Goal: Task Accomplishment & Management: Use online tool/utility

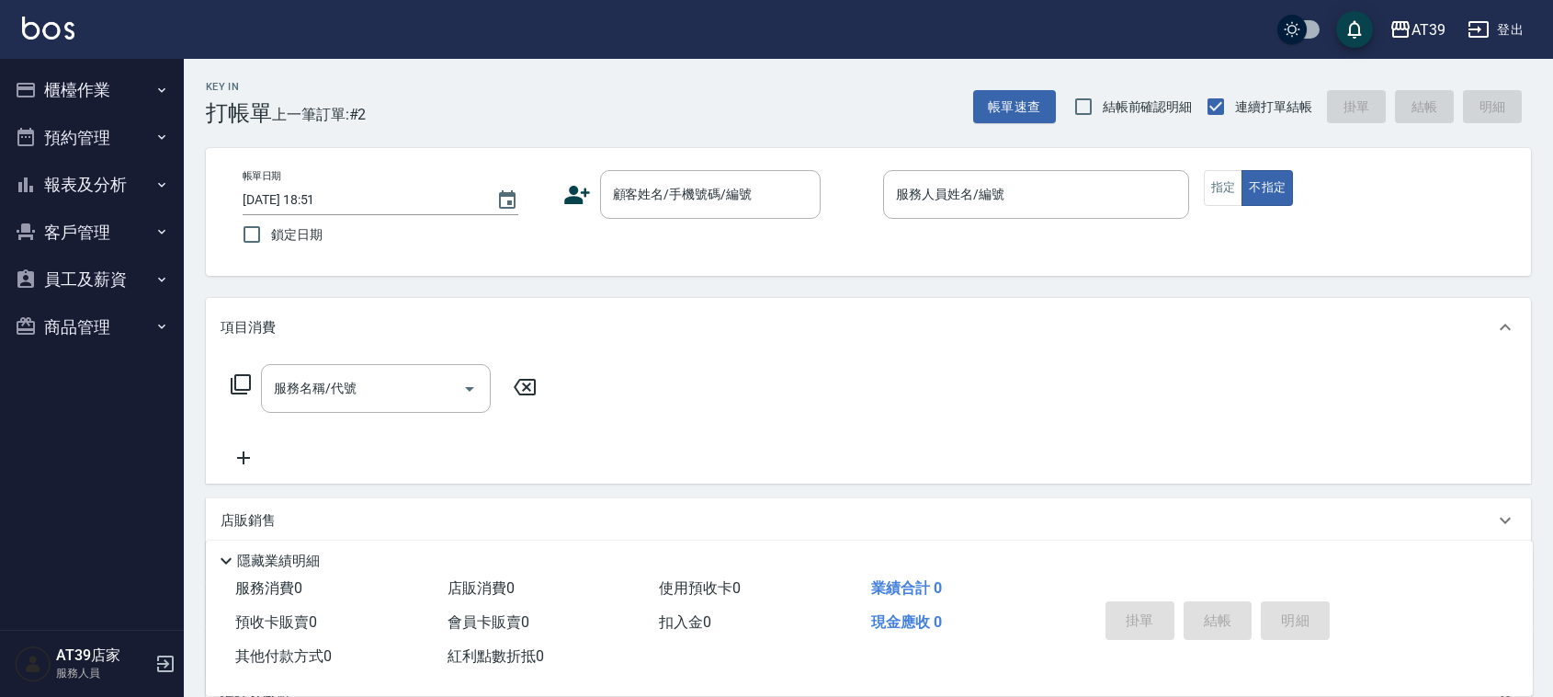
click at [760, 104] on div "Key In 打帳單 上一筆訂單:#2 帳單速查 結帳前確認明細 連續打單結帳 掛單 結帳 明細" at bounding box center [857, 92] width 1347 height 67
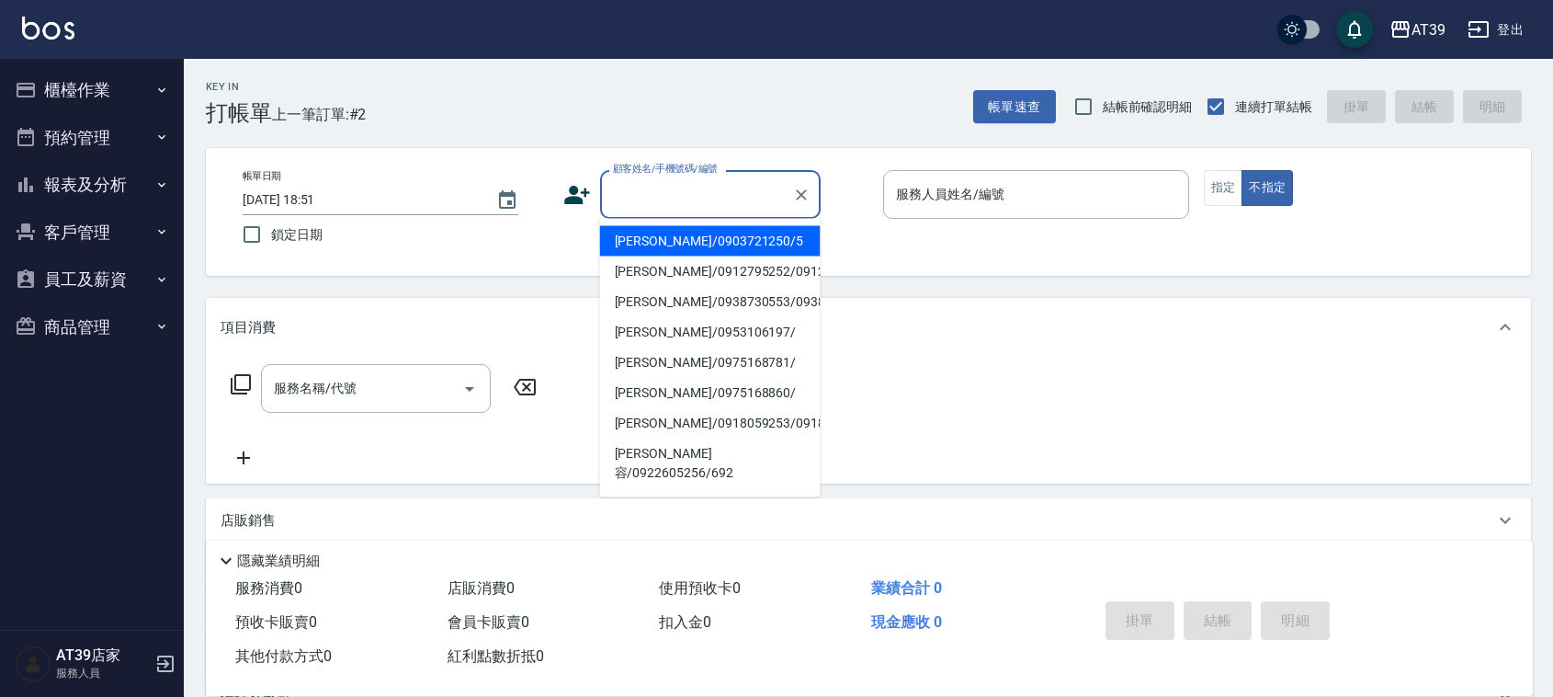
click at [681, 179] on div "顧客姓名/手機號碼/編號 顧客姓名/手機號碼/編號" at bounding box center [710, 194] width 221 height 49
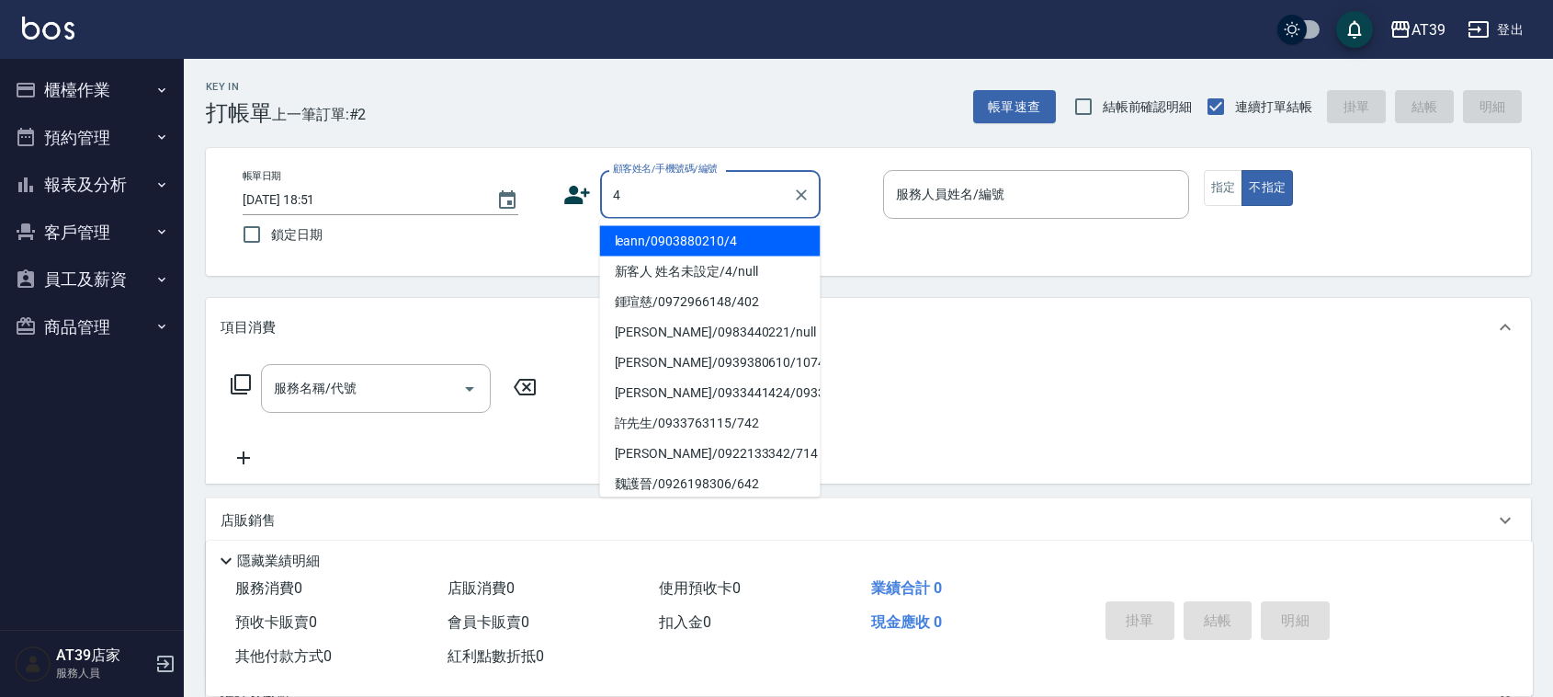
type input "leann/0903880210/4"
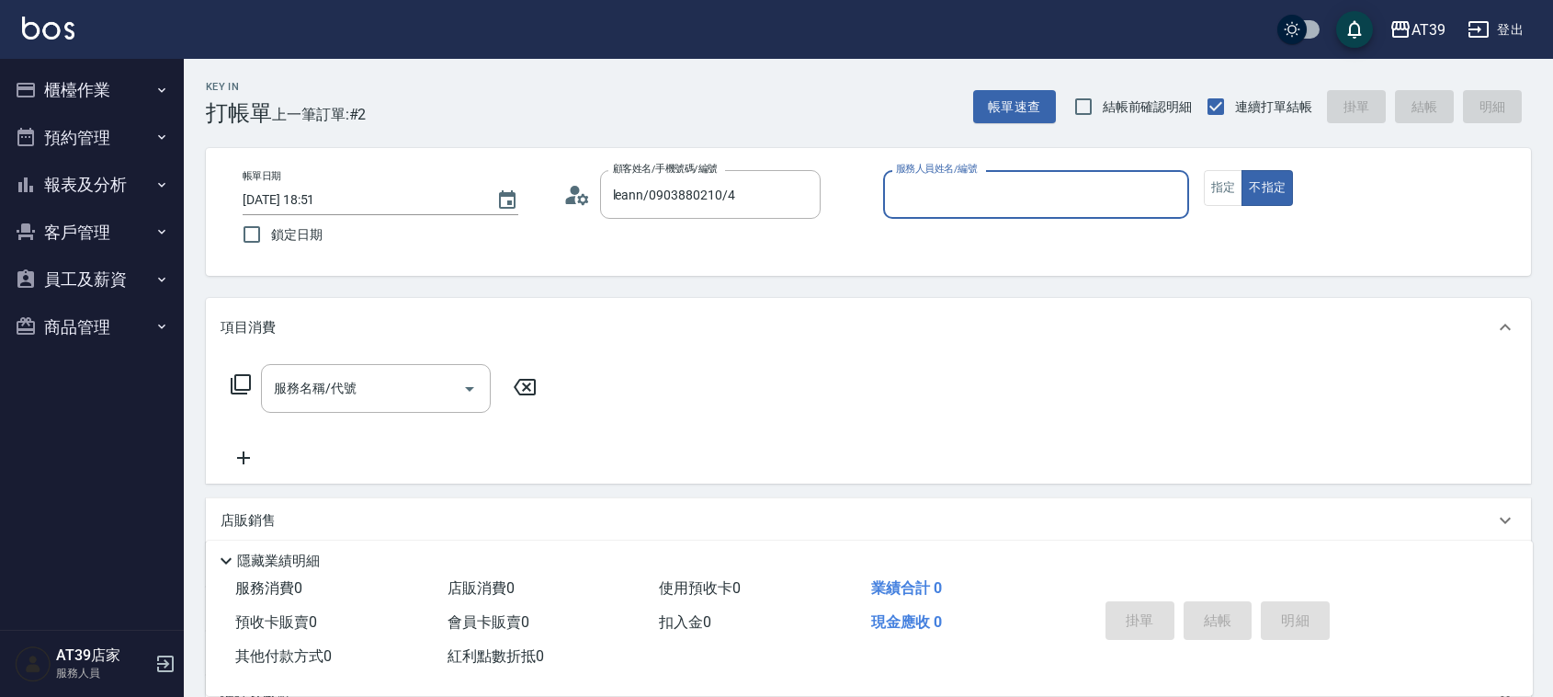
type input "Leann-4"
click at [1241, 170] on button "不指定" at bounding box center [1266, 188] width 51 height 36
type button "false"
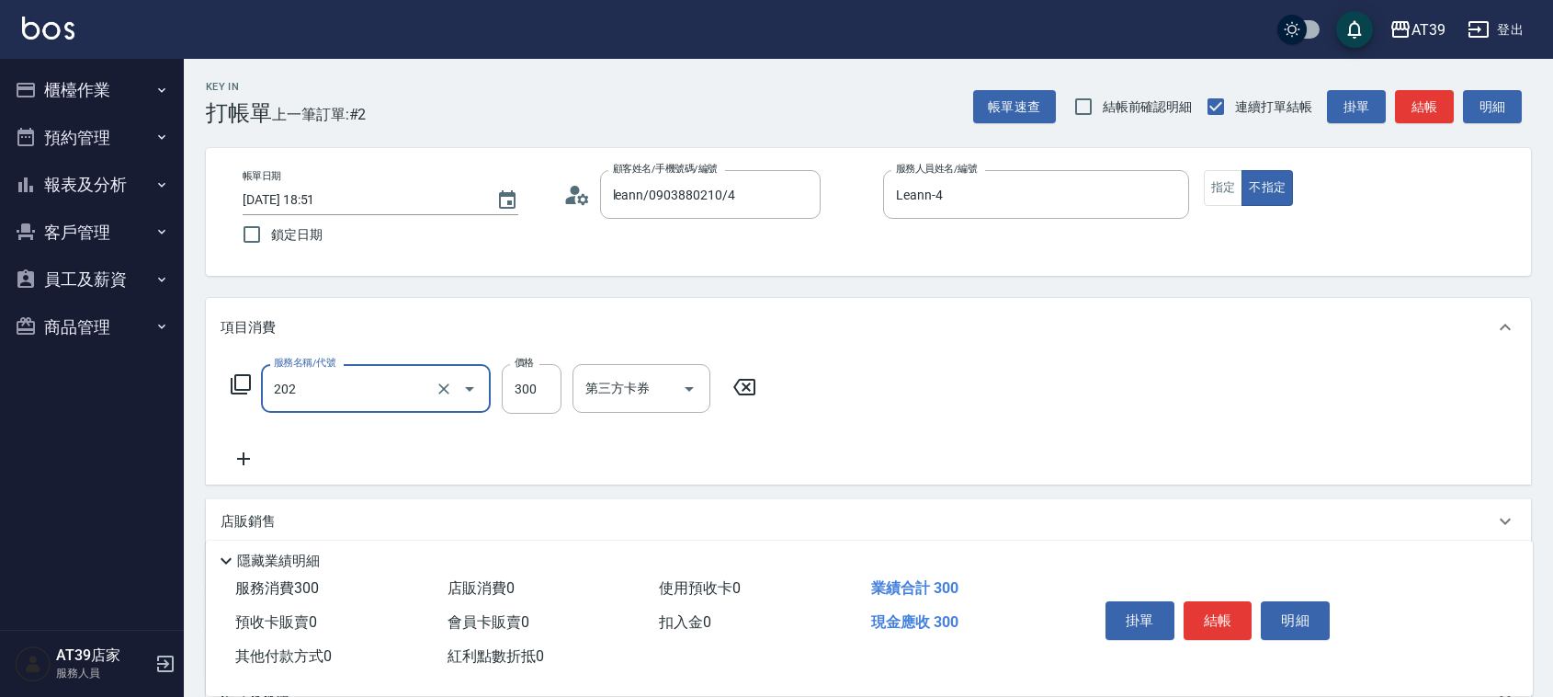
type input "A級單剪(202)"
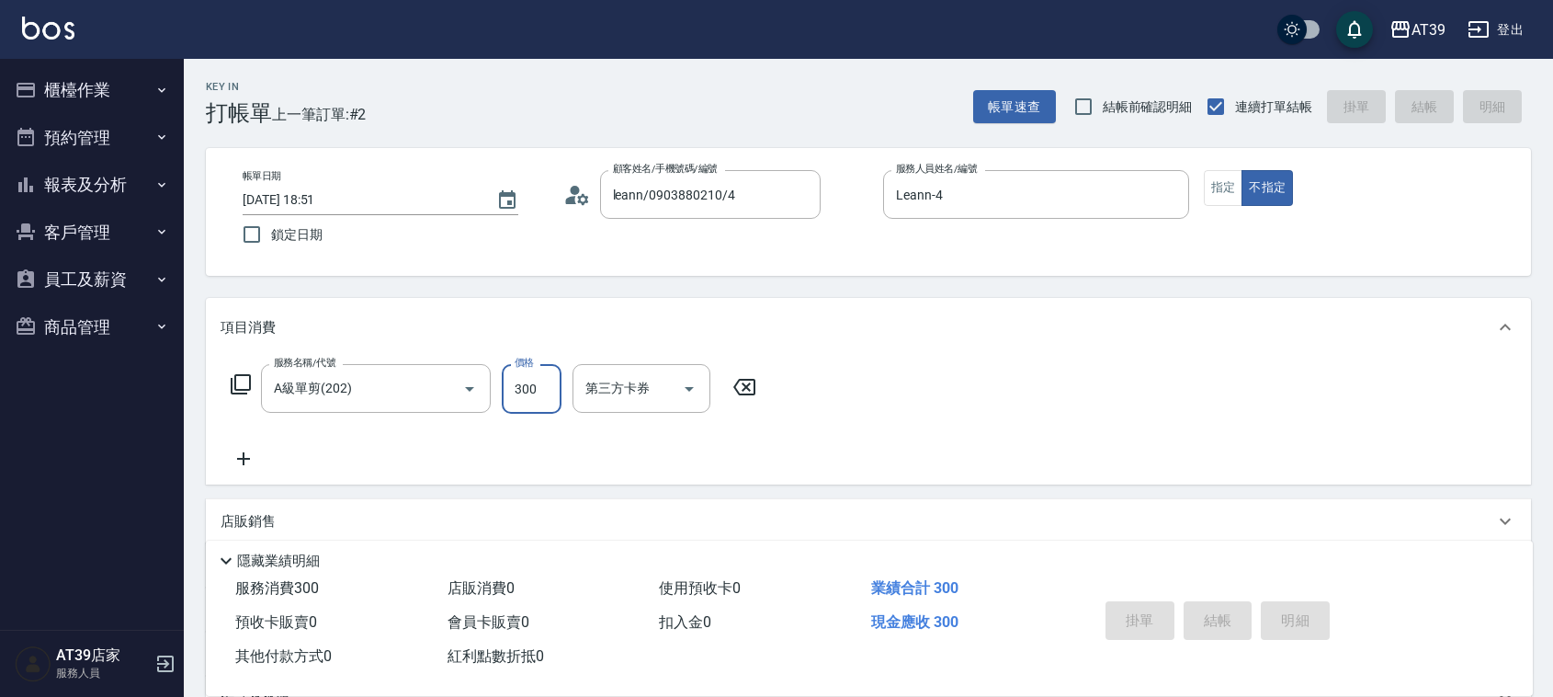
type input "2025/10/07 19:41"
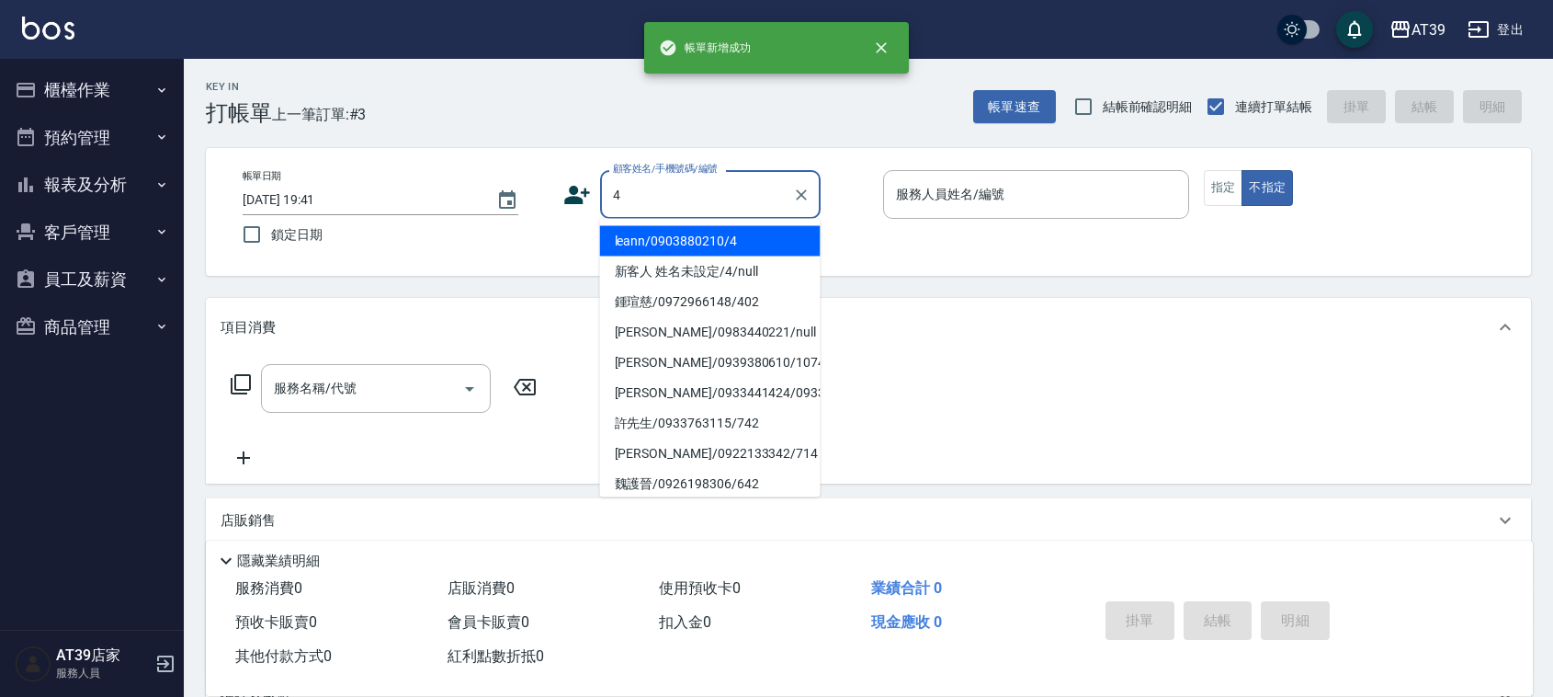
type input "leann/0903880210/4"
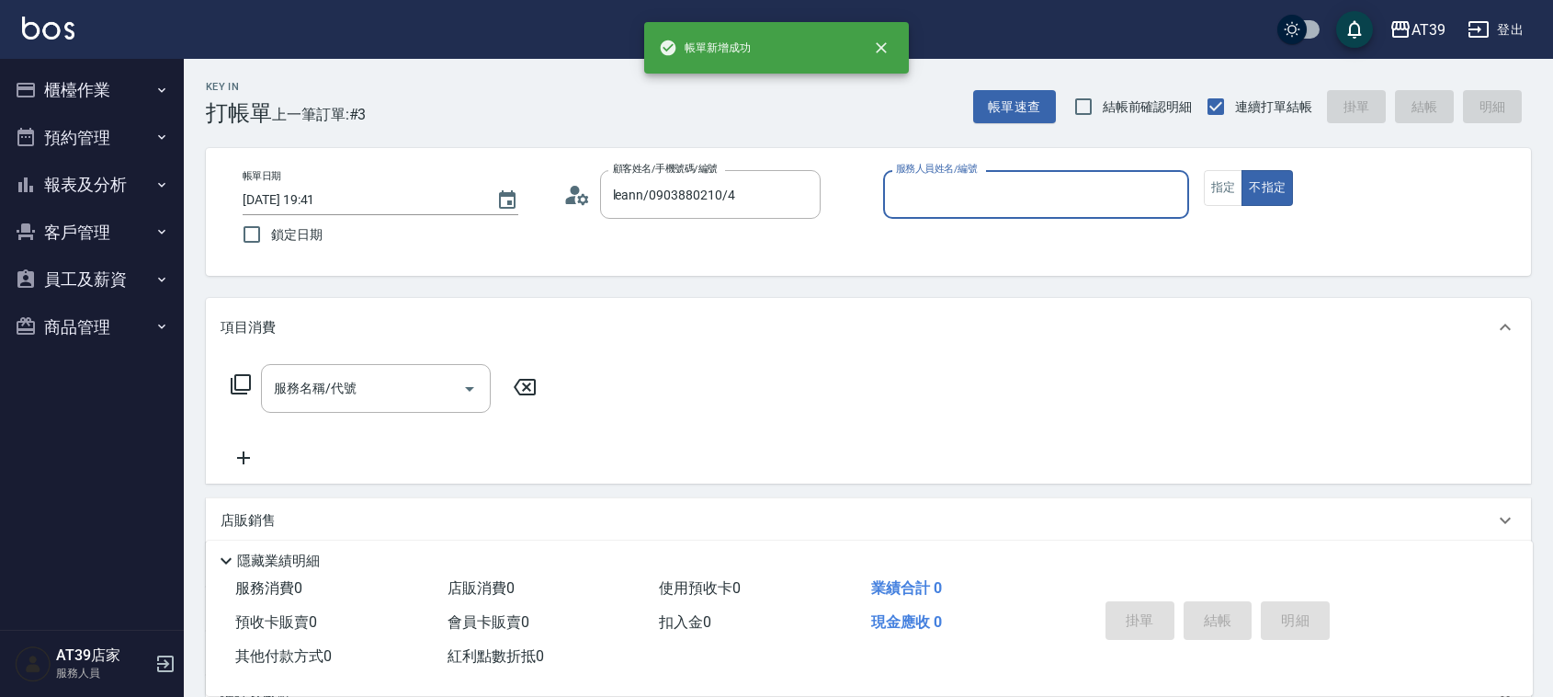
type input "Leann-4"
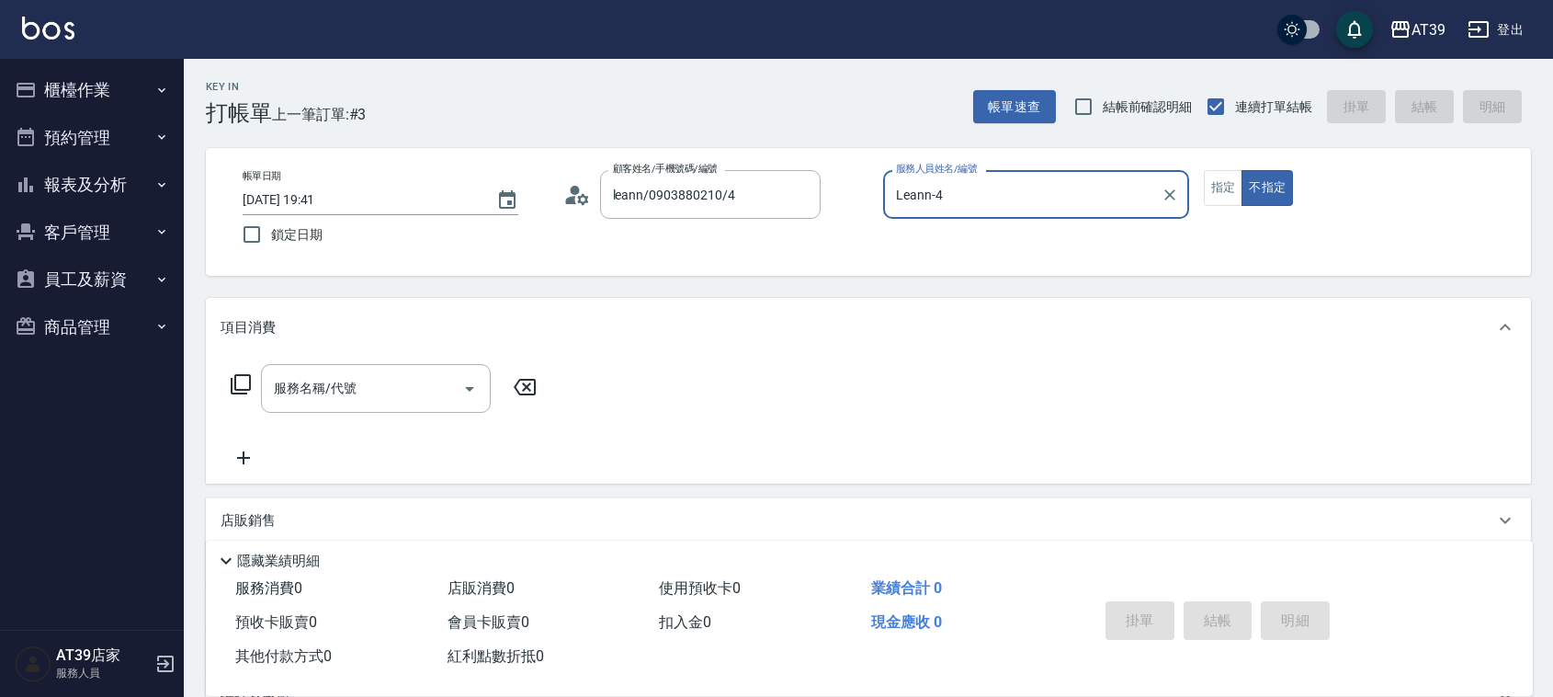
click at [1241, 170] on button "不指定" at bounding box center [1266, 188] width 51 height 36
click at [236, 382] on icon at bounding box center [241, 384] width 22 height 22
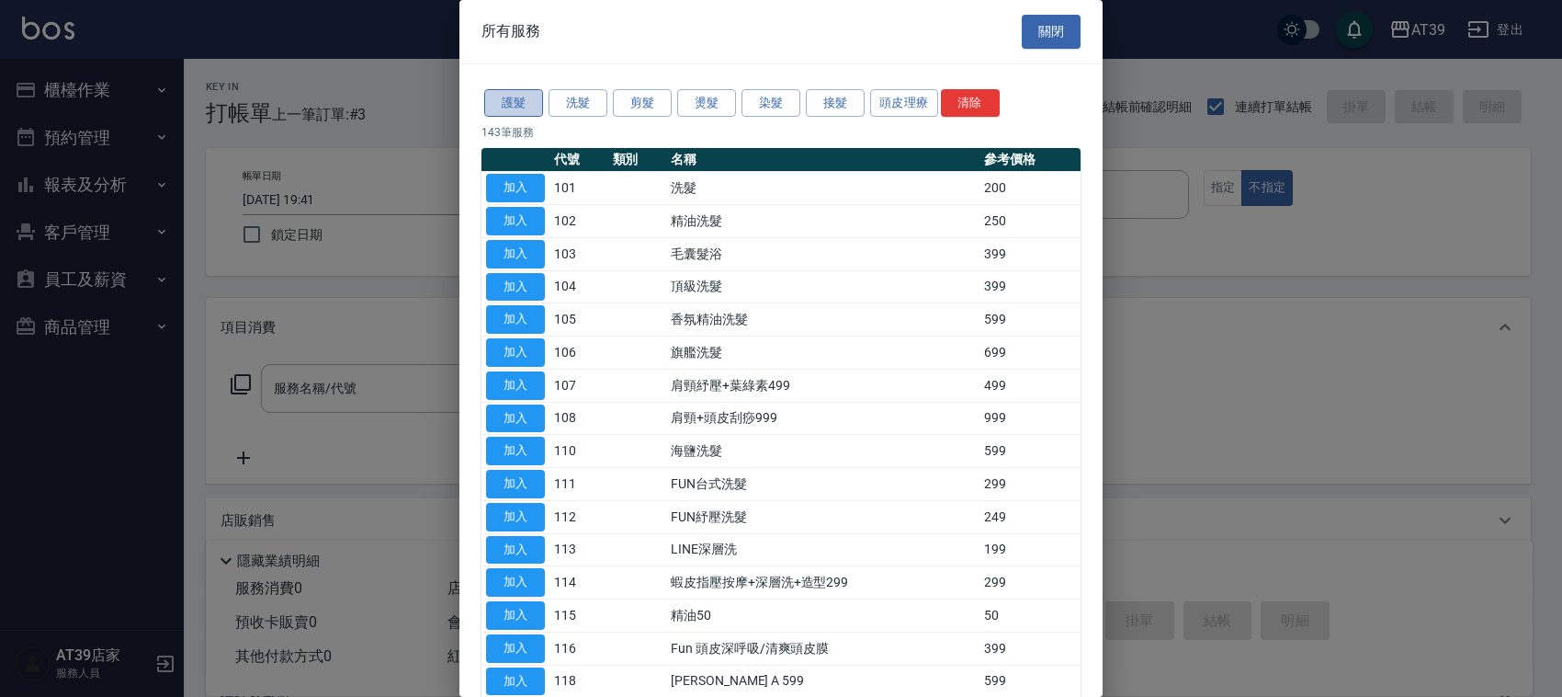
click at [534, 98] on button "護髮" at bounding box center [513, 103] width 59 height 28
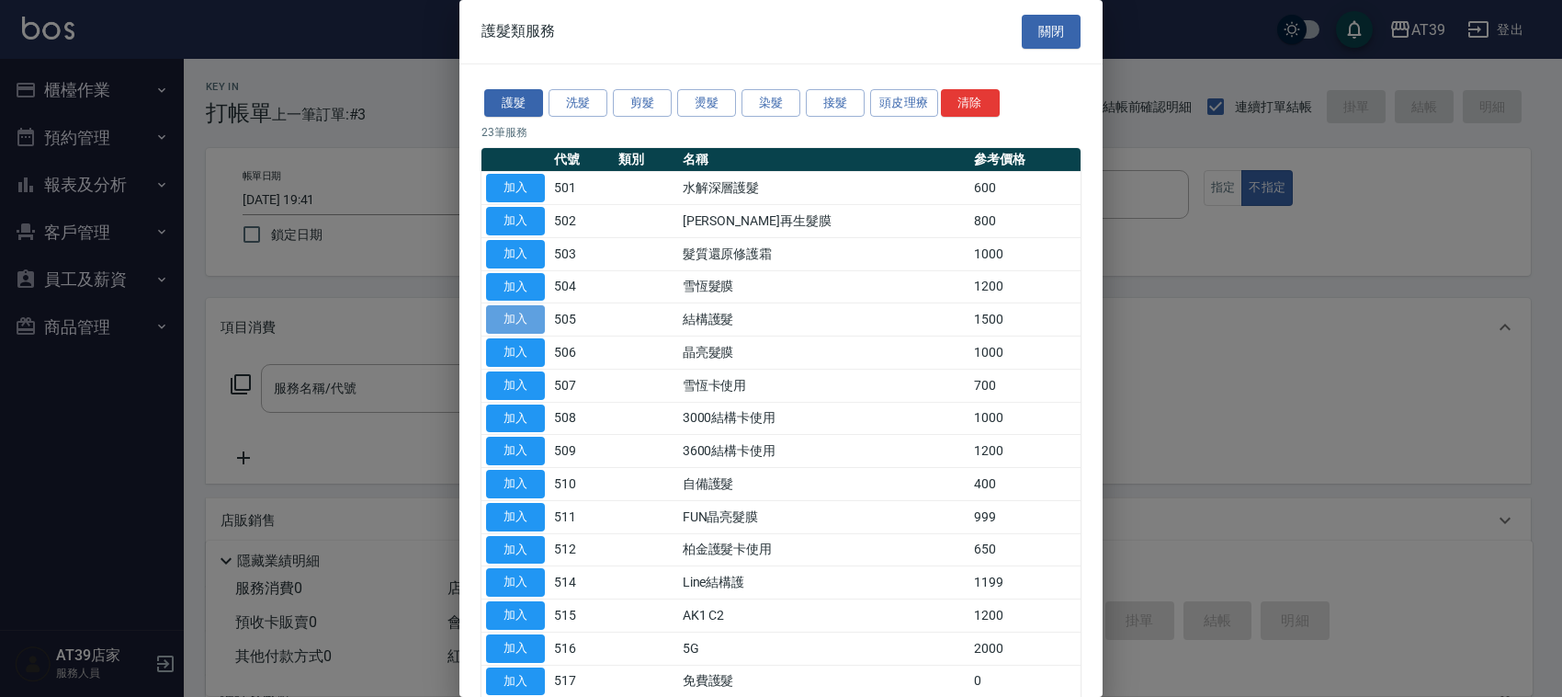
click at [524, 312] on button "加入" at bounding box center [515, 319] width 59 height 28
type input "結構護髮(505)"
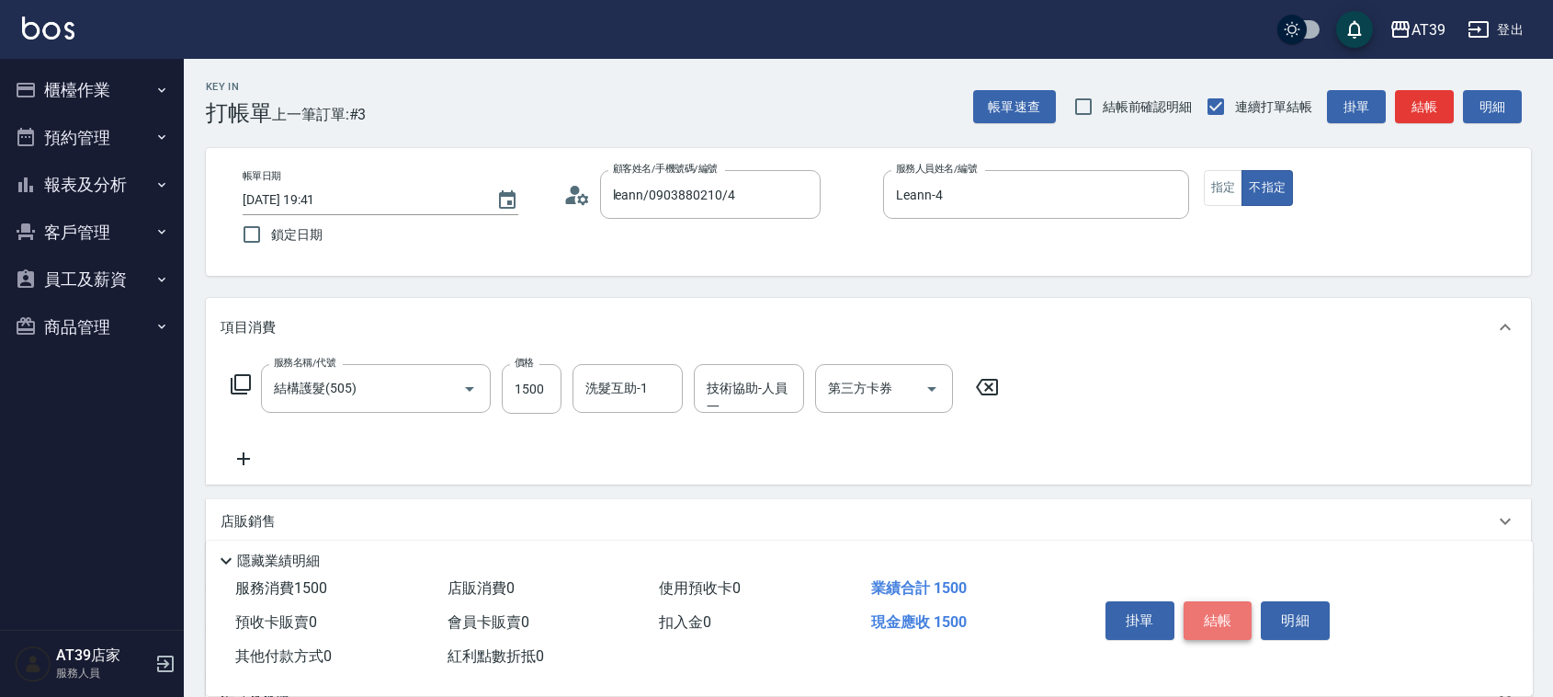
click at [1233, 602] on button "結帳" at bounding box center [1218, 620] width 69 height 39
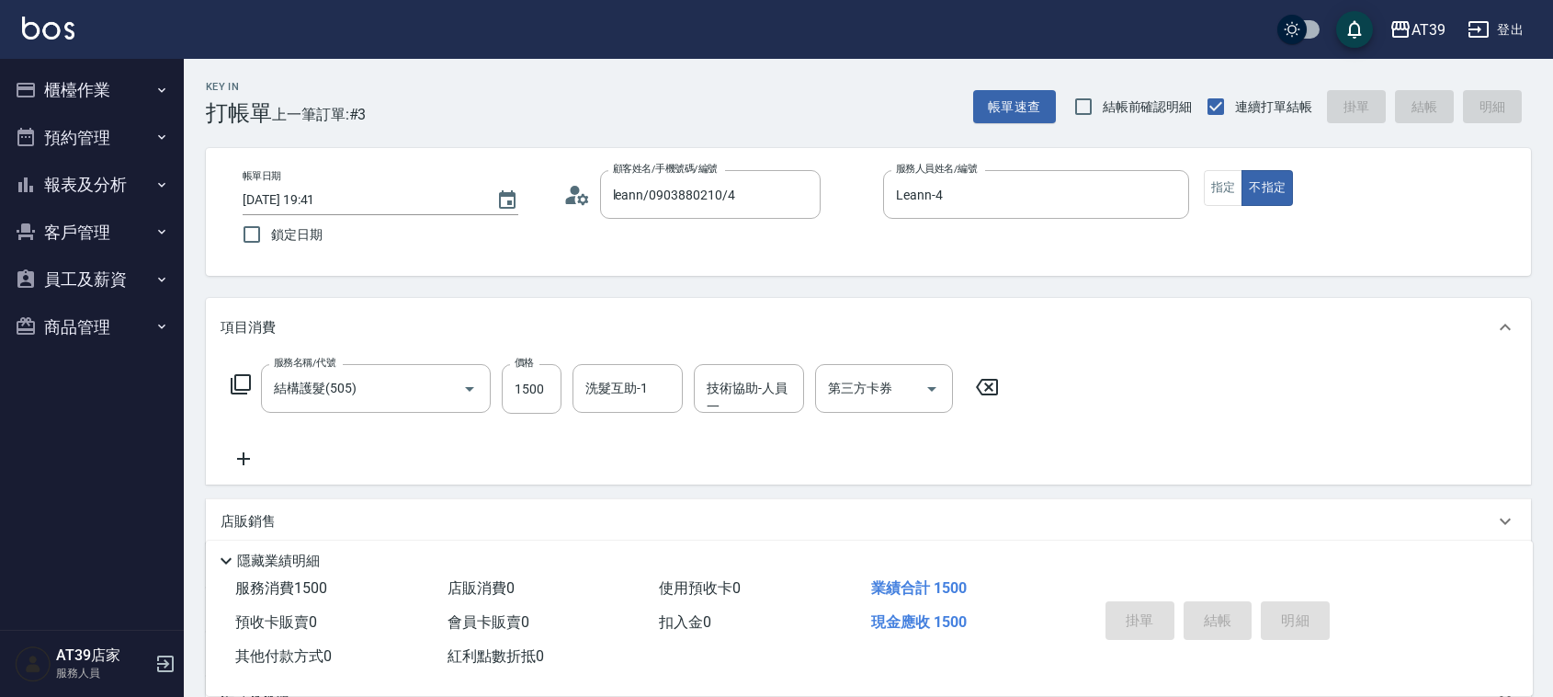
type input "2025/10/07 19:42"
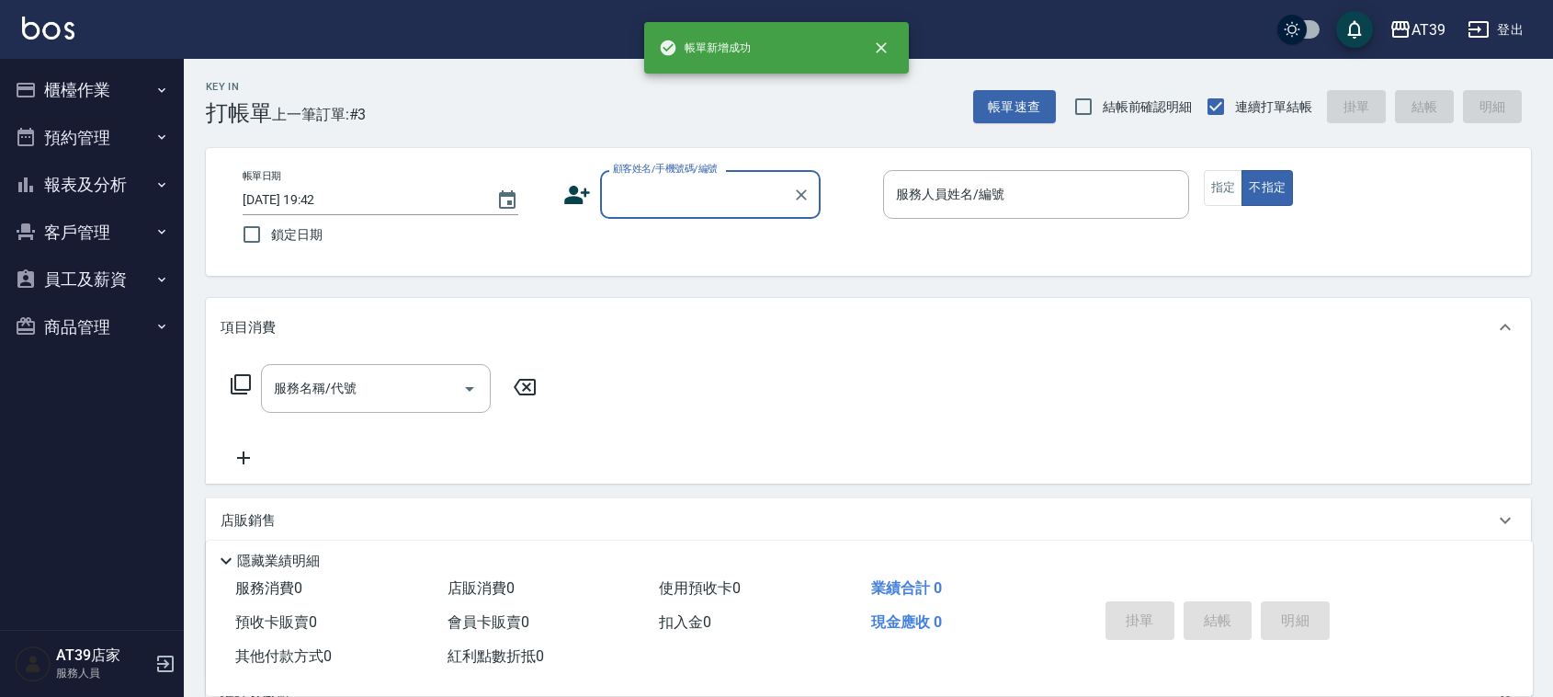
click at [719, 205] on input "顧客姓名/手機號碼/編號" at bounding box center [696, 194] width 176 height 32
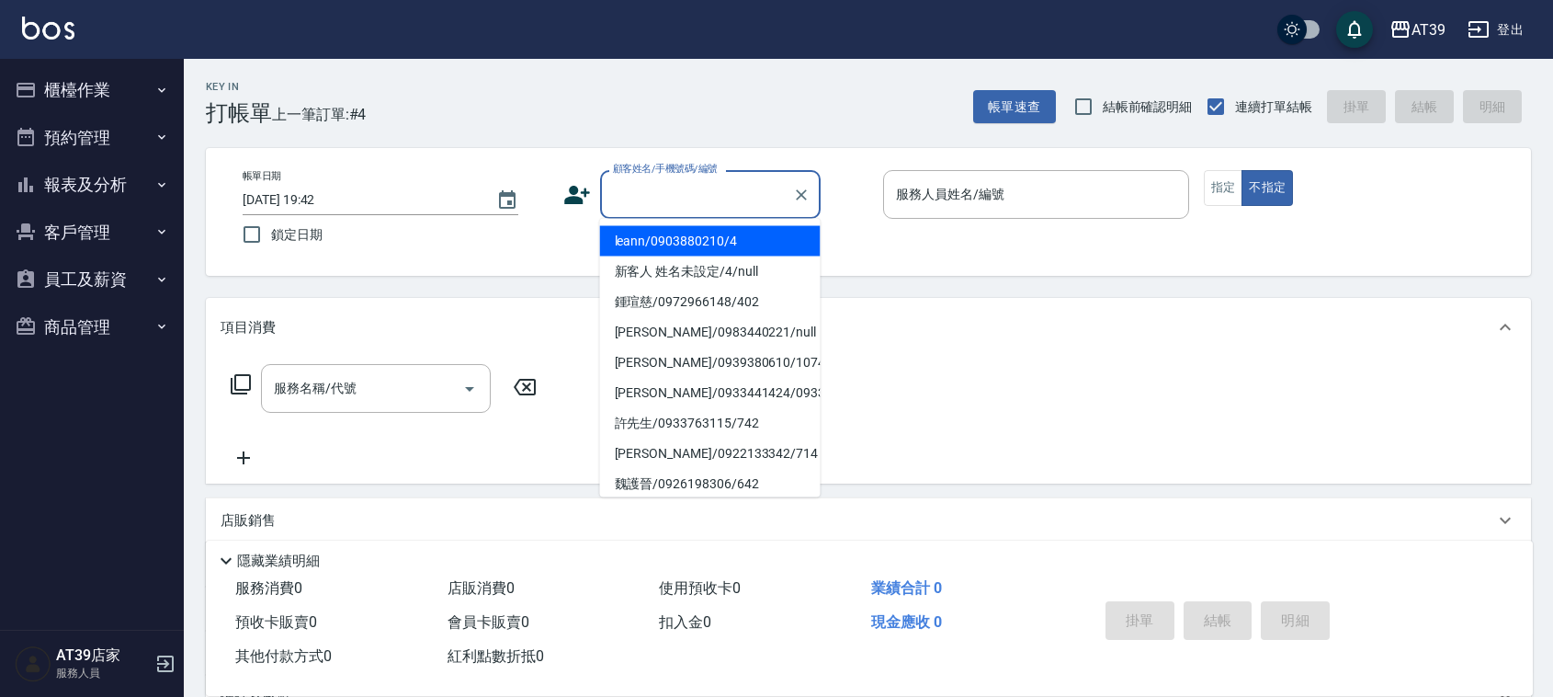
click at [740, 251] on li "leann/0903880210/4" at bounding box center [710, 241] width 221 height 30
type input "leann/0903880210/4"
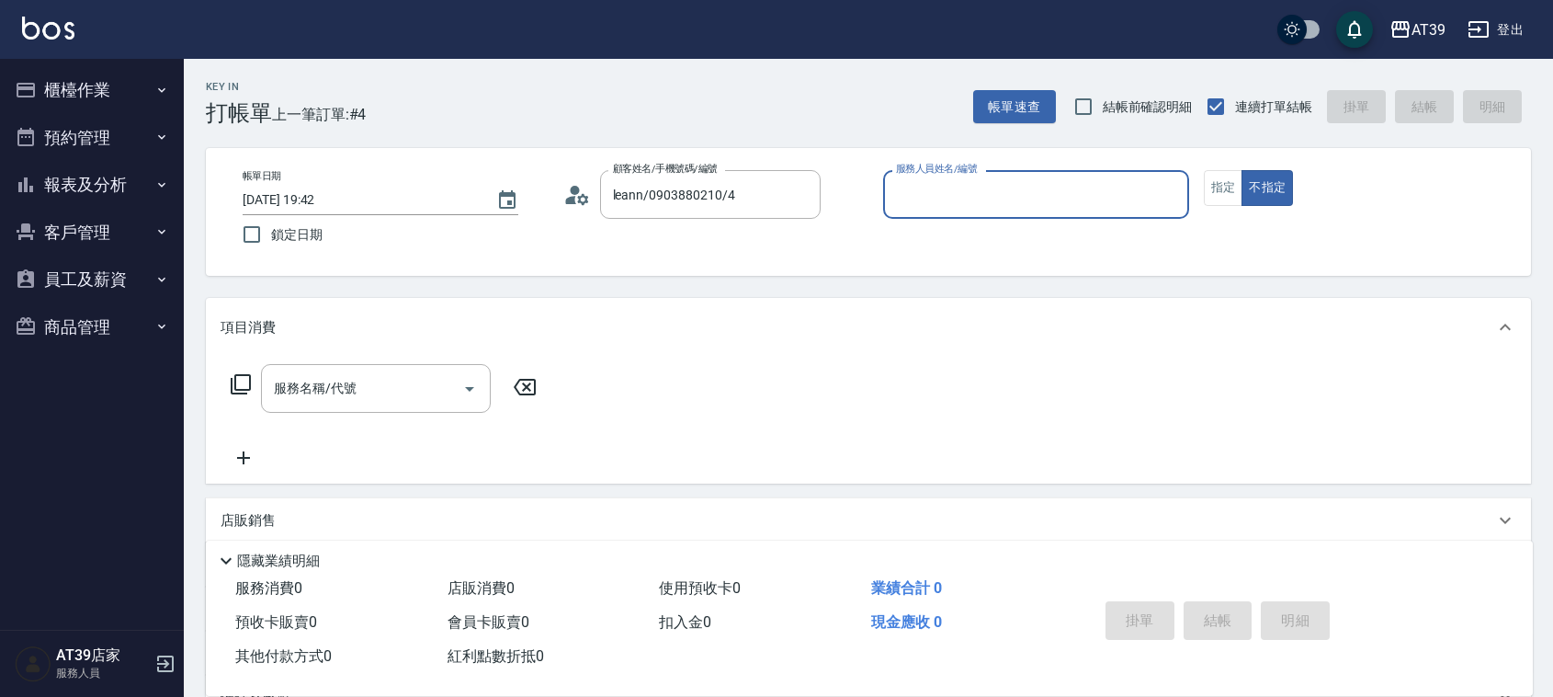
type input "Leann-4"
click at [297, 374] on div "服務名稱/代號 服務名稱/代號" at bounding box center [376, 388] width 230 height 49
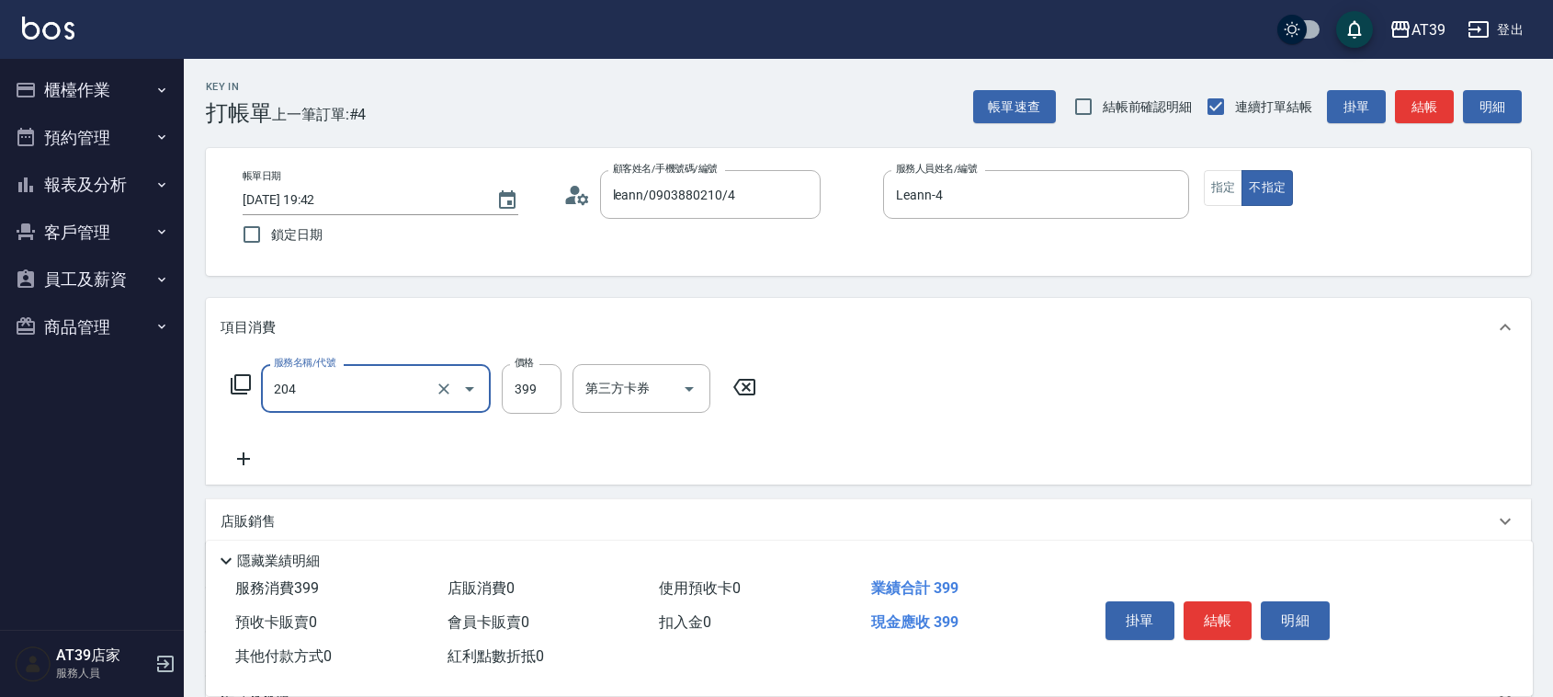
type input "A級洗+剪(204)"
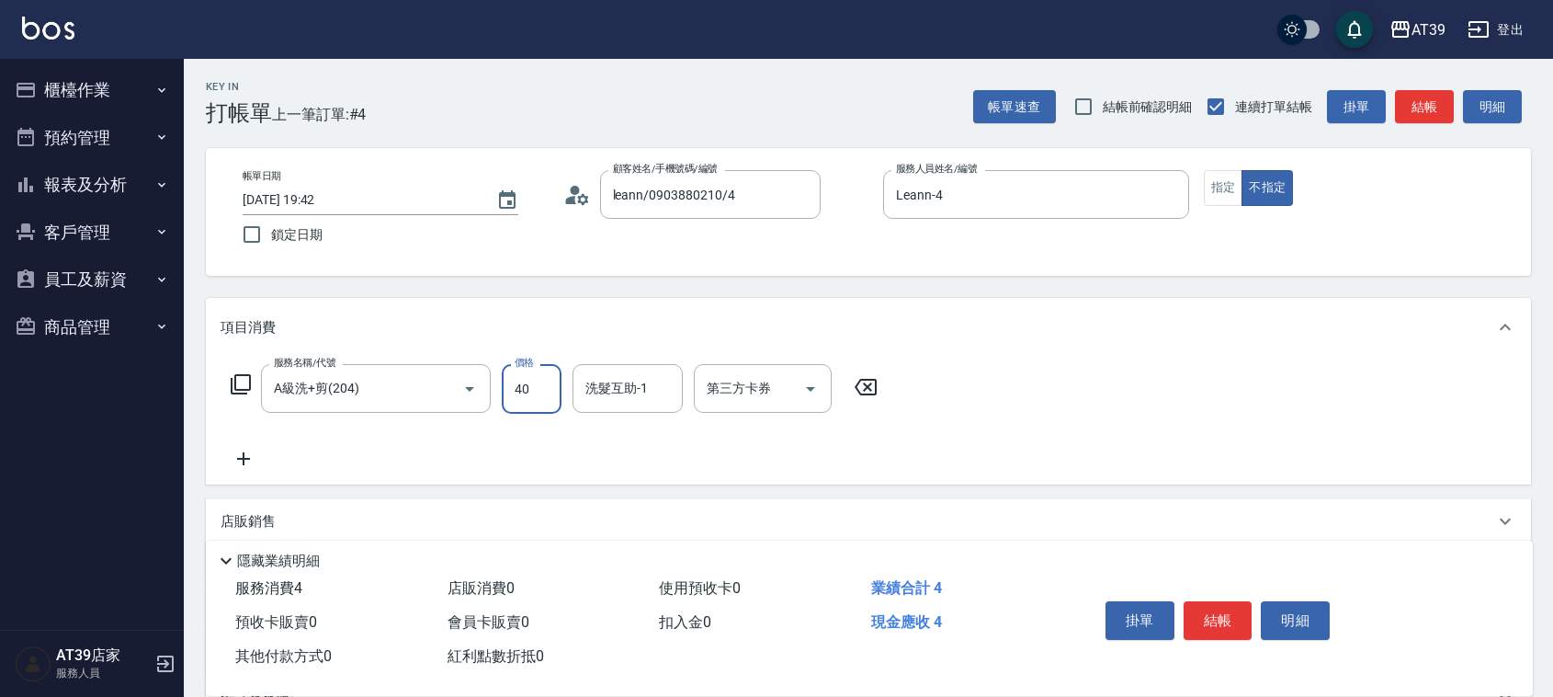
type input "400"
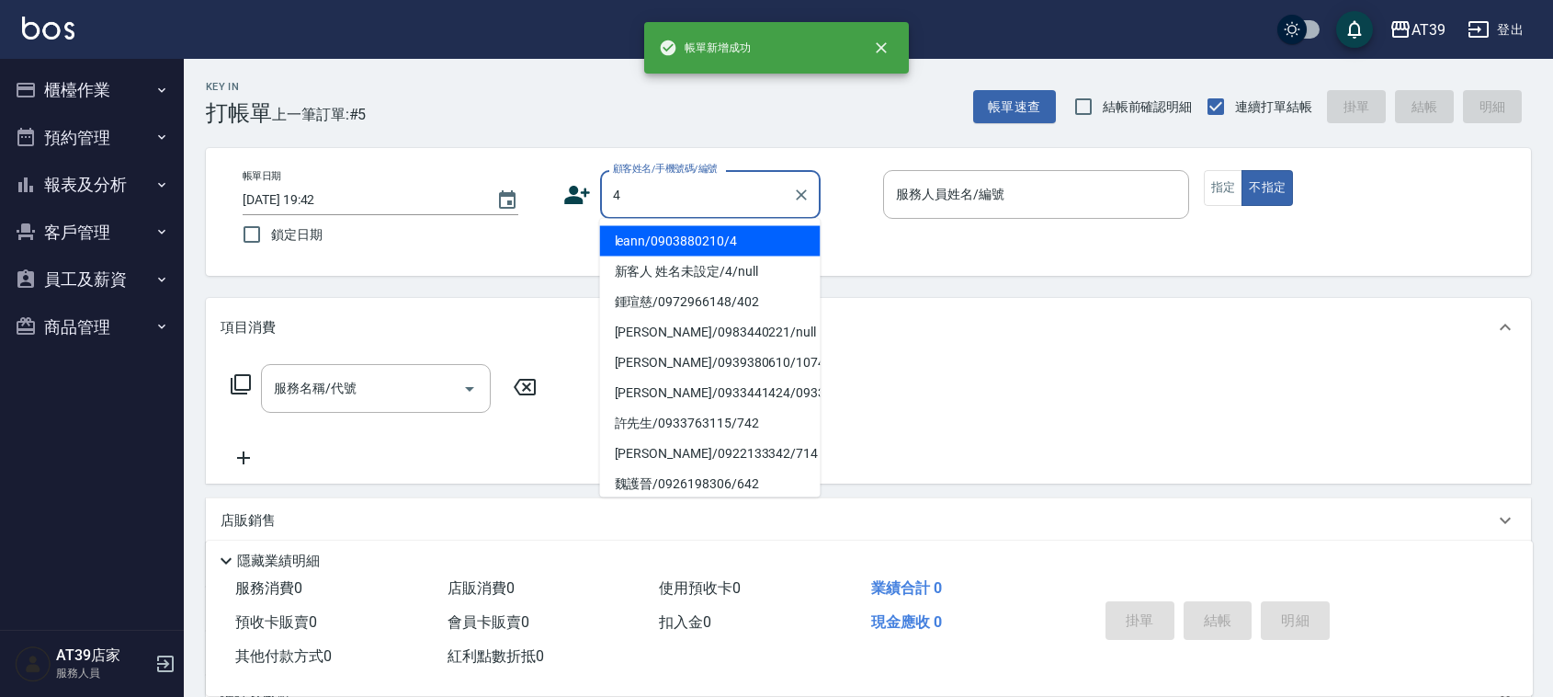
type input "leann/0903880210/4"
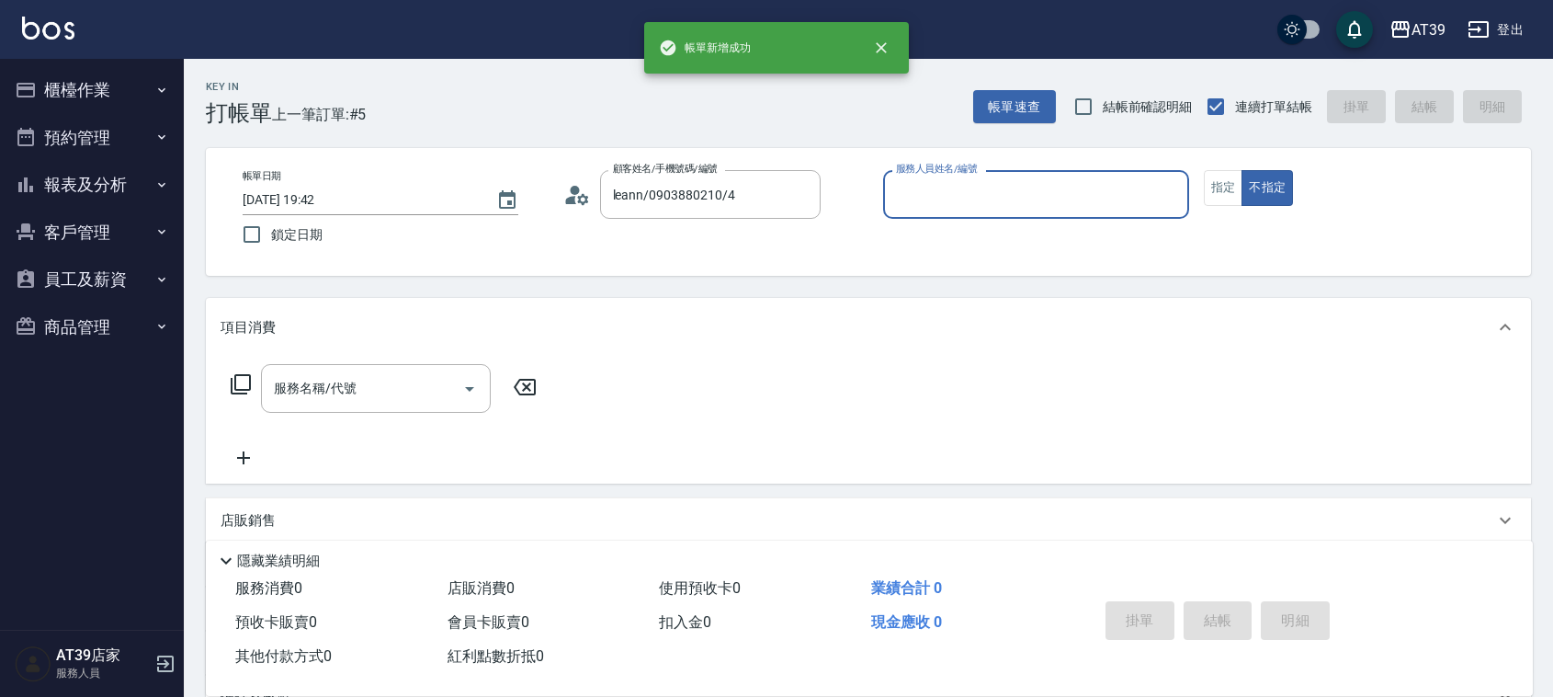
click at [1241, 170] on button "不指定" at bounding box center [1266, 188] width 51 height 36
type input "Leann-4"
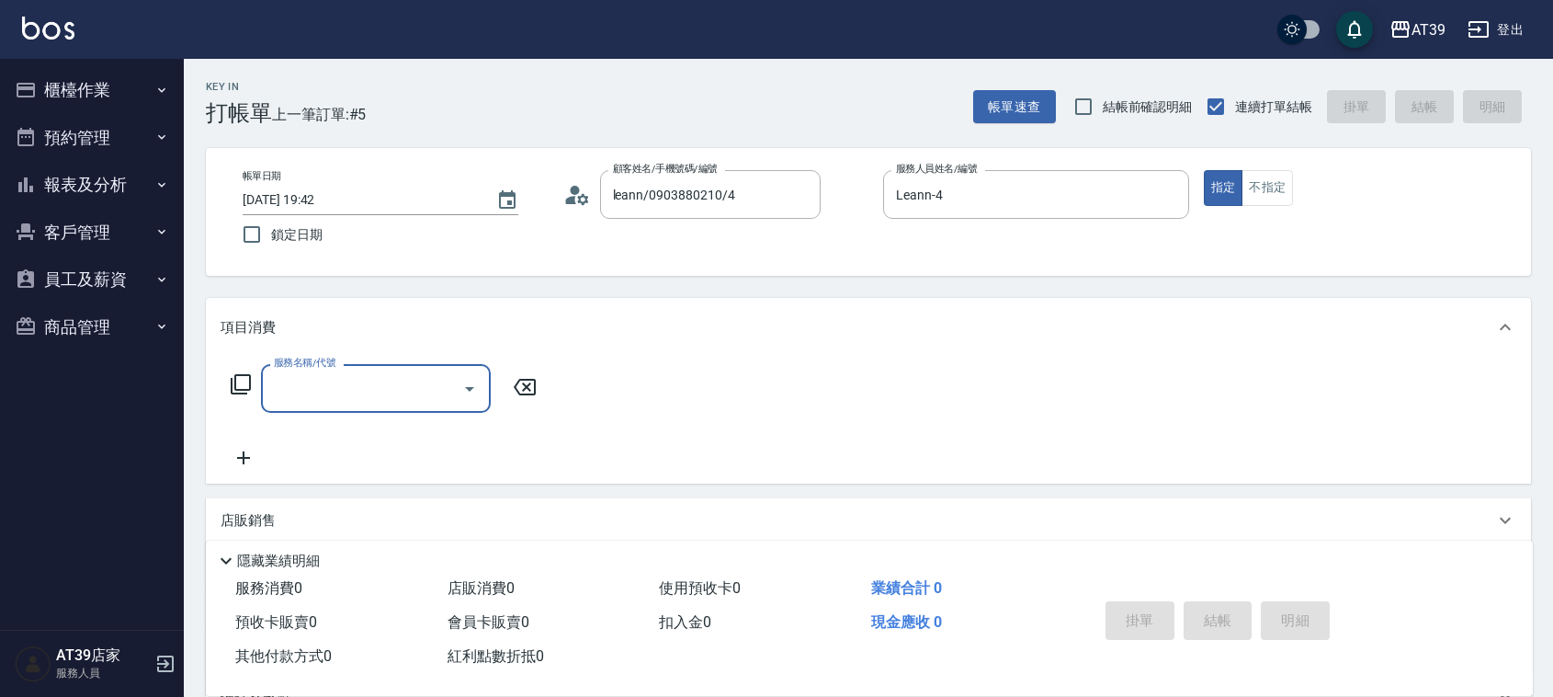
click at [365, 398] on input "服務名稱/代號" at bounding box center [362, 388] width 186 height 32
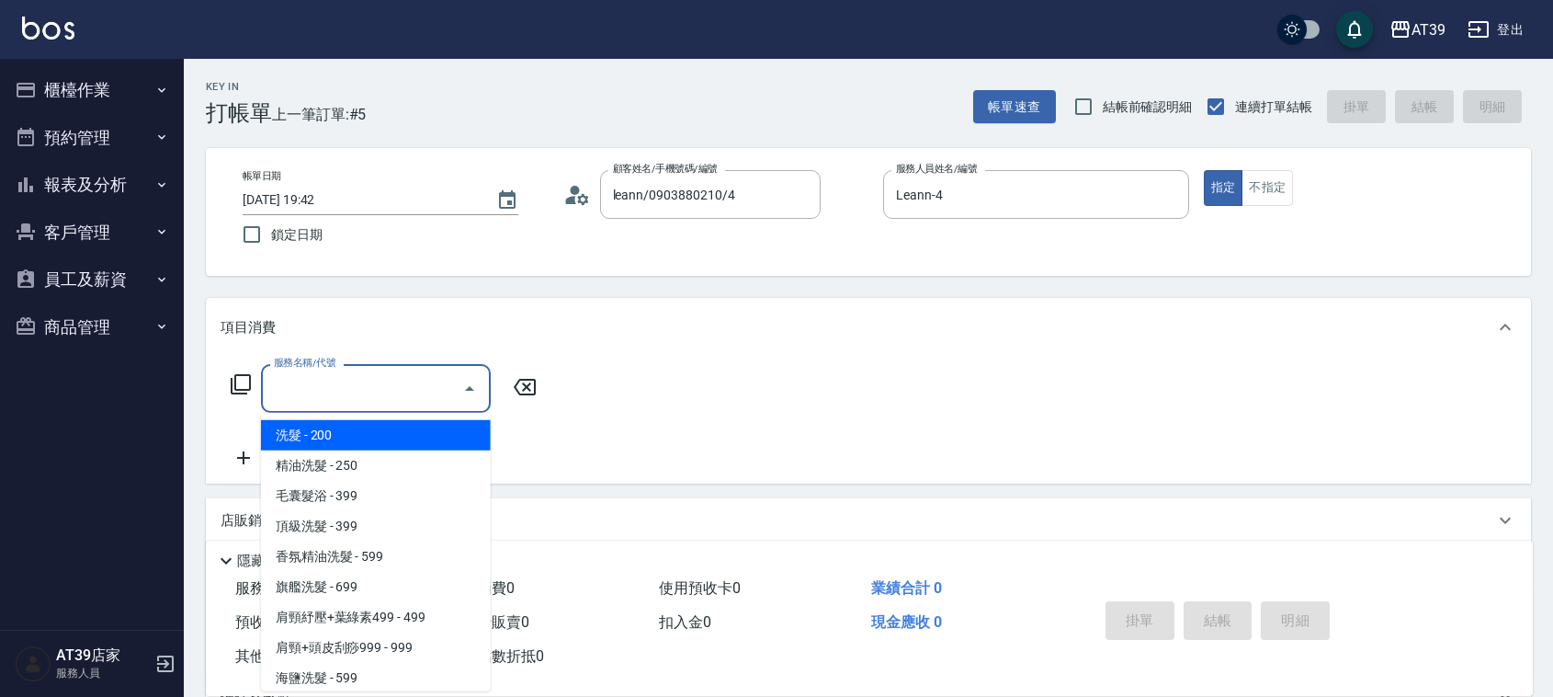
click at [244, 383] on icon at bounding box center [241, 384] width 22 height 22
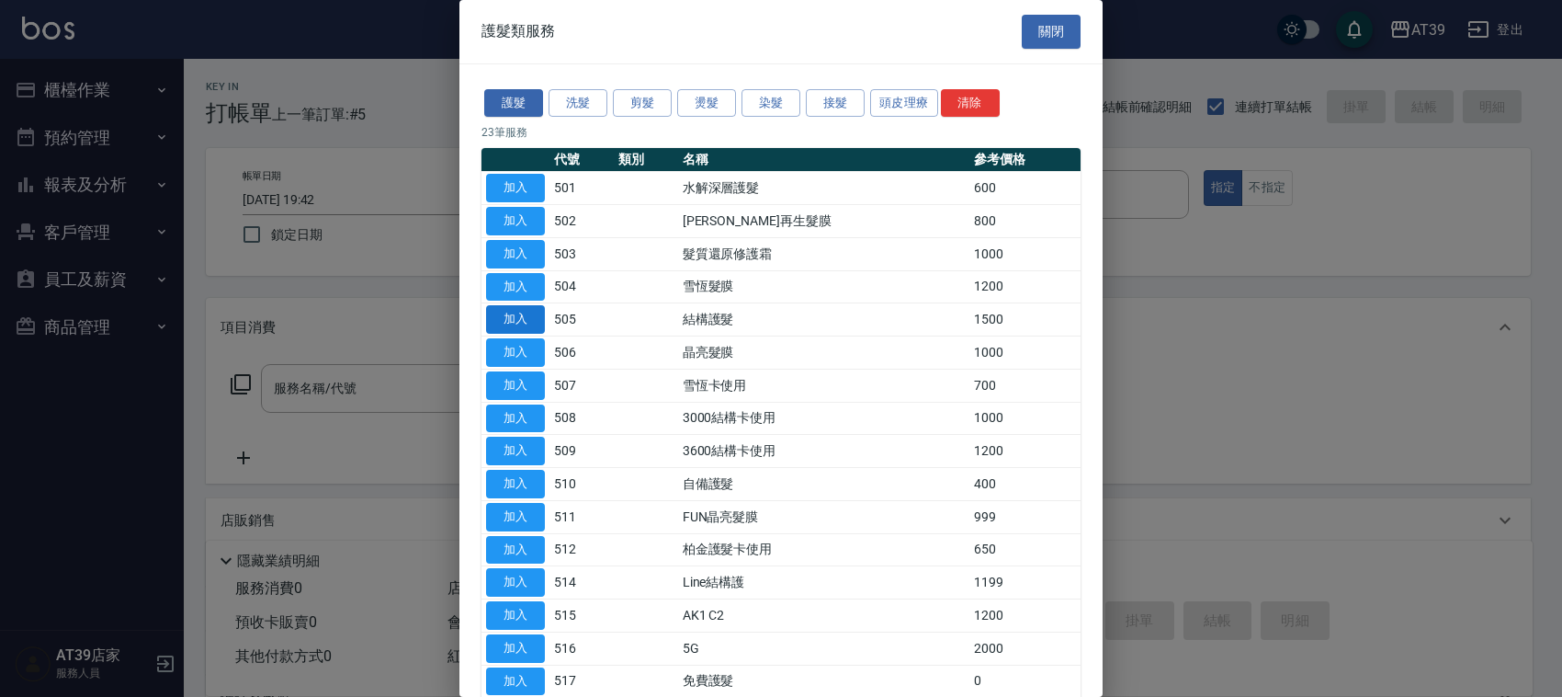
click at [508, 324] on button "加入" at bounding box center [515, 319] width 59 height 28
type input "結構護髮(505)"
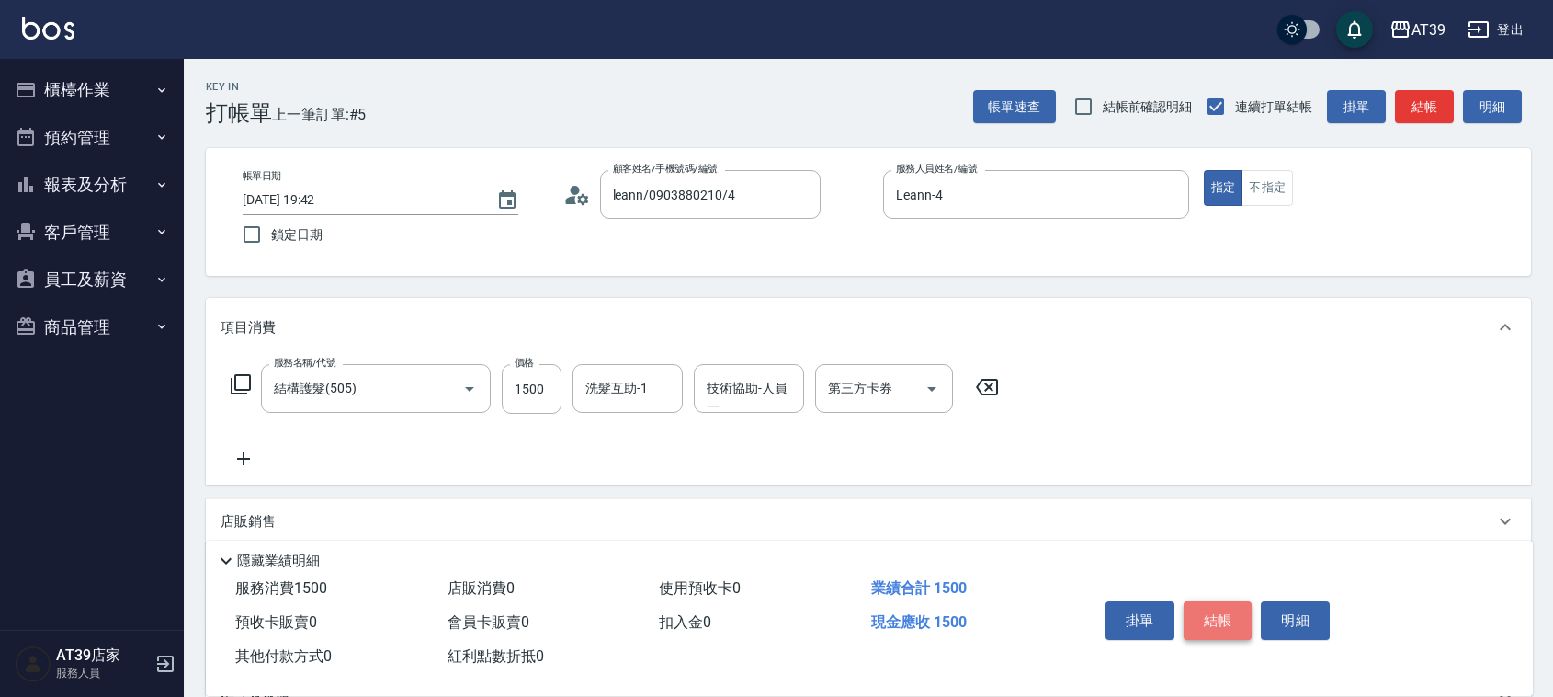
click at [1207, 616] on button "結帳" at bounding box center [1218, 620] width 69 height 39
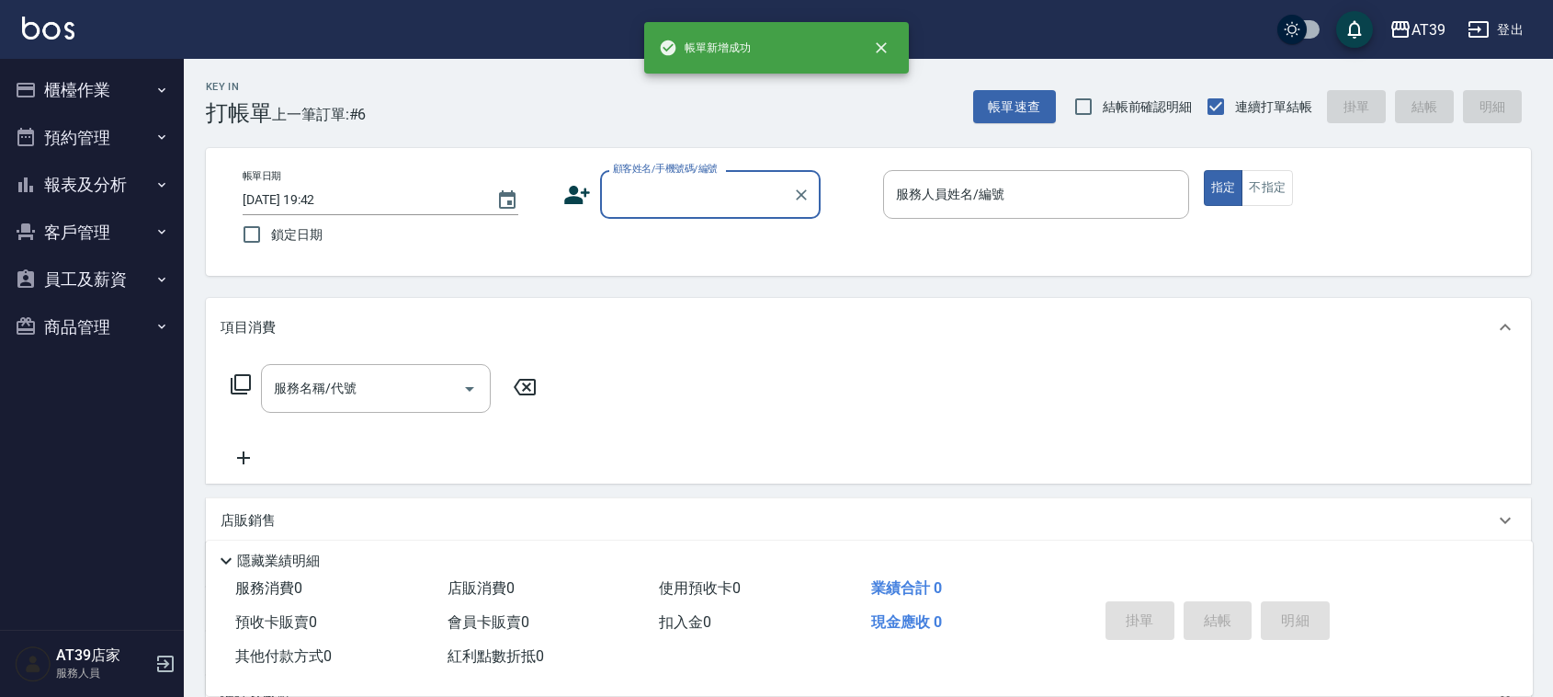
click at [696, 170] on label "顧客姓名/手機號碼/編號" at bounding box center [665, 169] width 105 height 14
click at [696, 178] on input "顧客姓名/手機號碼/編號" at bounding box center [696, 194] width 176 height 32
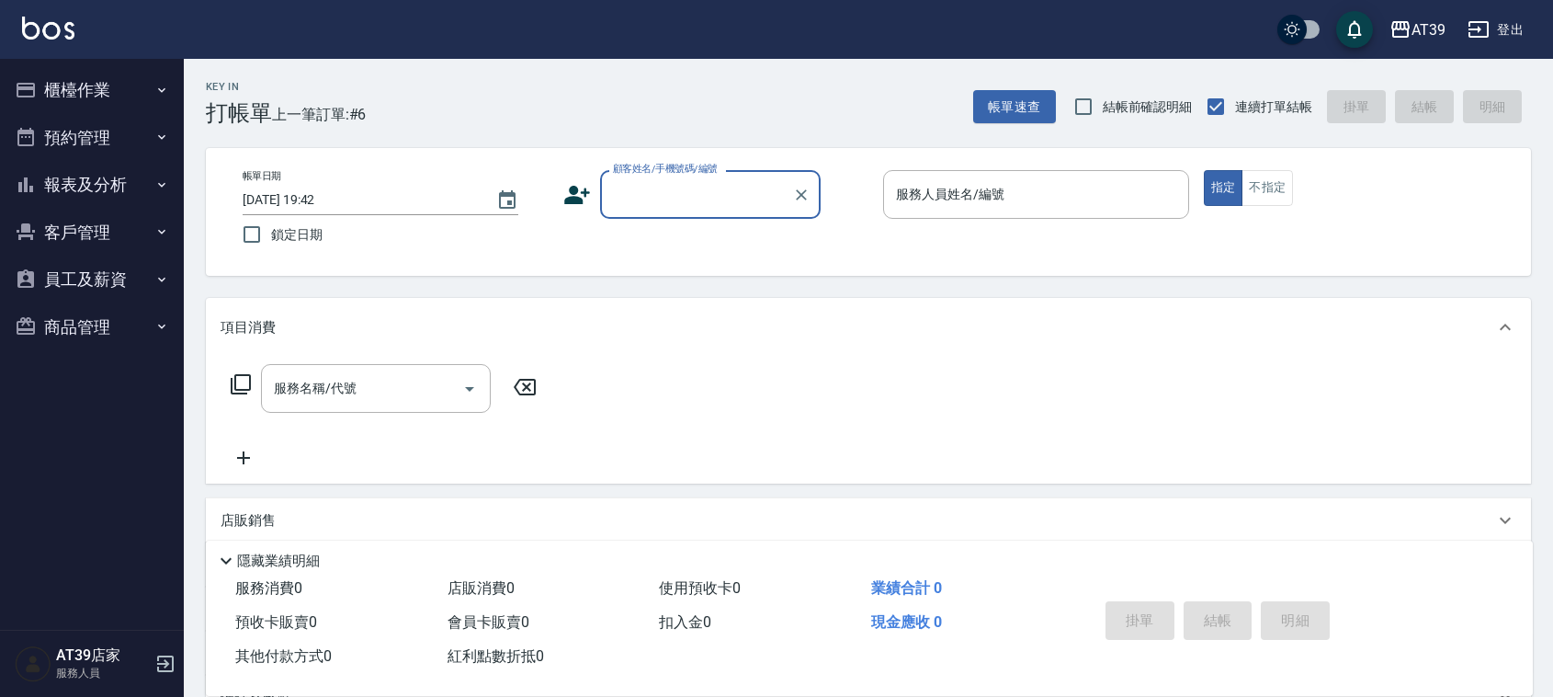
click at [697, 182] on input "顧客姓名/手機號碼/編號" at bounding box center [696, 194] width 176 height 32
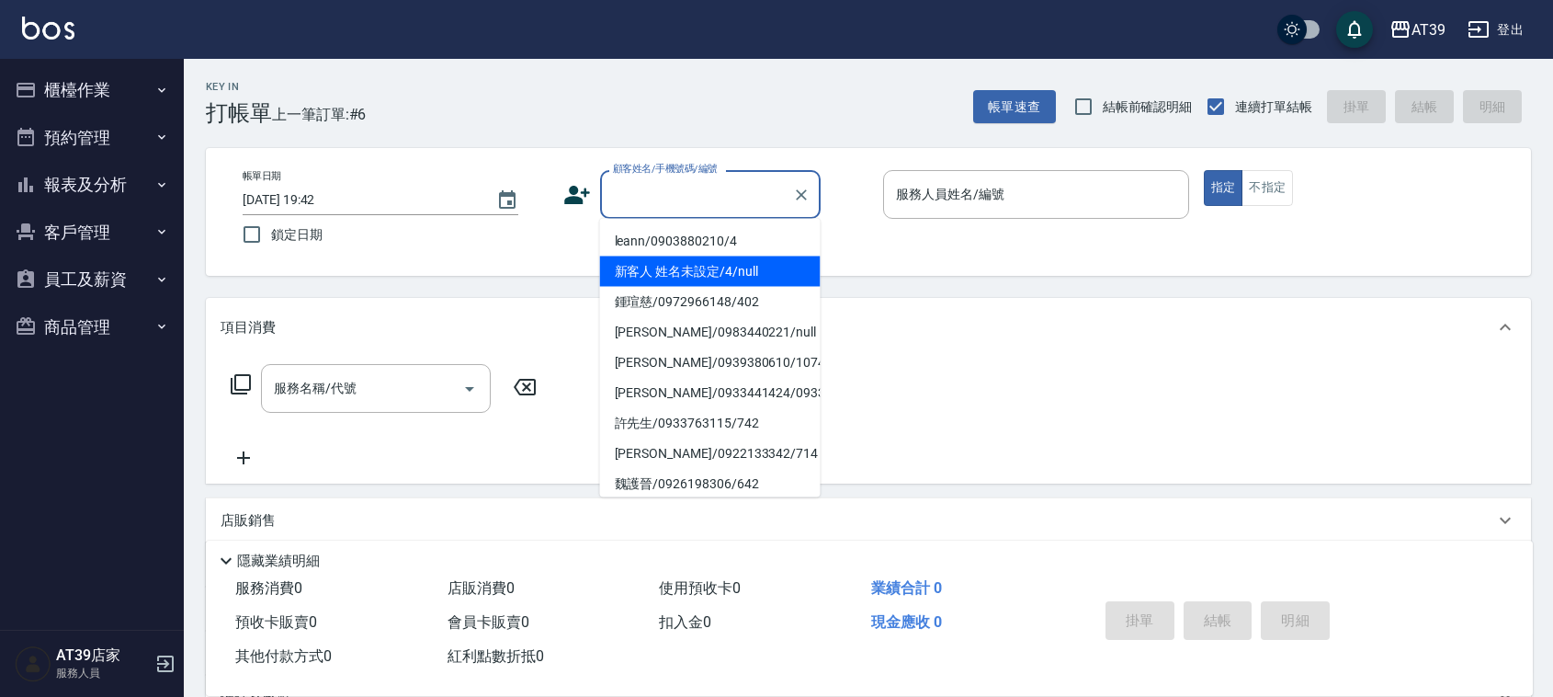
click at [696, 260] on li "新客人 姓名未設定/4/null" at bounding box center [710, 271] width 221 height 30
type input "新客人 姓名未設定/4/null"
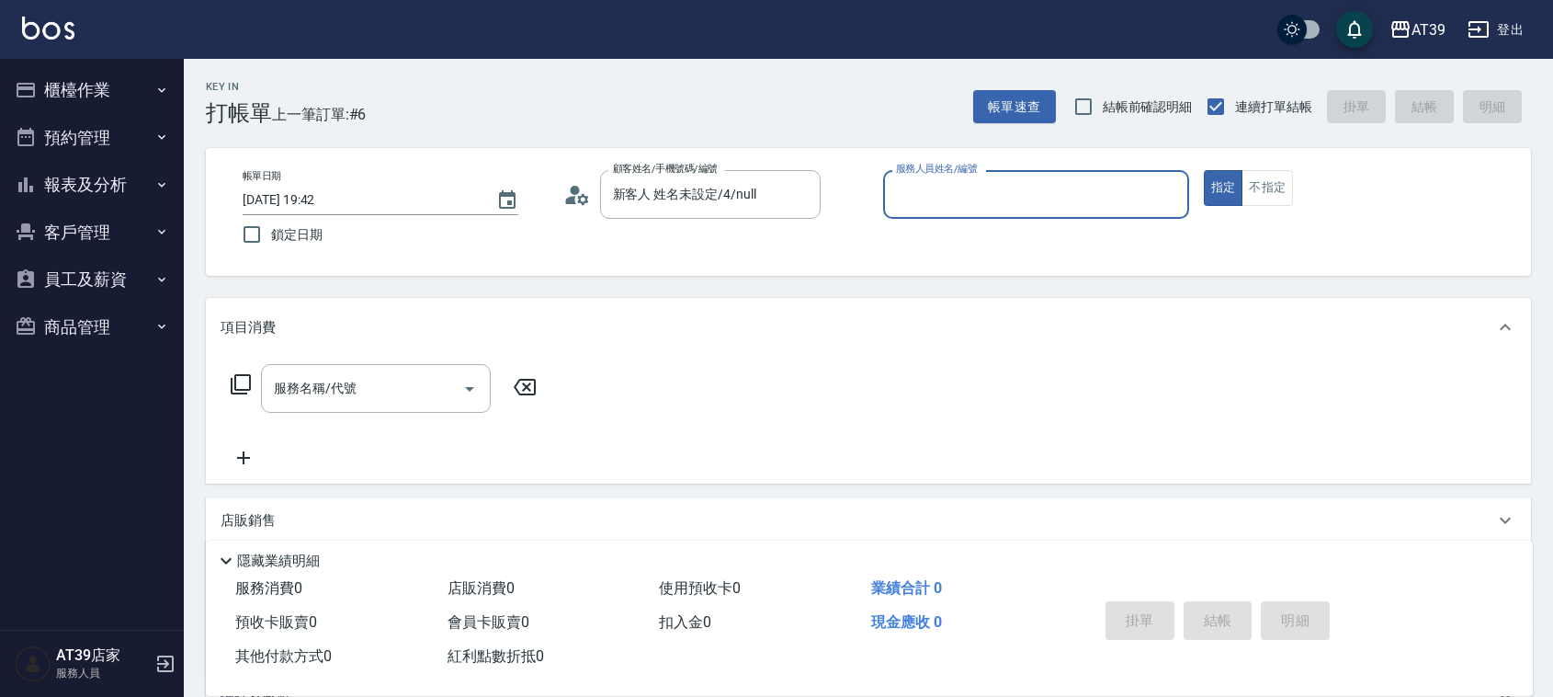
click at [1035, 198] on input "服務人員姓名/編號" at bounding box center [1035, 194] width 289 height 32
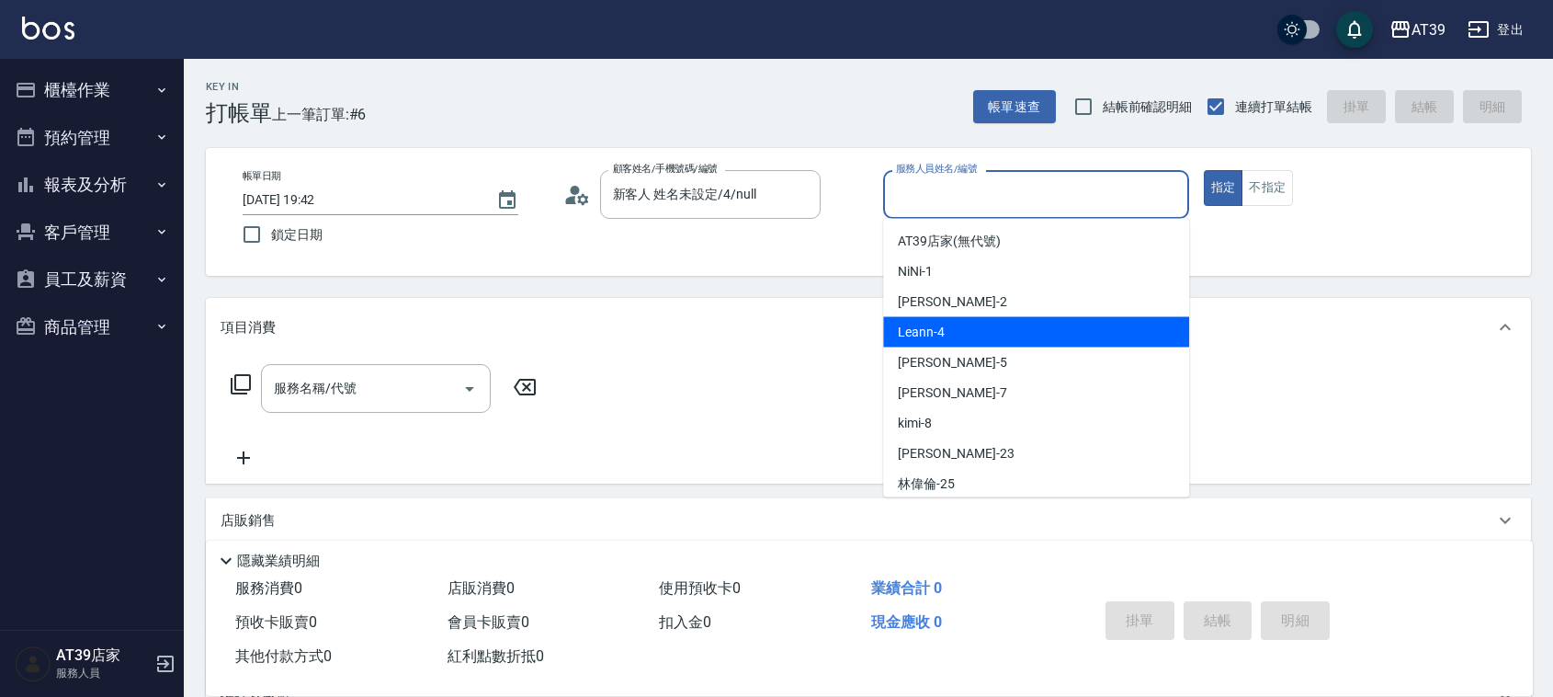
click at [1000, 323] on div "Leann -4" at bounding box center [1036, 332] width 306 height 30
type input "Leann-4"
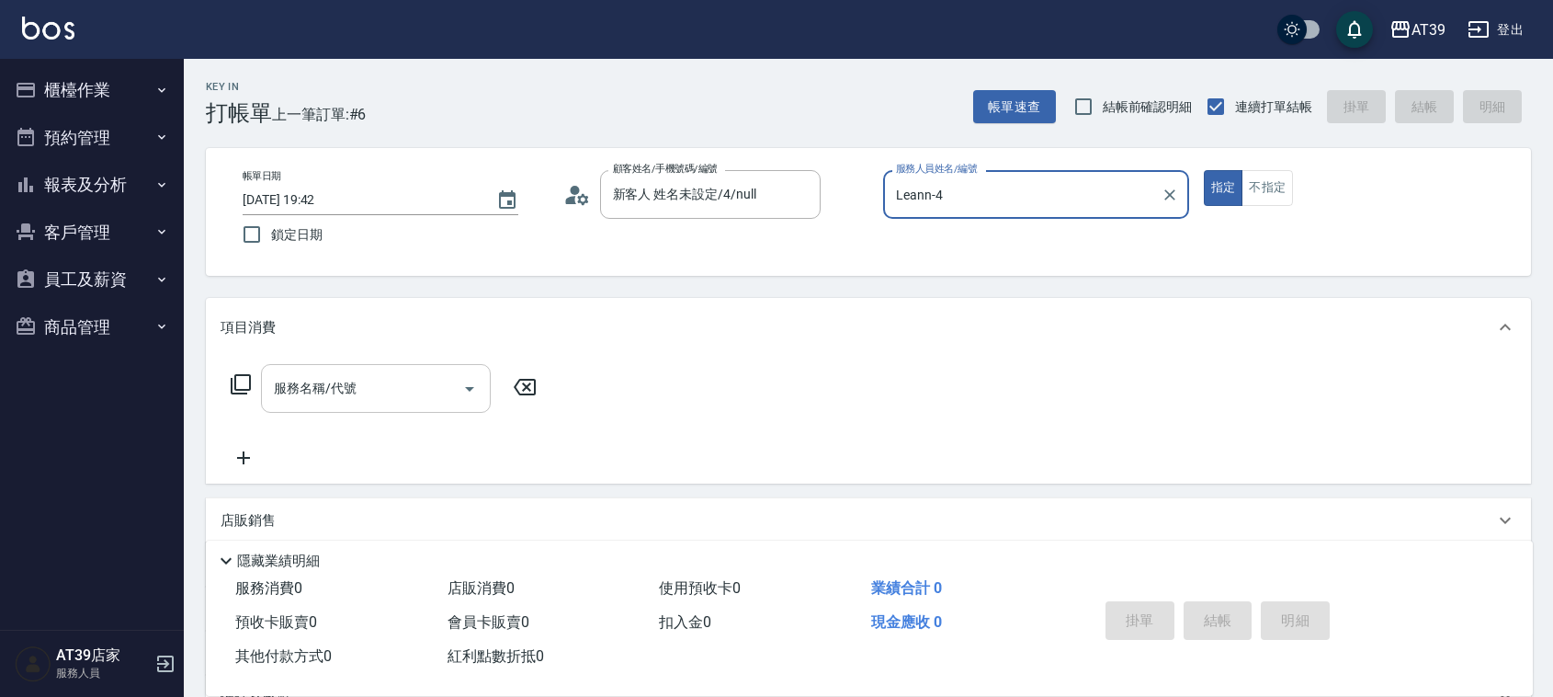
click at [388, 387] on input "服務名稱/代號" at bounding box center [362, 388] width 186 height 32
click at [246, 382] on icon at bounding box center [241, 384] width 22 height 22
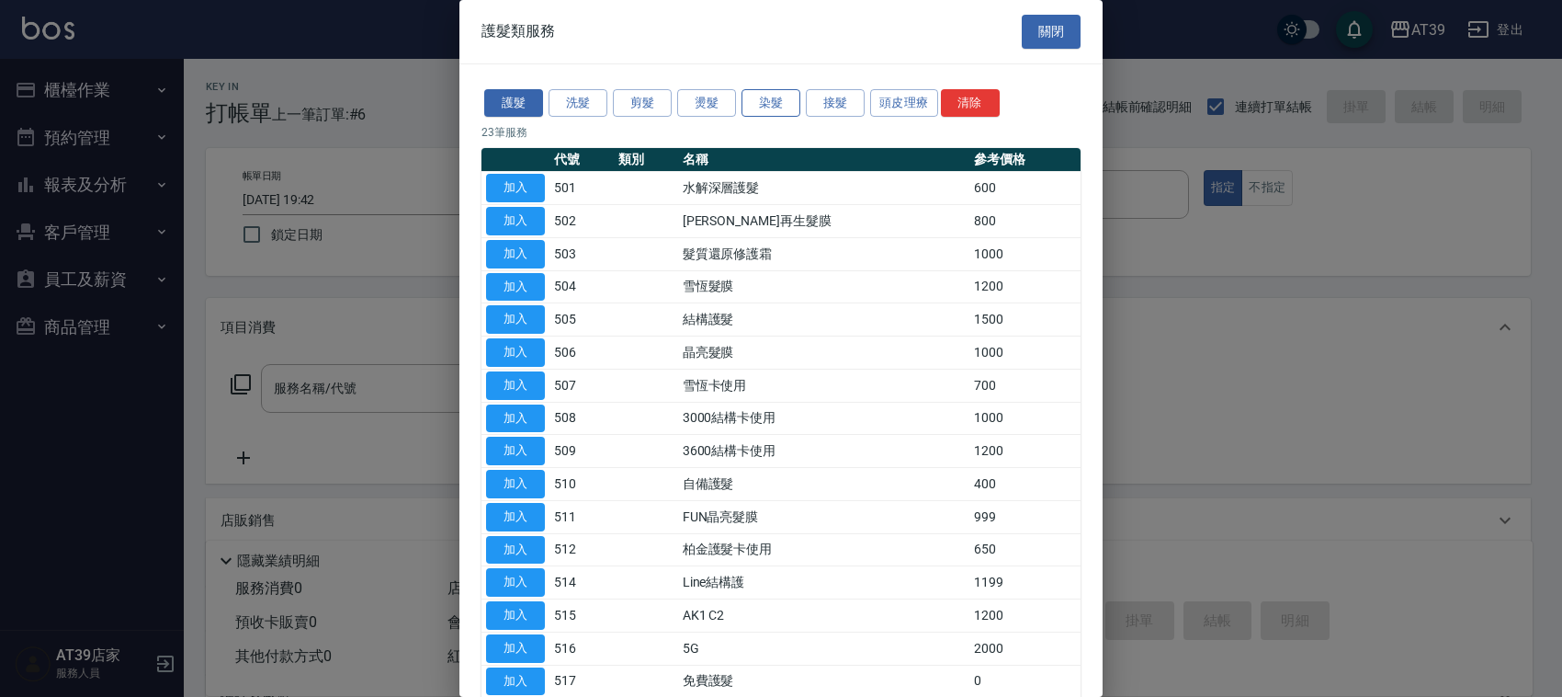
click at [765, 104] on button "染髮" at bounding box center [771, 103] width 59 height 28
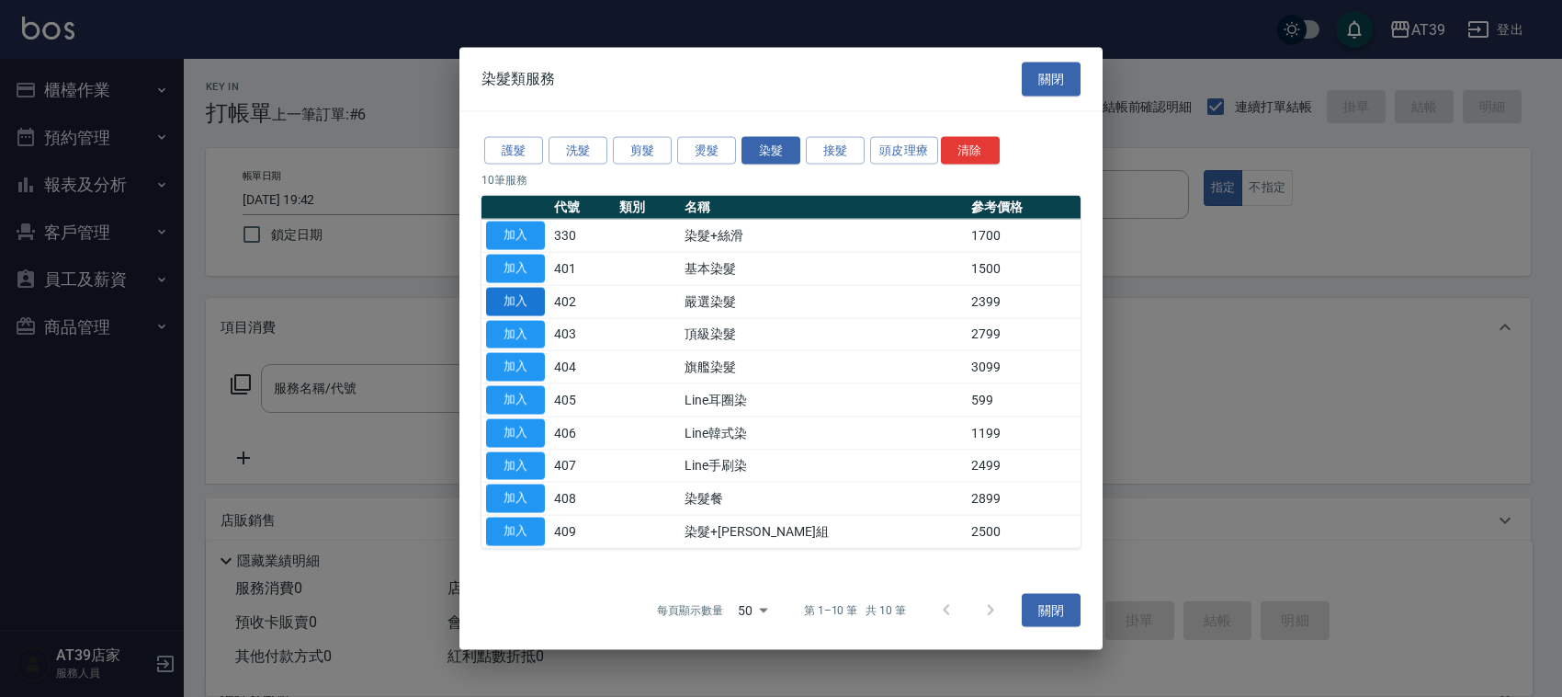
click at [529, 301] on button "加入" at bounding box center [515, 301] width 59 height 28
type input "嚴選染髮(402)"
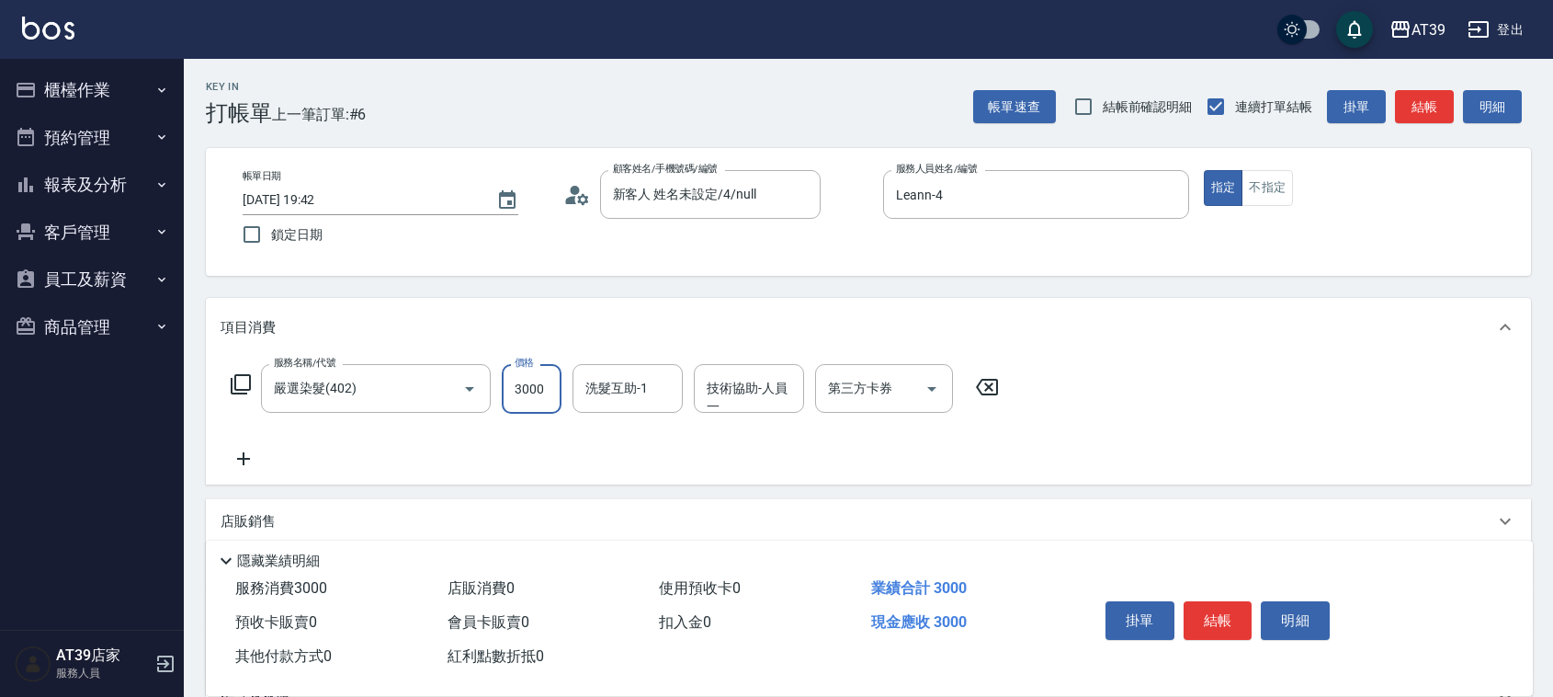
type input "3000"
click at [246, 453] on icon at bounding box center [244, 459] width 46 height 22
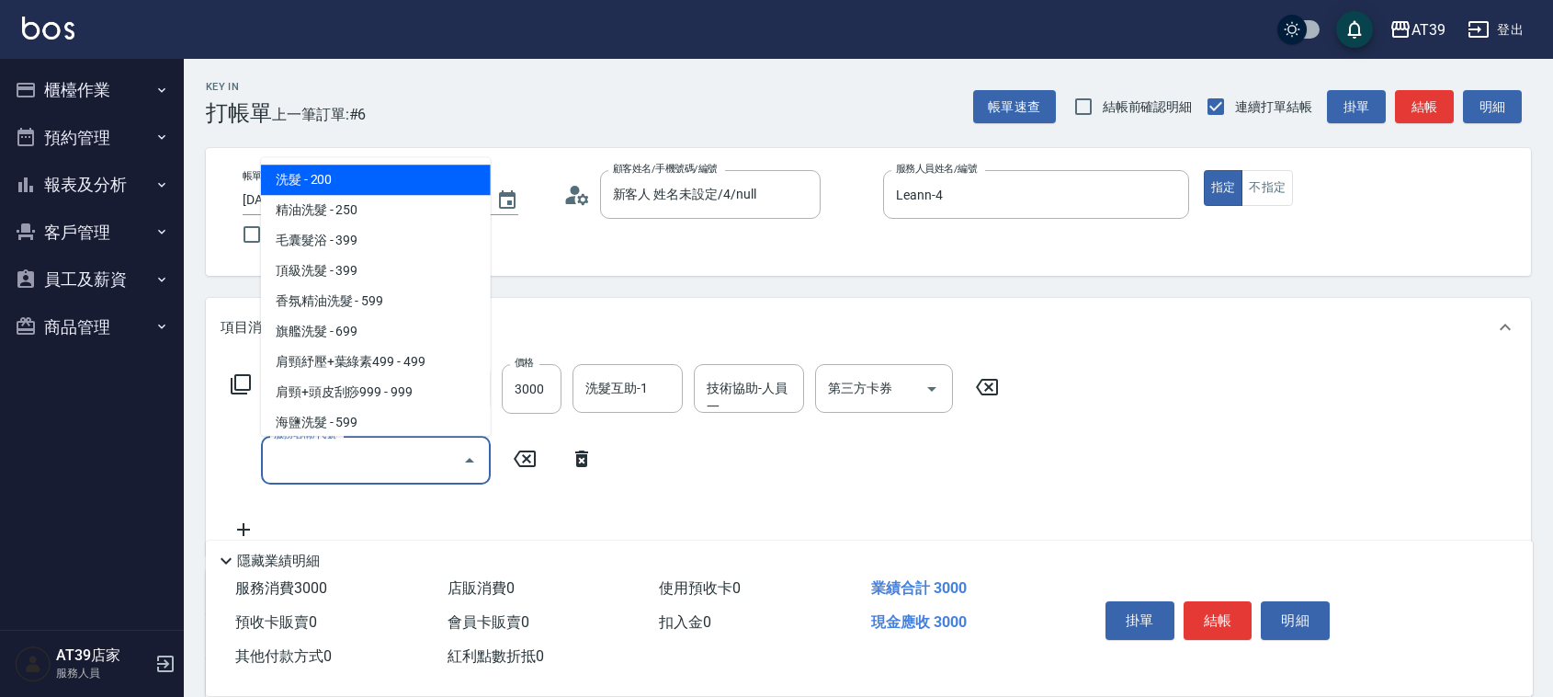
click at [333, 453] on input "服務名稱/代號" at bounding box center [362, 460] width 186 height 32
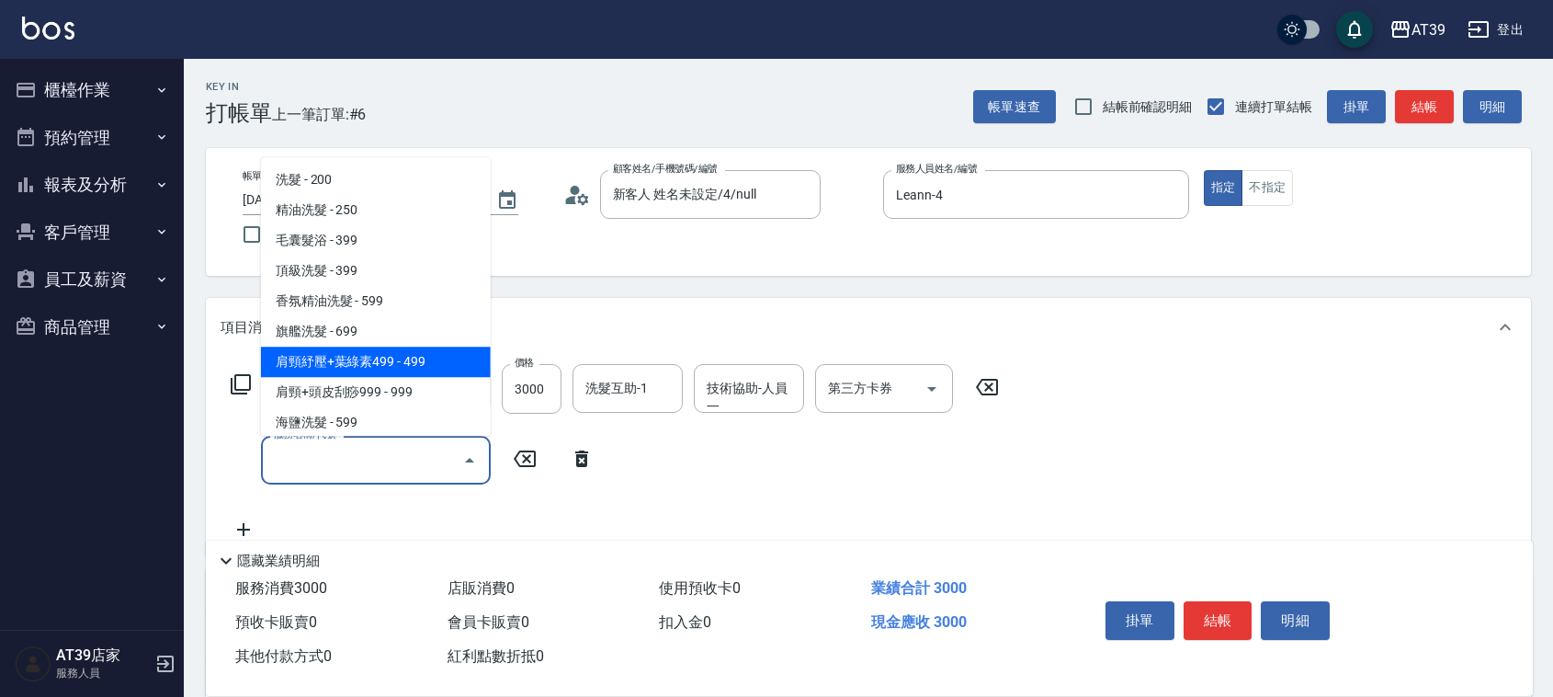
click at [239, 379] on icon at bounding box center [241, 384] width 22 height 22
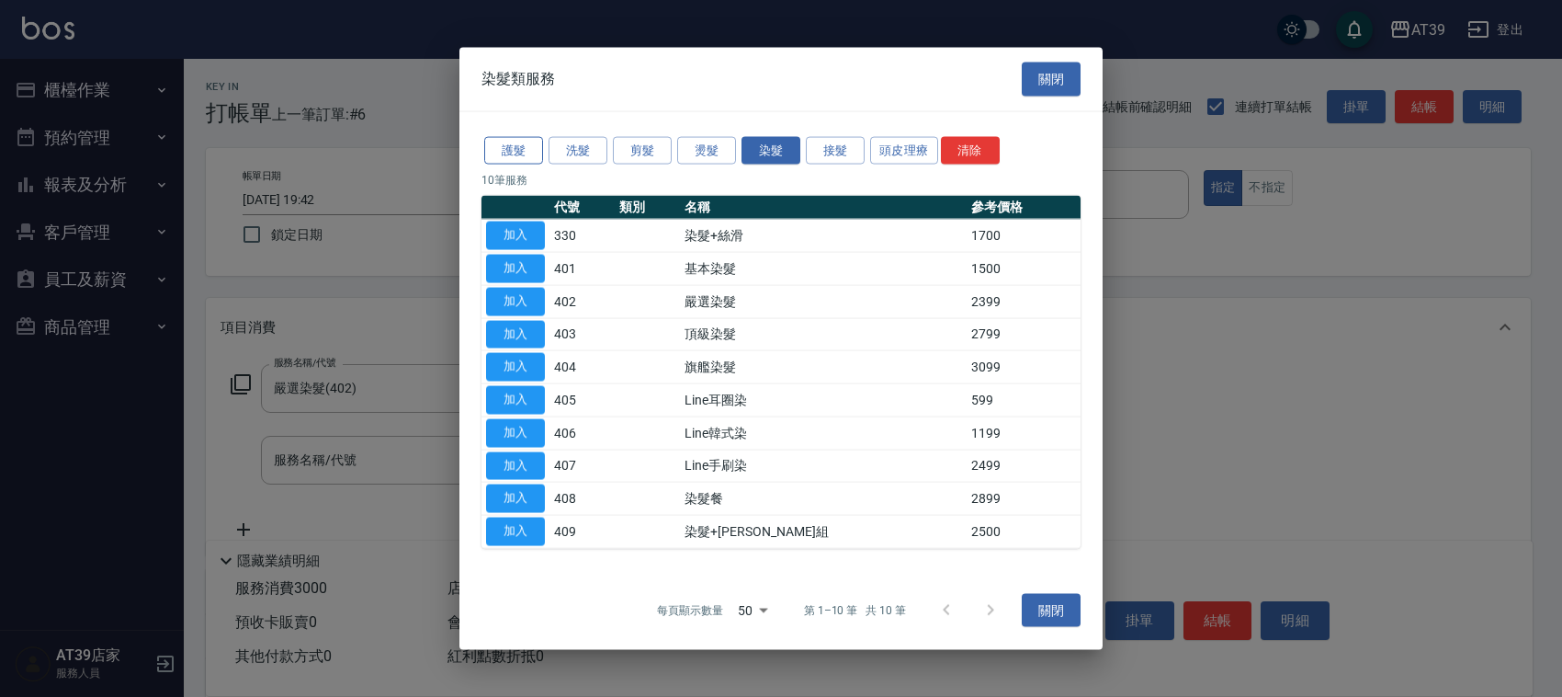
click at [520, 162] on button "護髮" at bounding box center [513, 150] width 59 height 28
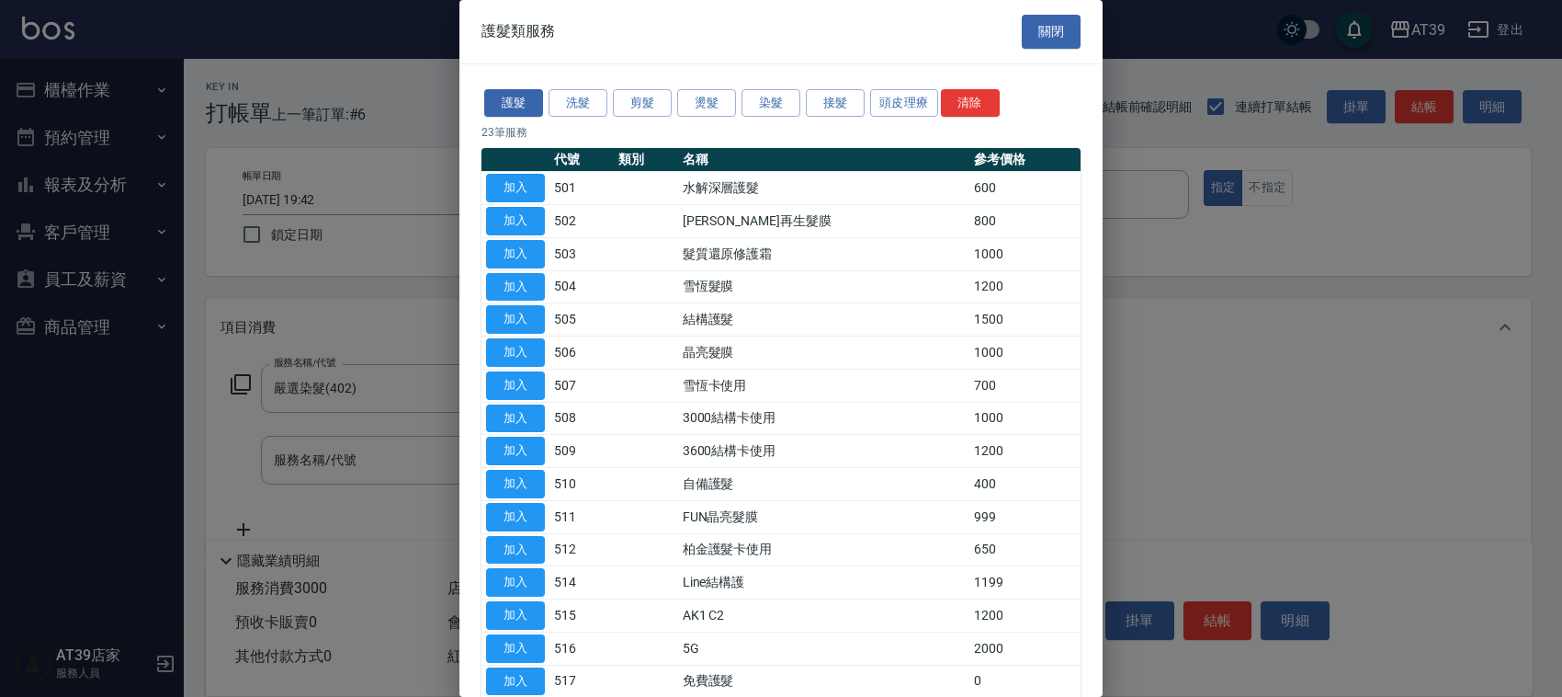
click at [525, 452] on button "加入" at bounding box center [515, 450] width 59 height 28
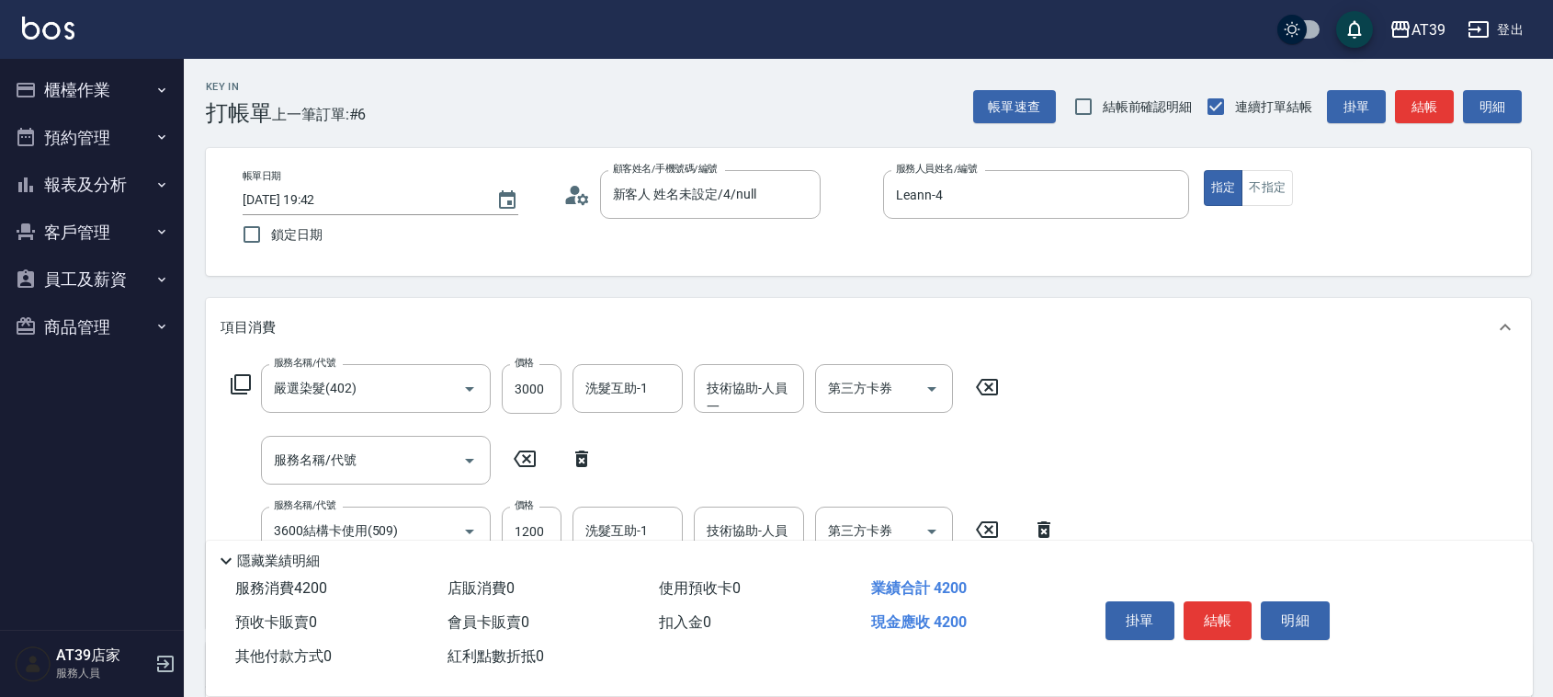
click at [571, 448] on icon at bounding box center [582, 459] width 46 height 22
type input "3600結構卡使用(509)"
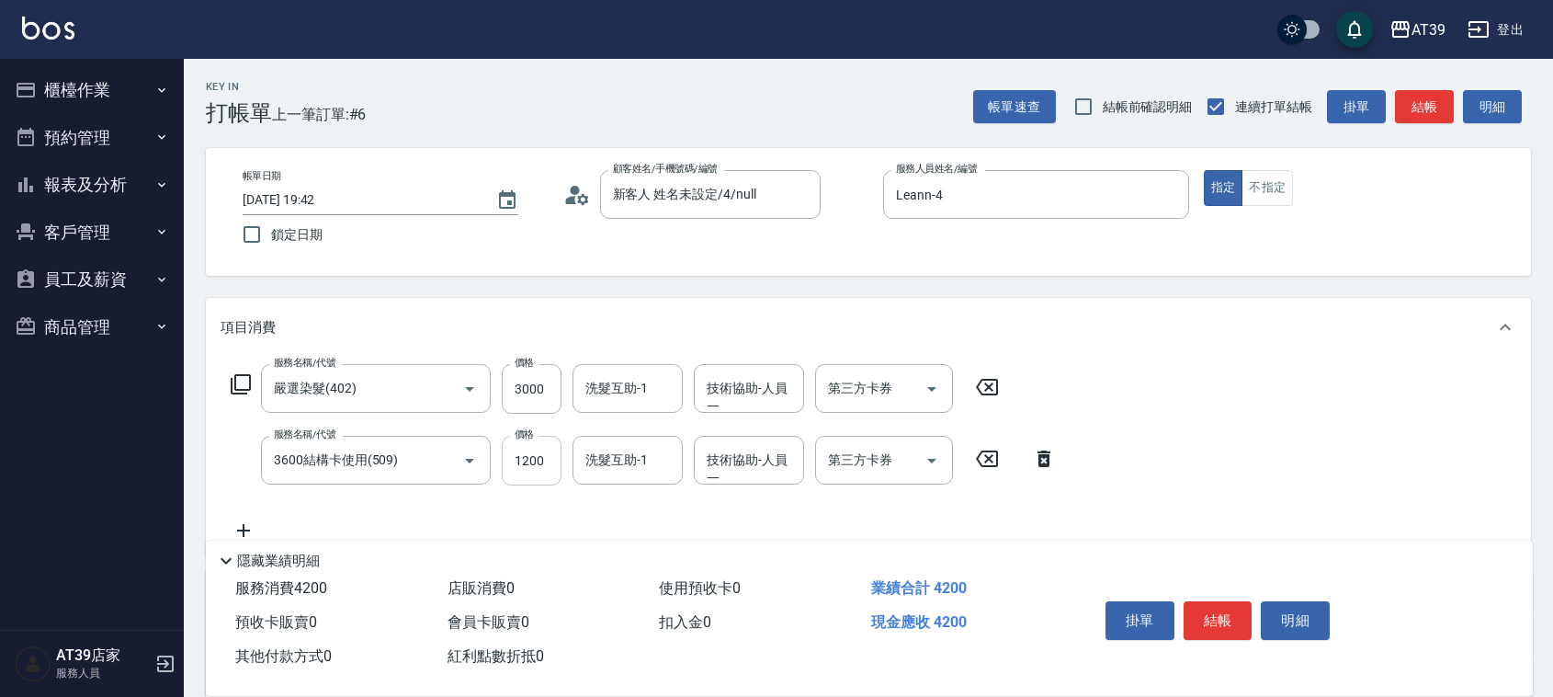
click at [520, 475] on input "1200" at bounding box center [532, 461] width 60 height 50
click at [867, 475] on input "第三方卡券" at bounding box center [870, 460] width 94 height 32
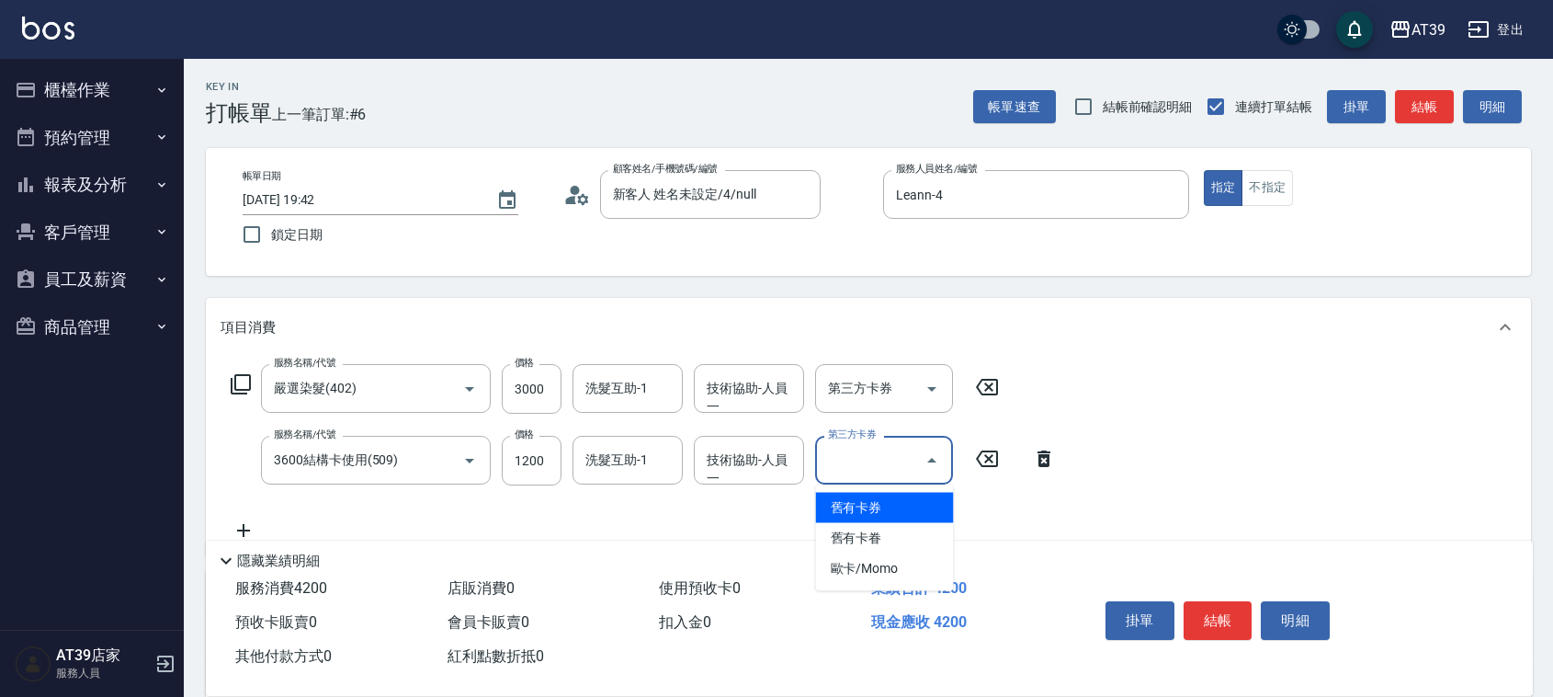
click at [901, 511] on span "舊有卡券" at bounding box center [885, 508] width 138 height 30
type input "舊有卡券"
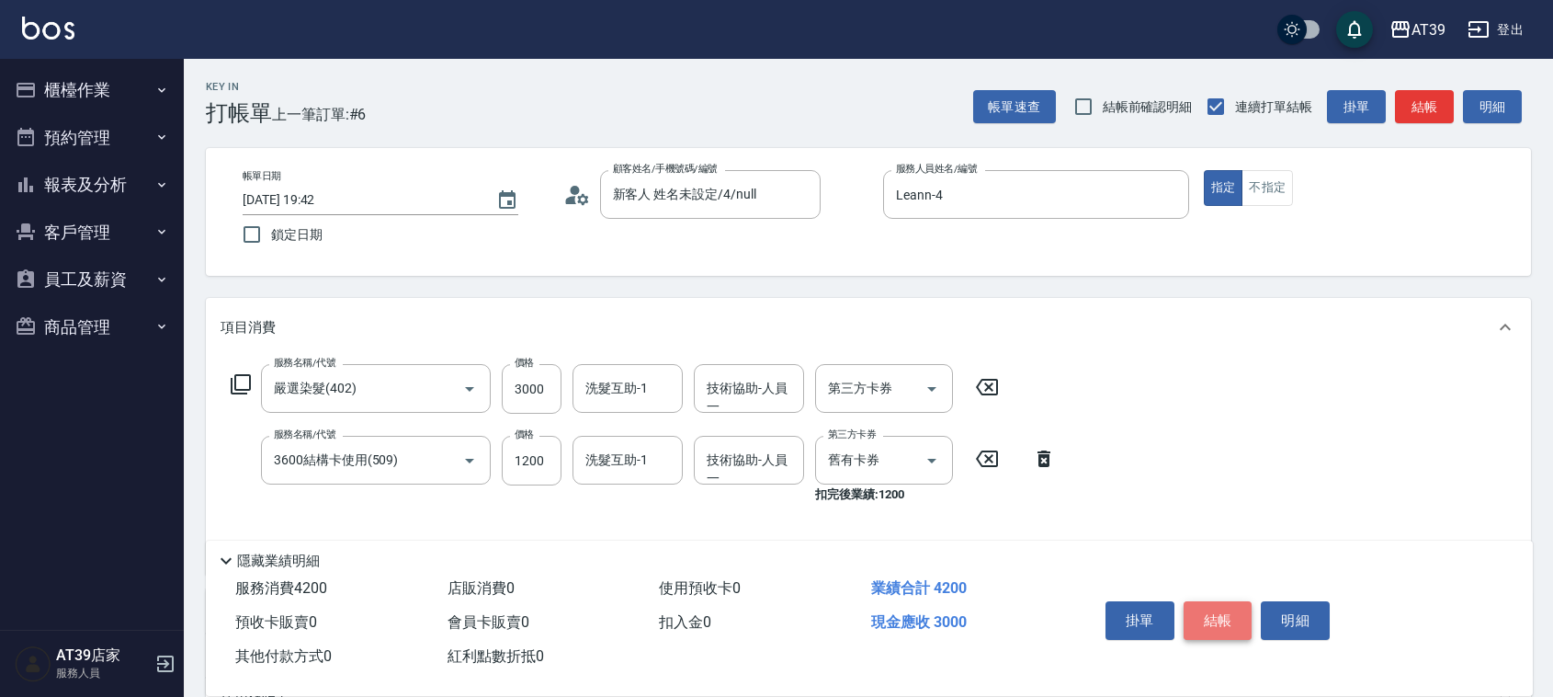
click at [1246, 609] on button "結帳" at bounding box center [1218, 620] width 69 height 39
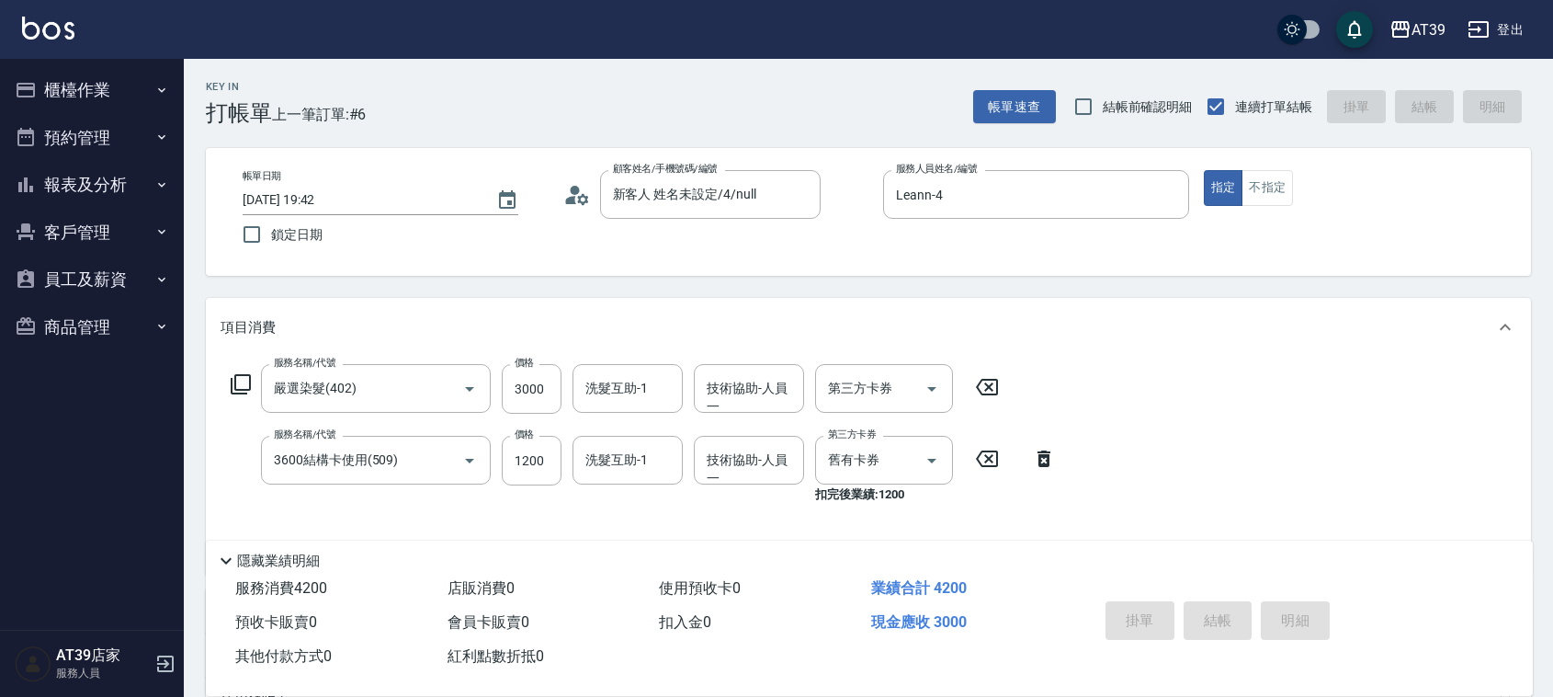
type input "2025/10/07 19:43"
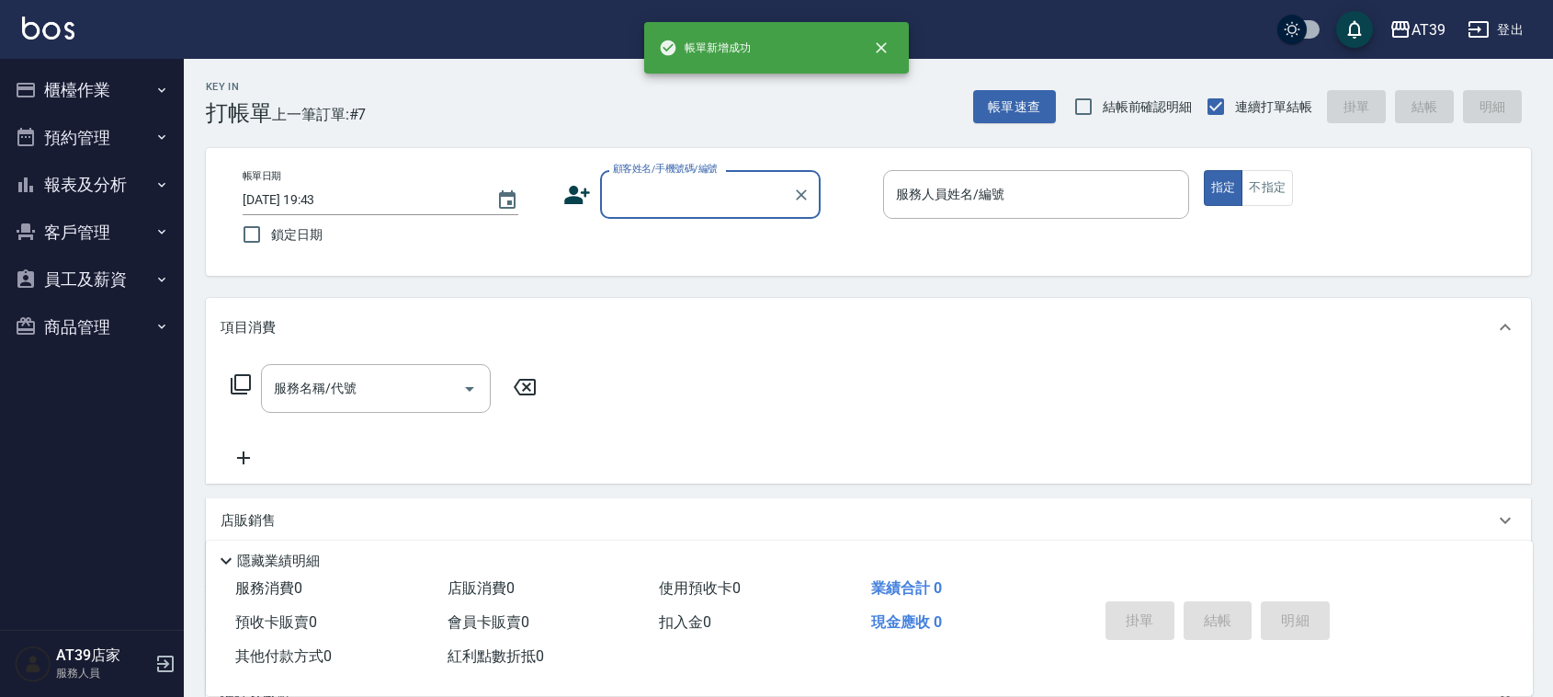
click at [636, 171] on label "顧客姓名/手機號碼/編號" at bounding box center [665, 169] width 105 height 14
click at [636, 178] on input "顧客姓名/手機號碼/編號" at bounding box center [696, 194] width 176 height 32
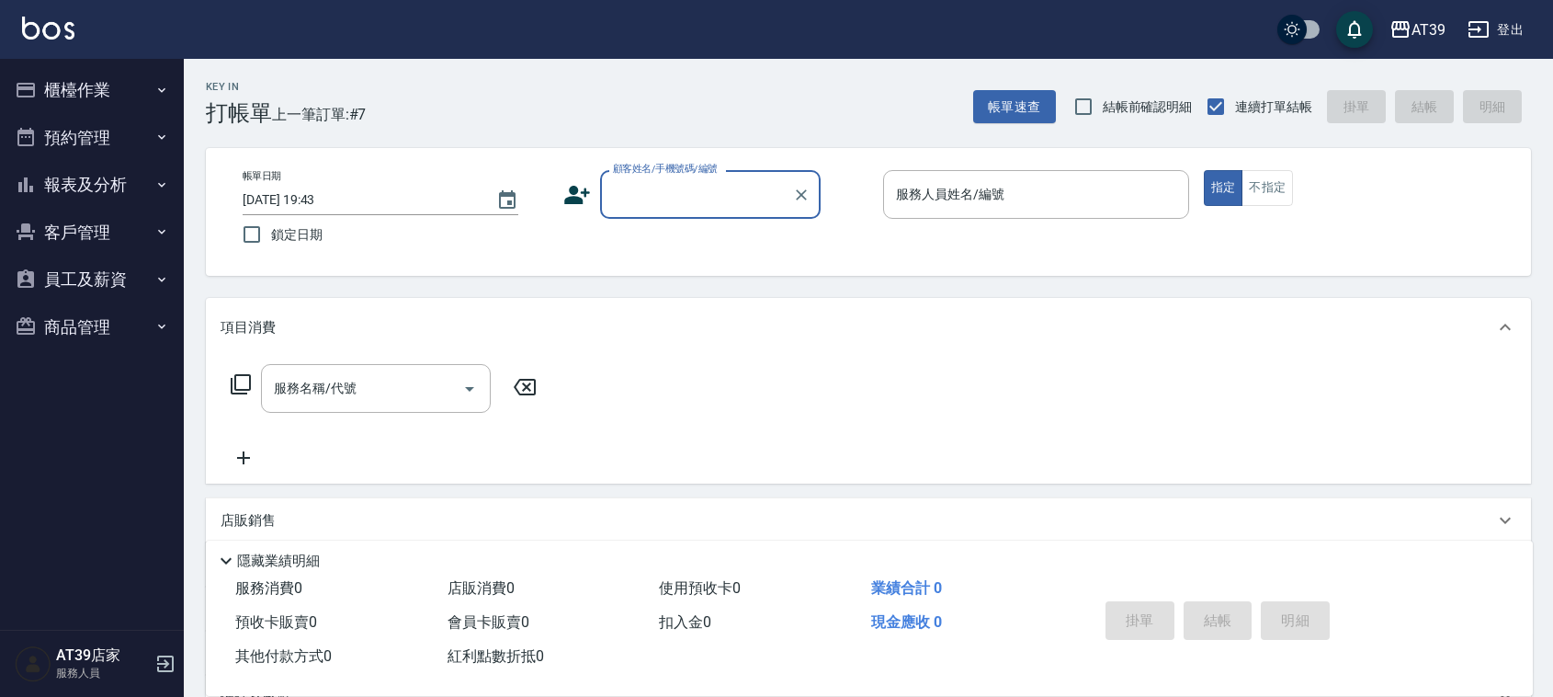
click at [666, 203] on input "顧客姓名/手機號碼/編號" at bounding box center [696, 194] width 176 height 32
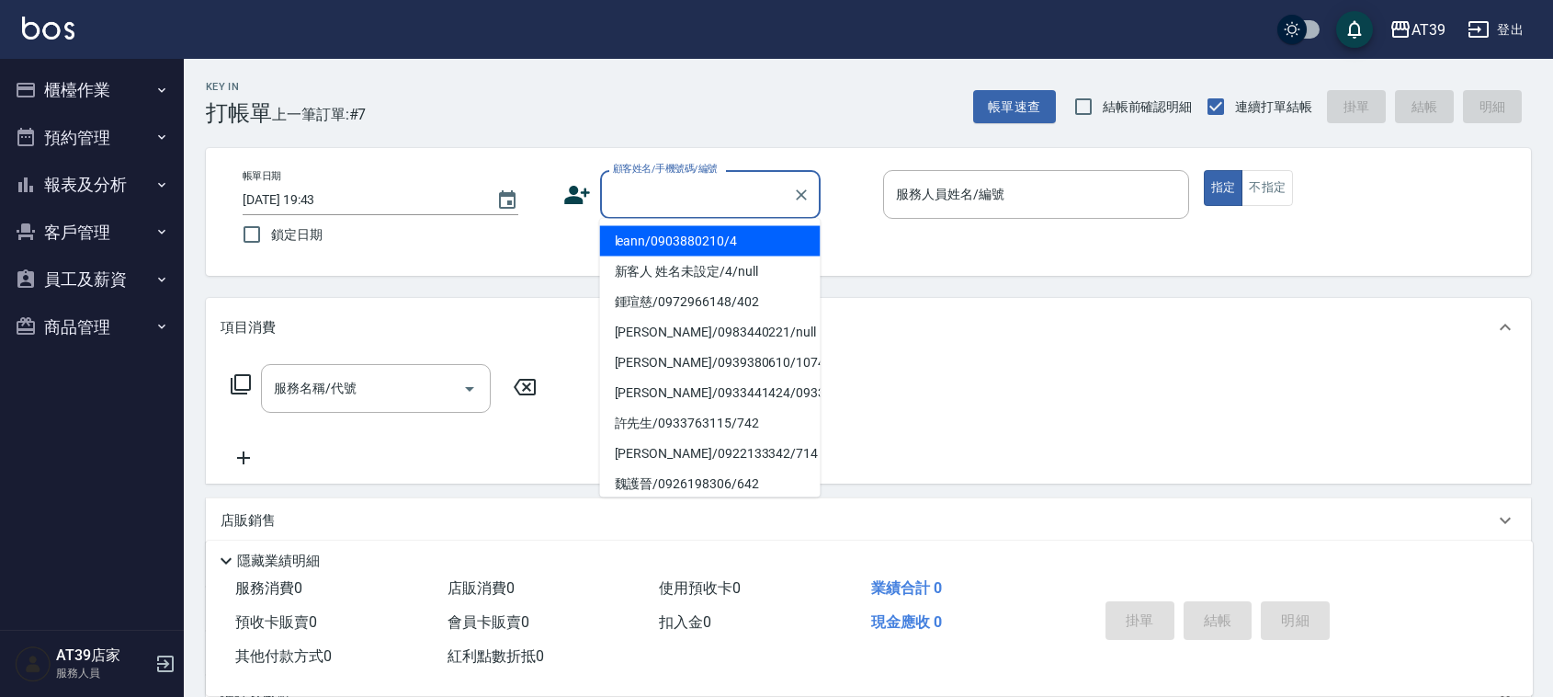
click at [704, 249] on li "leann/0903880210/4" at bounding box center [710, 241] width 221 height 30
type input "leann/0903880210/4"
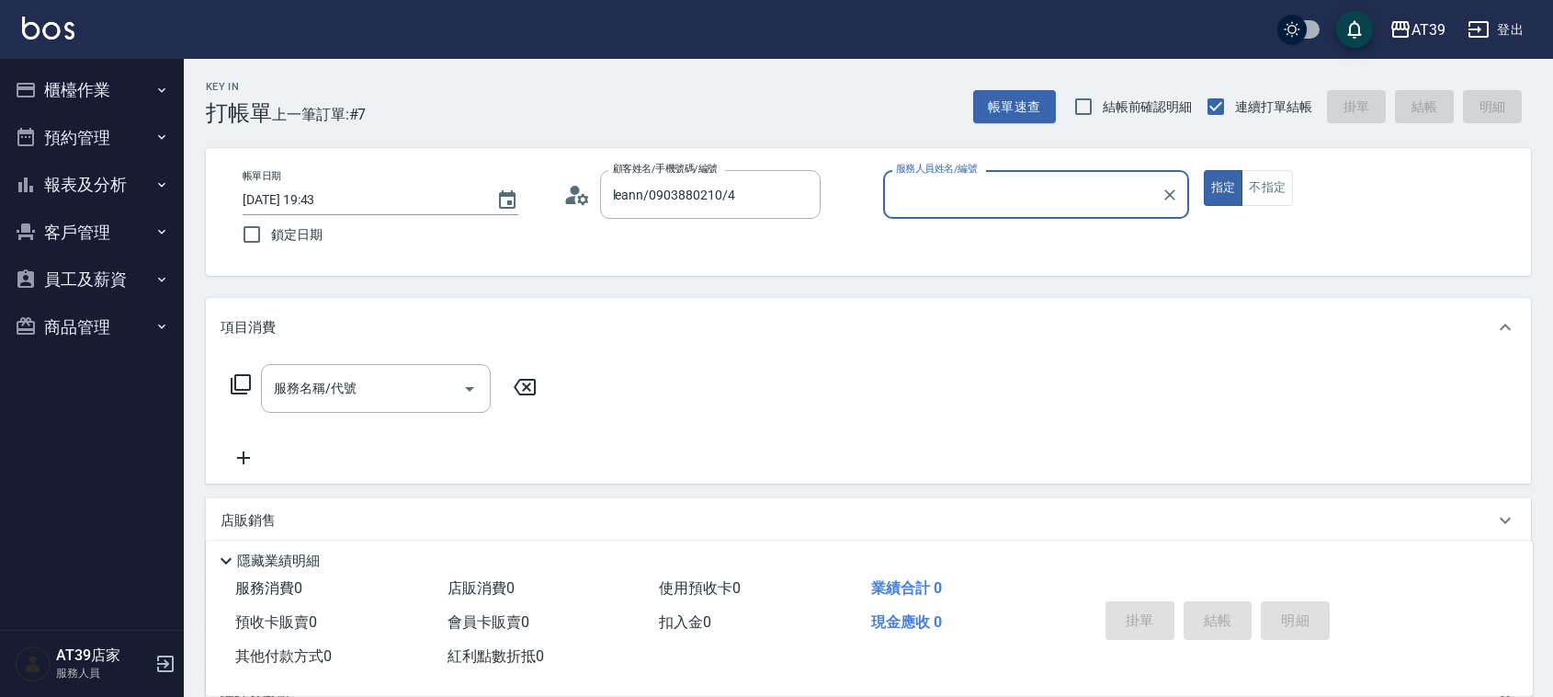
type input "Leann-4"
click at [318, 386] on div "服務名稱/代號 服務名稱/代號" at bounding box center [376, 388] width 230 height 49
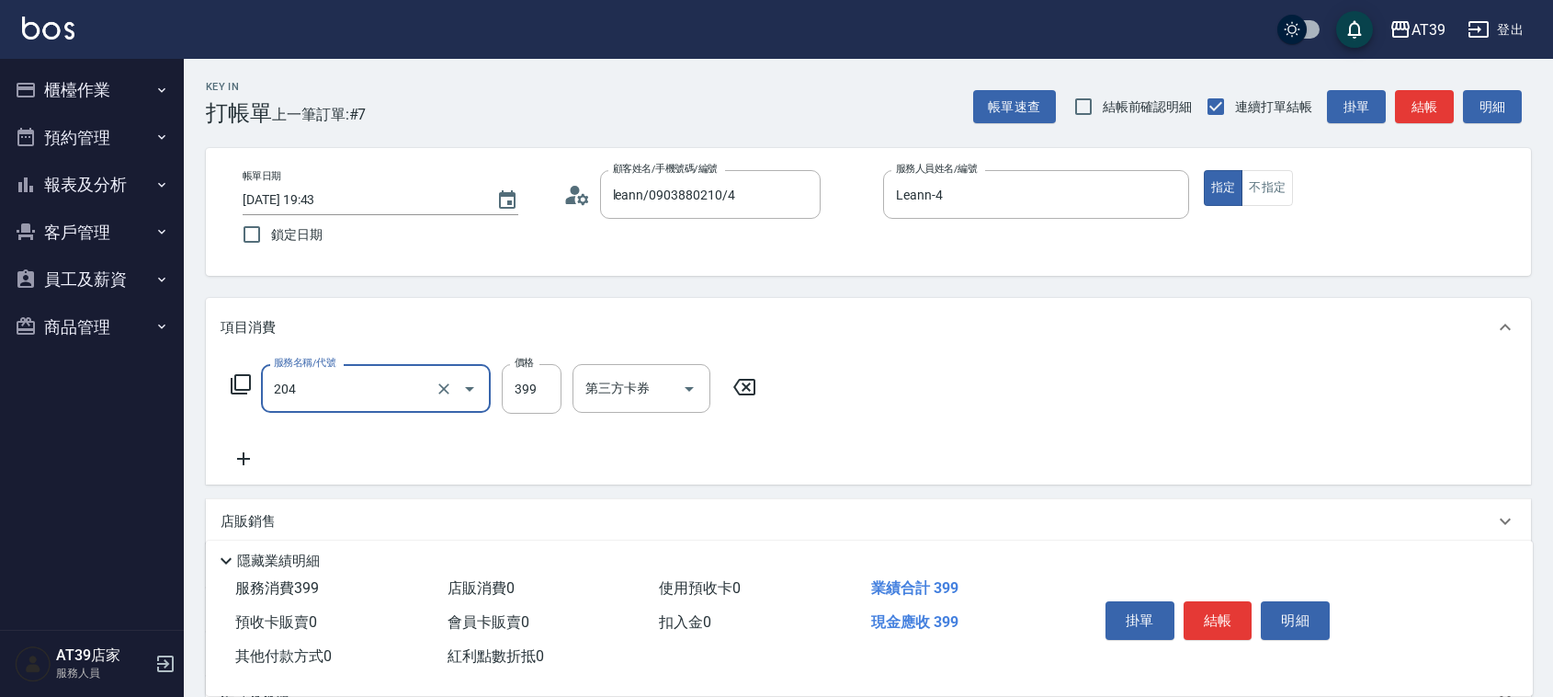
type input "A級洗+剪(204)"
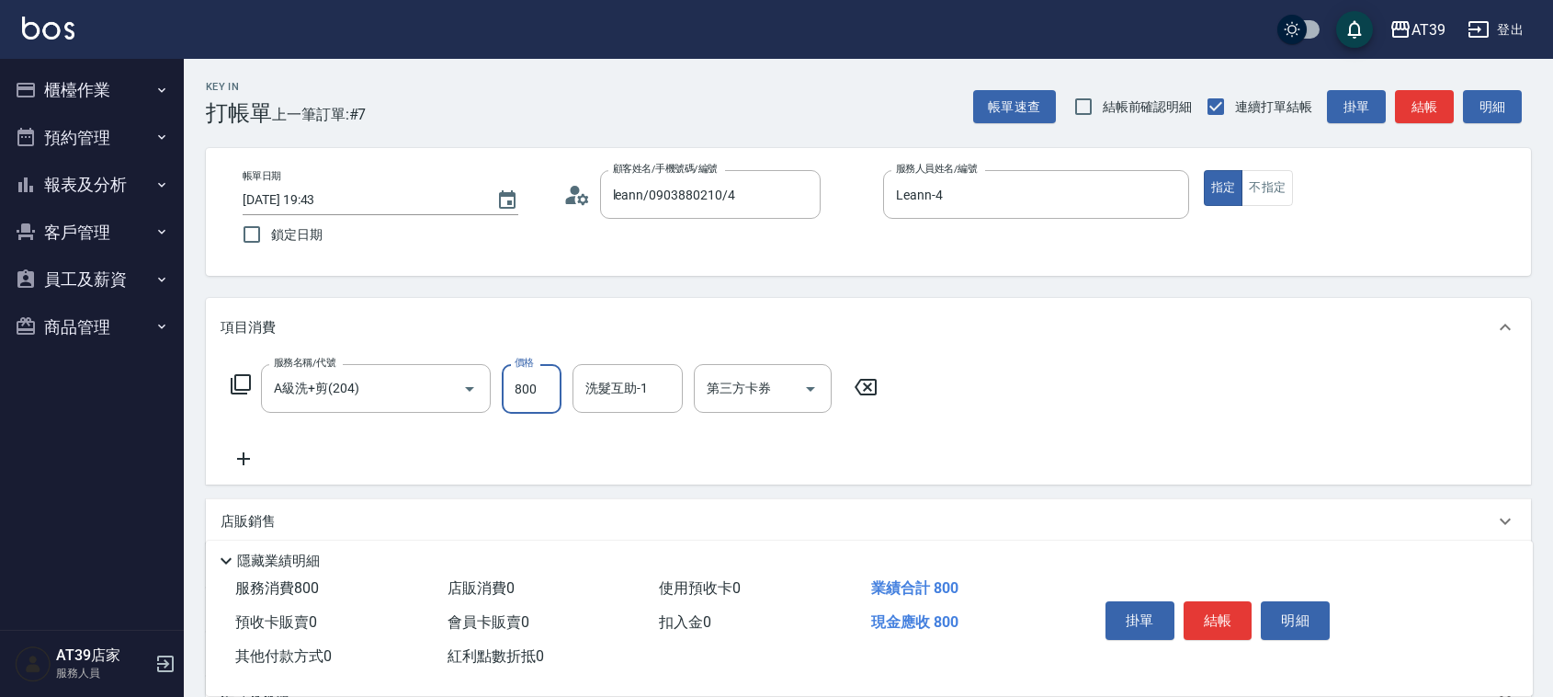
type input "800"
type input "饅頭-87"
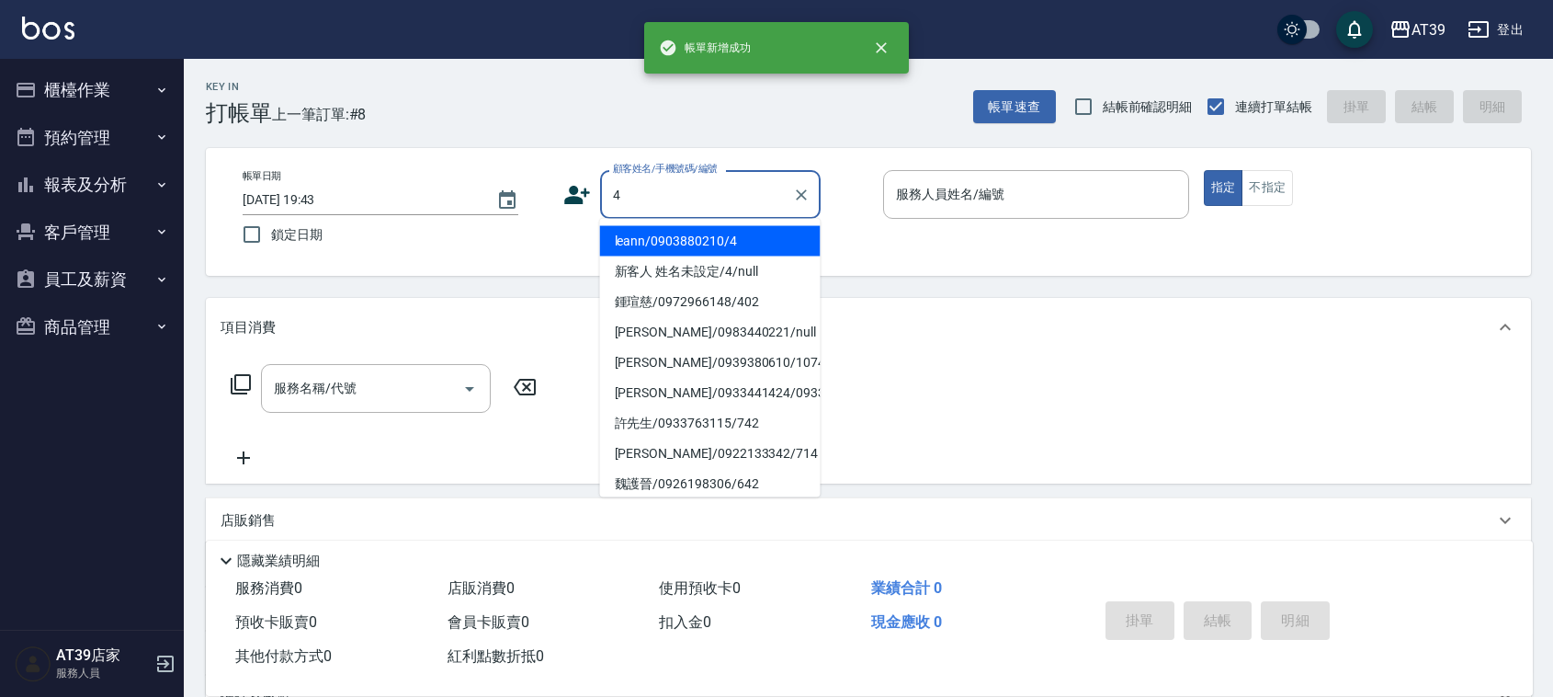
type input "leann/0903880210/4"
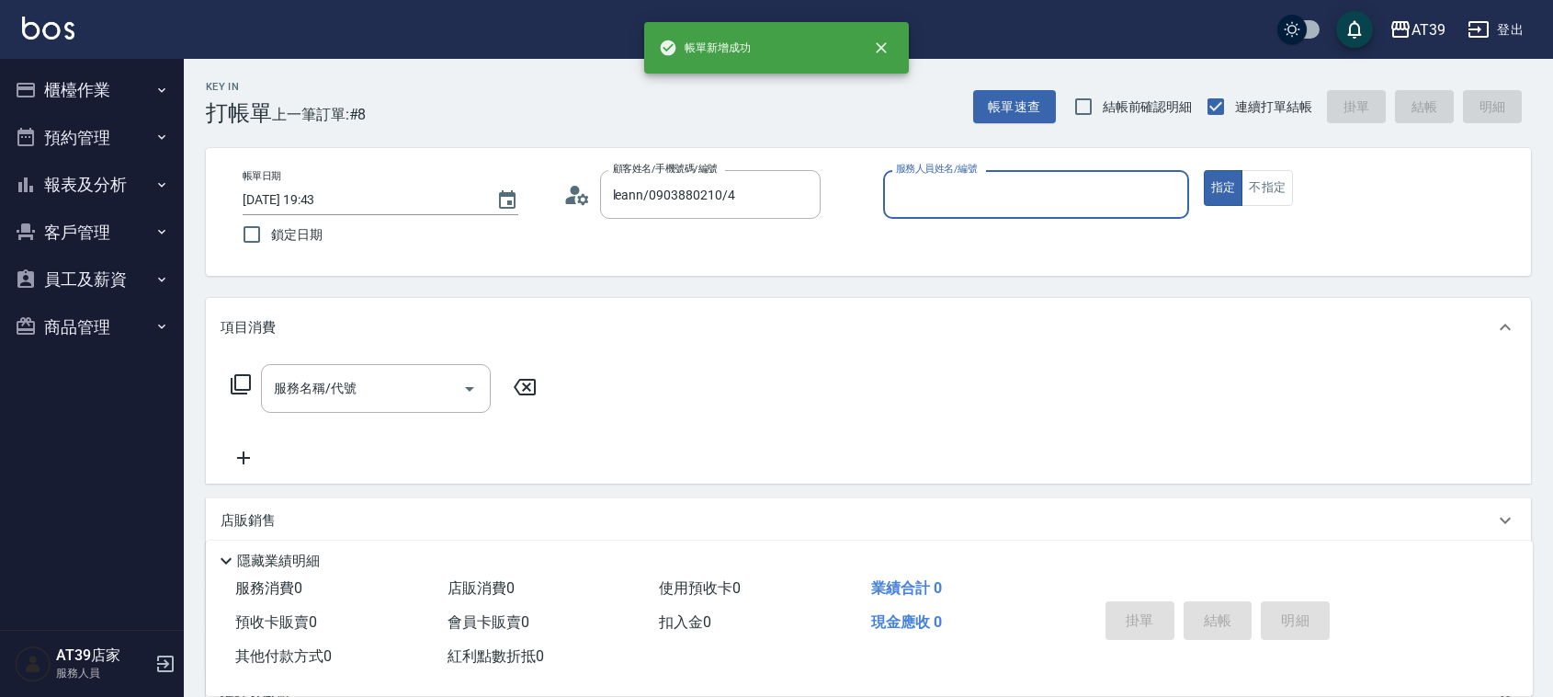
type input "Leann-4"
click at [1204, 170] on button "指定" at bounding box center [1224, 188] width 40 height 36
type button "true"
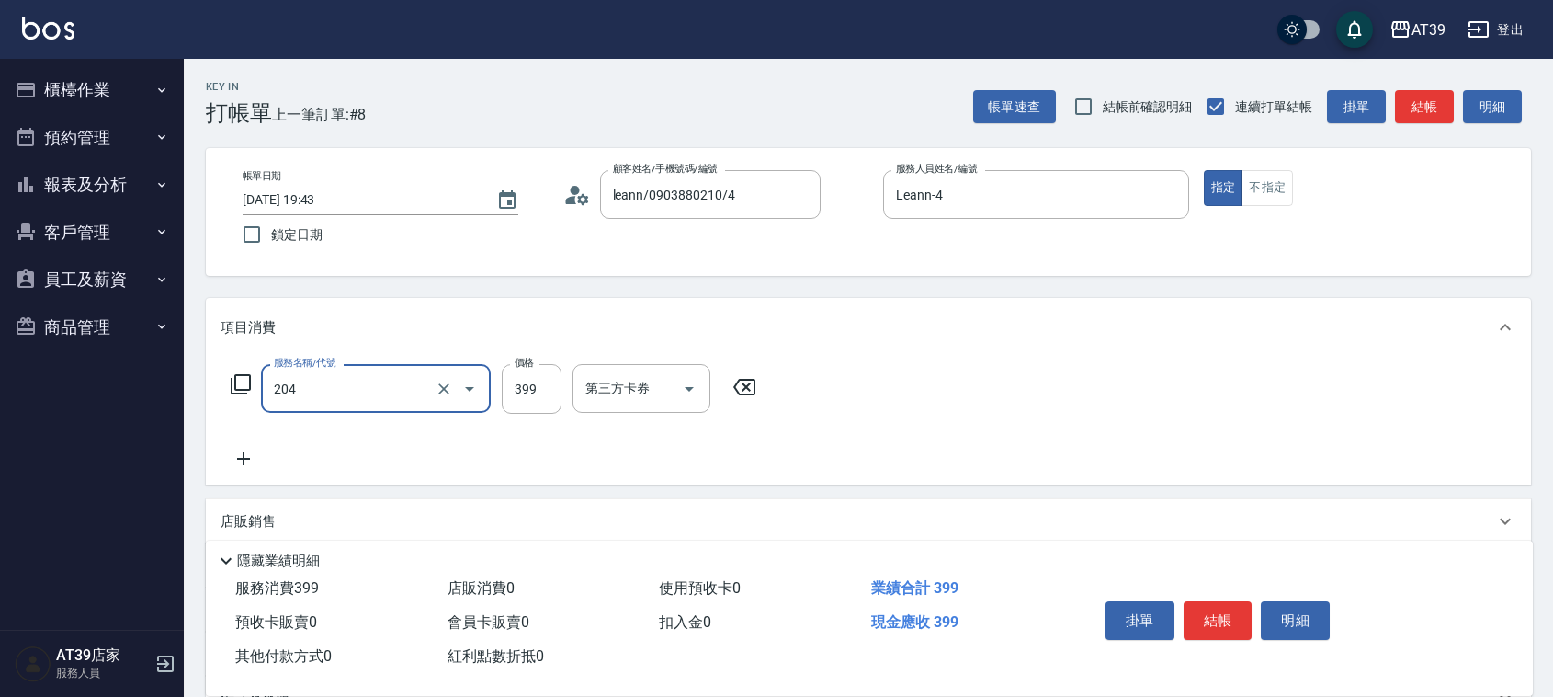
type input "A級洗+剪(204)"
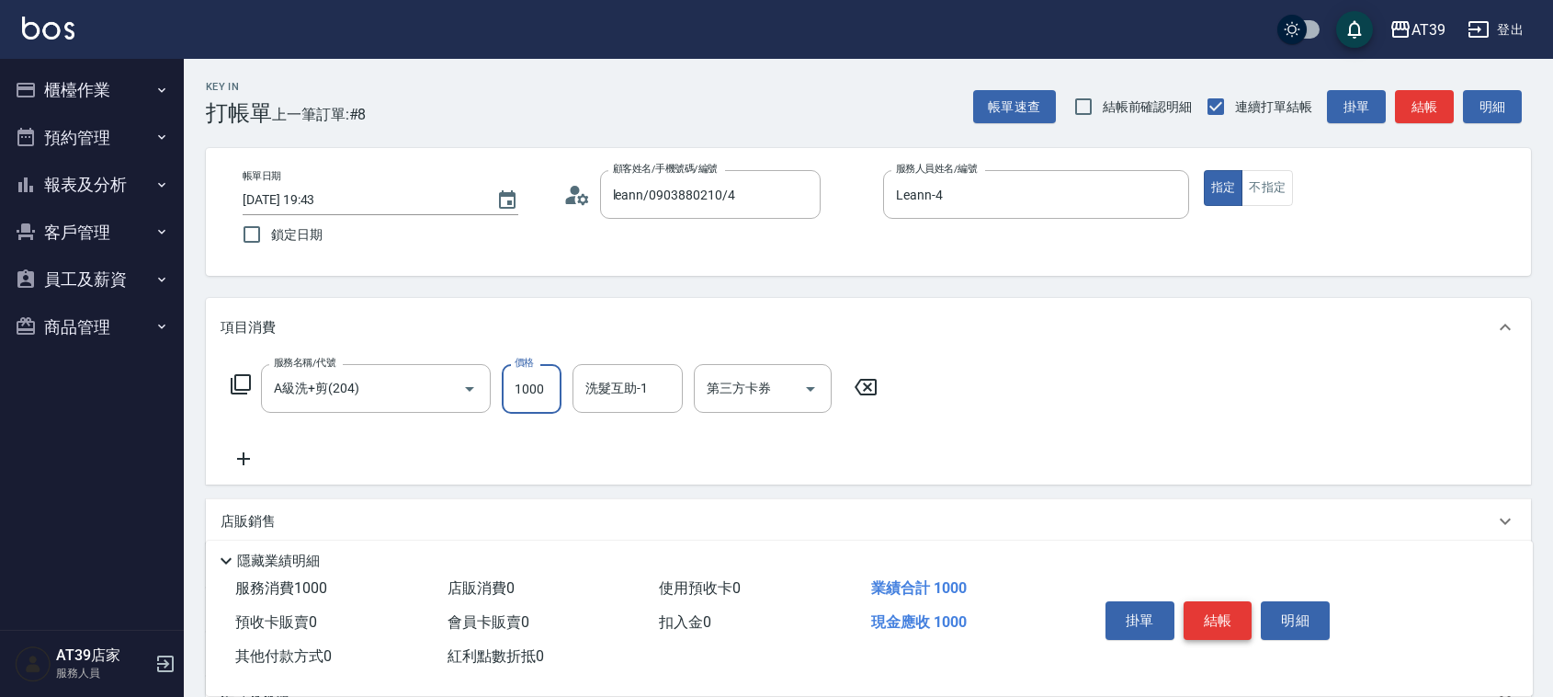
type input "1000"
click at [1213, 617] on button "結帳" at bounding box center [1218, 620] width 69 height 39
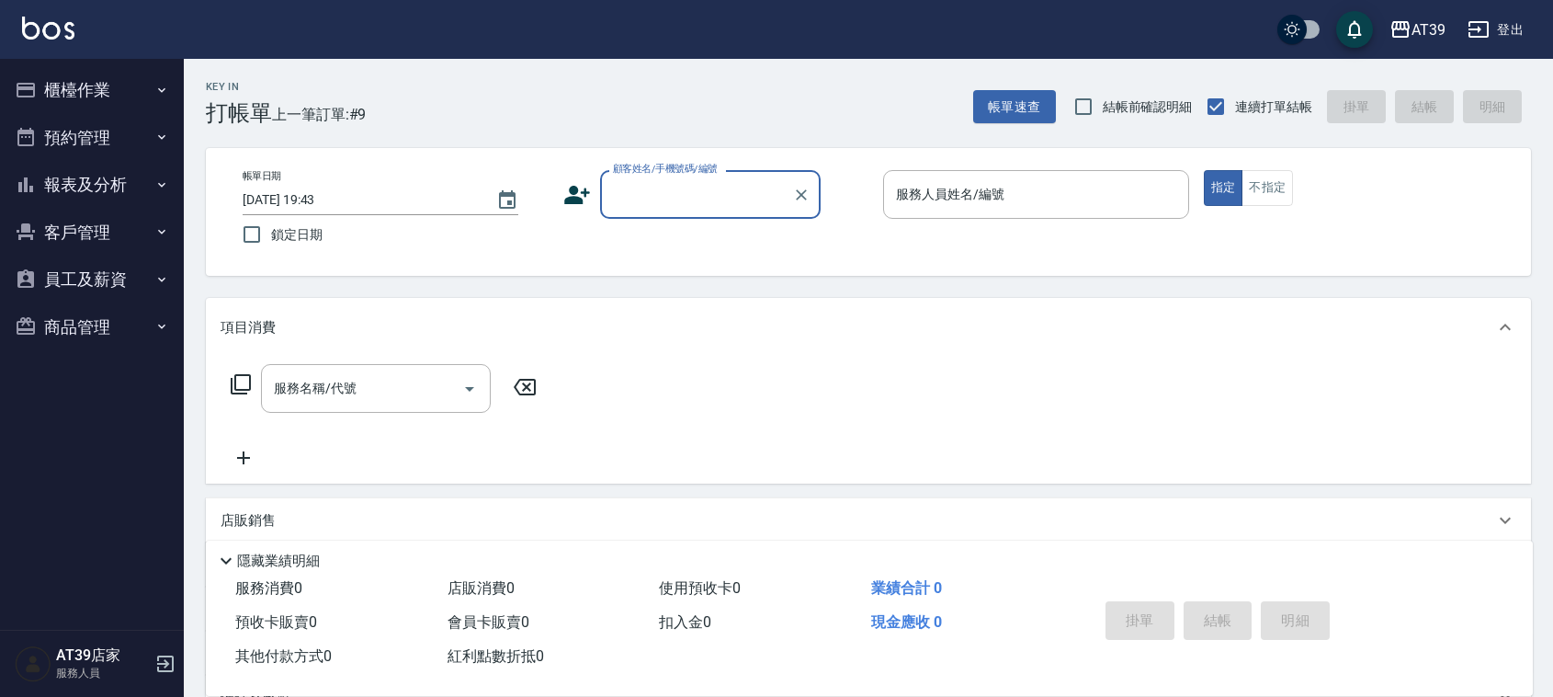
click at [84, 179] on button "報表及分析" at bounding box center [91, 185] width 169 height 48
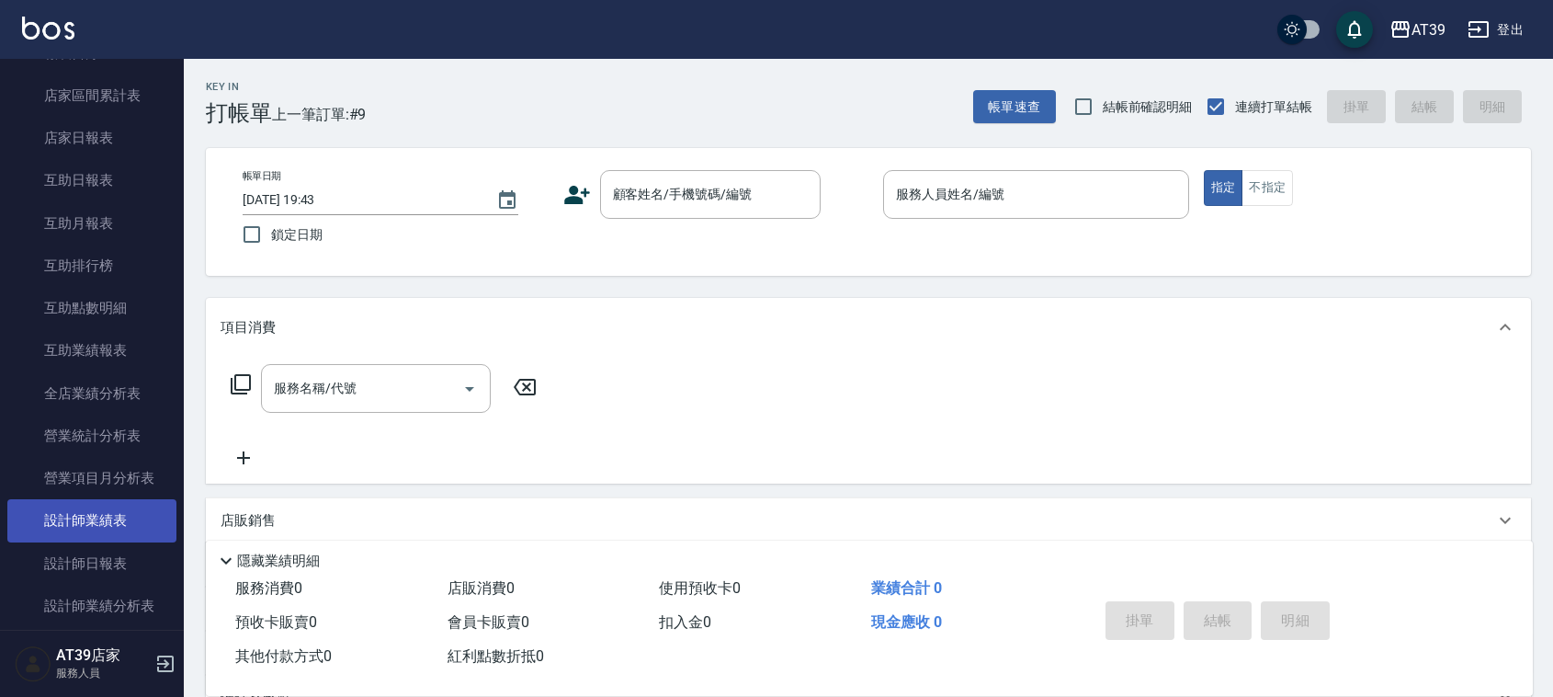
scroll to position [459, 0]
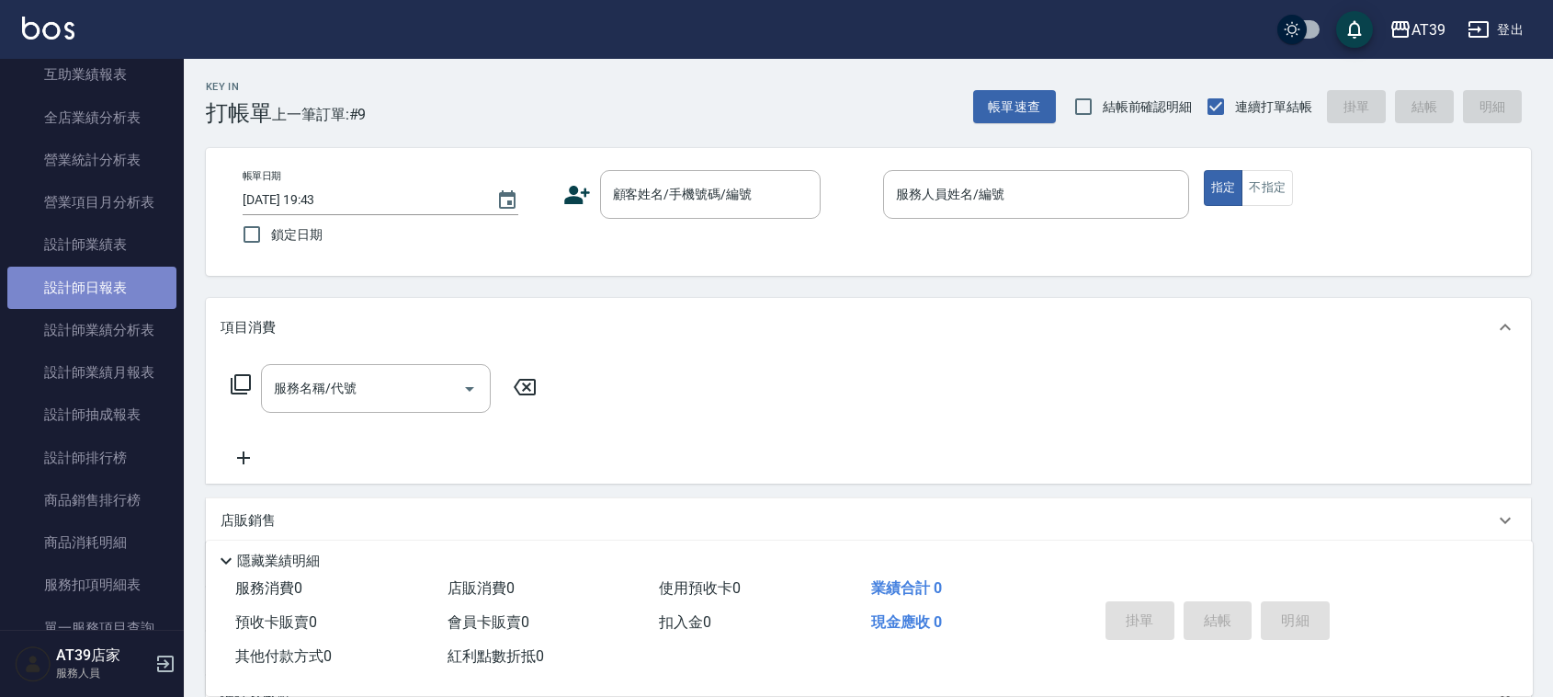
click at [124, 290] on link "設計師日報表" at bounding box center [91, 287] width 169 height 42
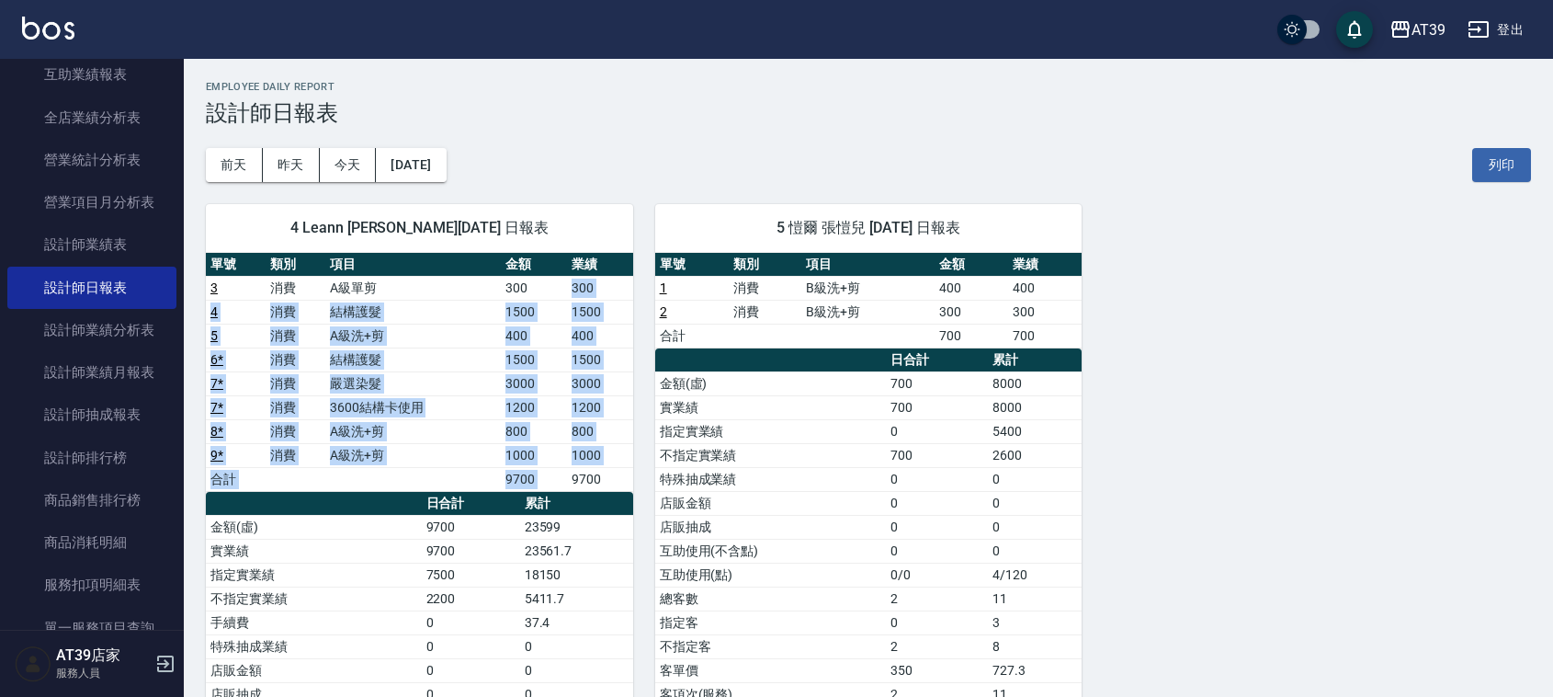
drag, startPoint x: 540, startPoint y: 288, endPoint x: 567, endPoint y: 487, distance: 201.2
click at [567, 487] on tbody "3 消費 A級單剪 300 300 4 消費 結構護髮 1500 1500 5 消費 A級洗+剪 400 400 6 * 消費 結構護髮 1500 1500 …" at bounding box center [419, 383] width 427 height 215
click at [568, 487] on td "9700" at bounding box center [600, 479] width 66 height 24
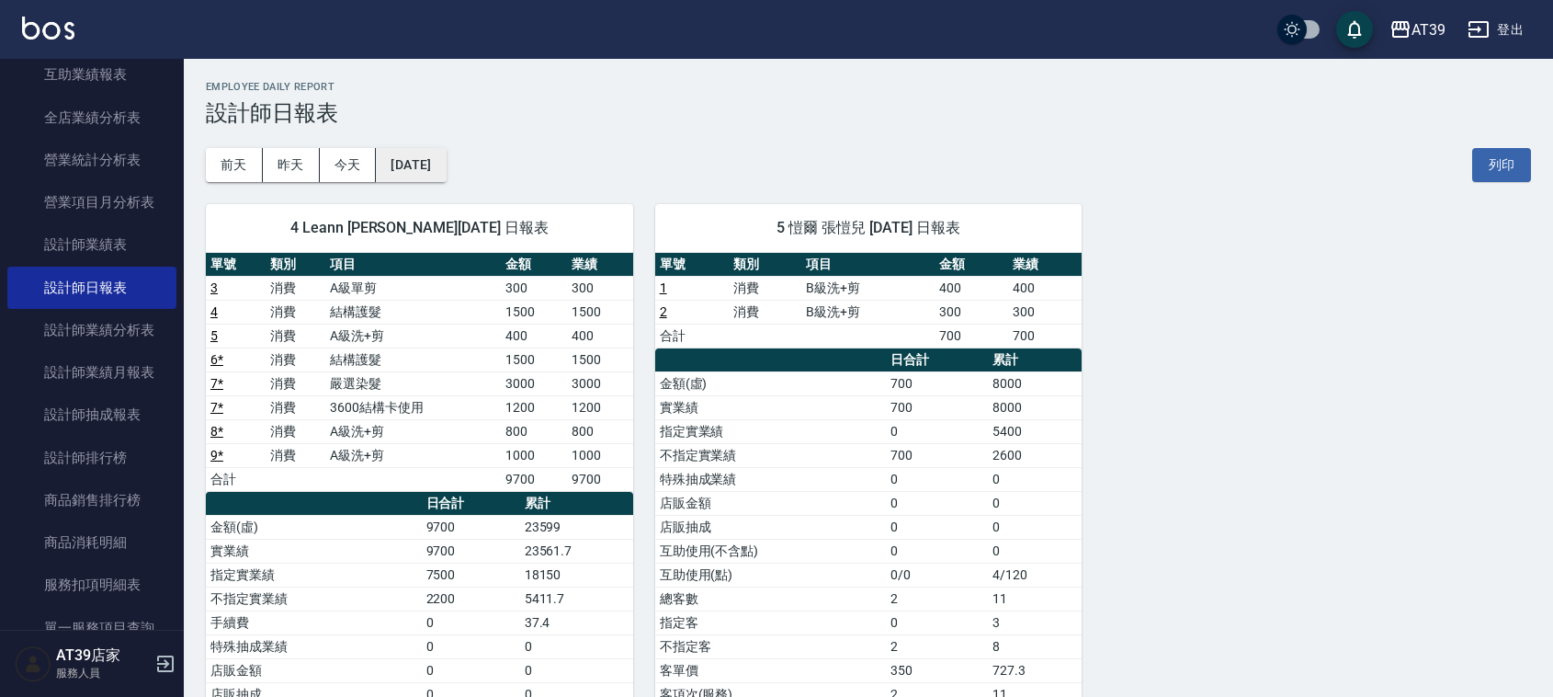
click at [411, 162] on button "[DATE]" at bounding box center [411, 165] width 70 height 34
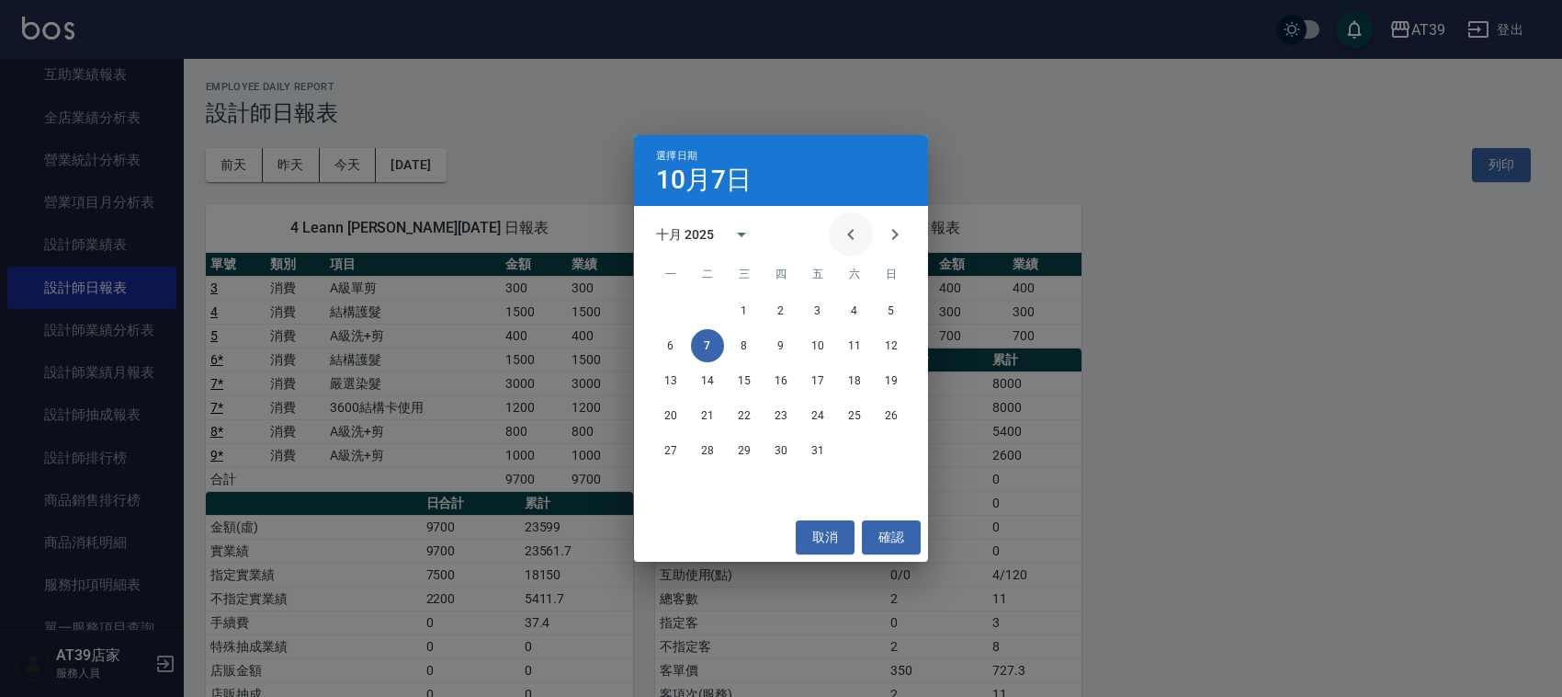
click at [857, 227] on icon "Previous month" at bounding box center [851, 234] width 22 height 22
click at [878, 300] on div "1 2 3 4 5 6 7" at bounding box center [781, 310] width 294 height 33
click at [890, 309] on button "7" at bounding box center [891, 310] width 33 height 33
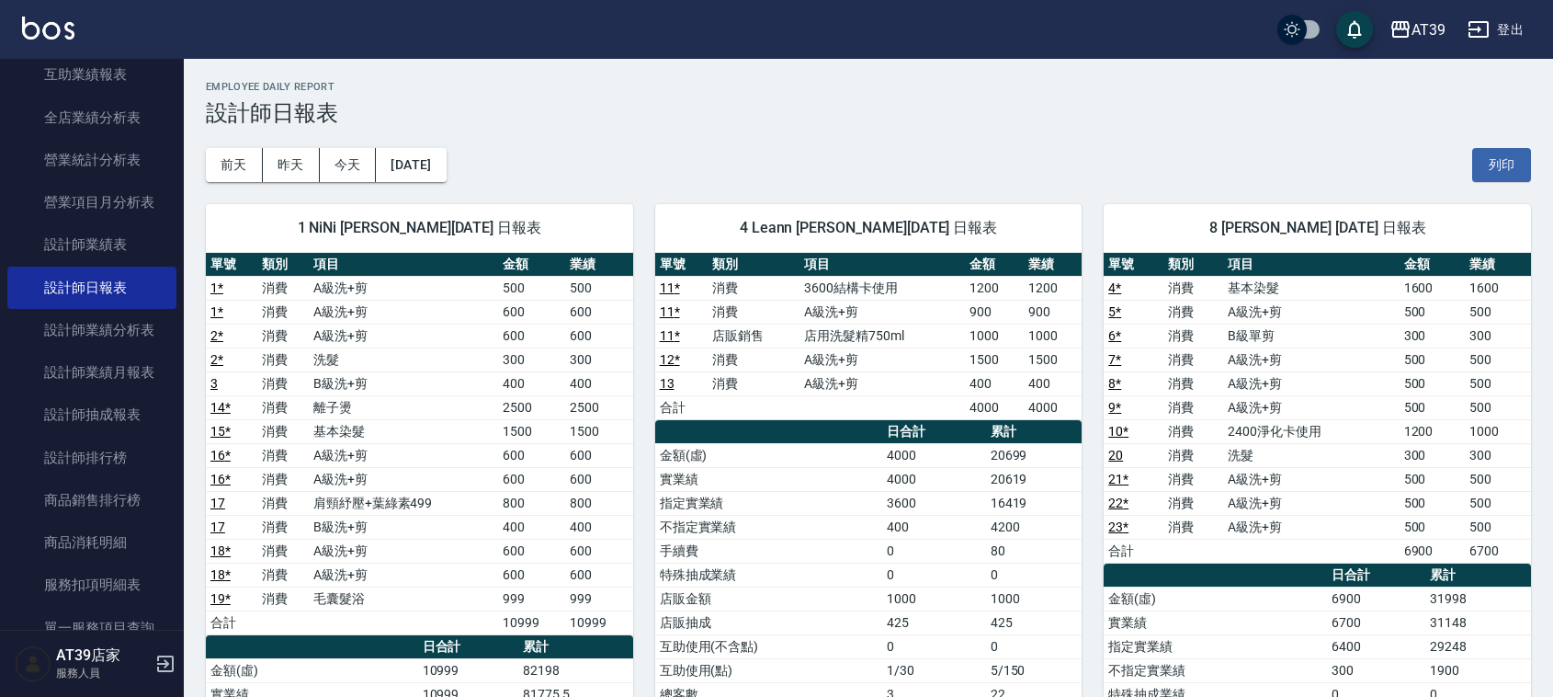
click at [333, 184] on div "1 NiNi 陳玉伶 09/07/2025 日報表 單號 類別 項目 金額 業績 1 * 消費 A級洗+剪 500 500 1 * 消費 A級洗+剪 600 …" at bounding box center [408, 622] width 449 height 881
click at [346, 162] on button "今天" at bounding box center [348, 165] width 57 height 34
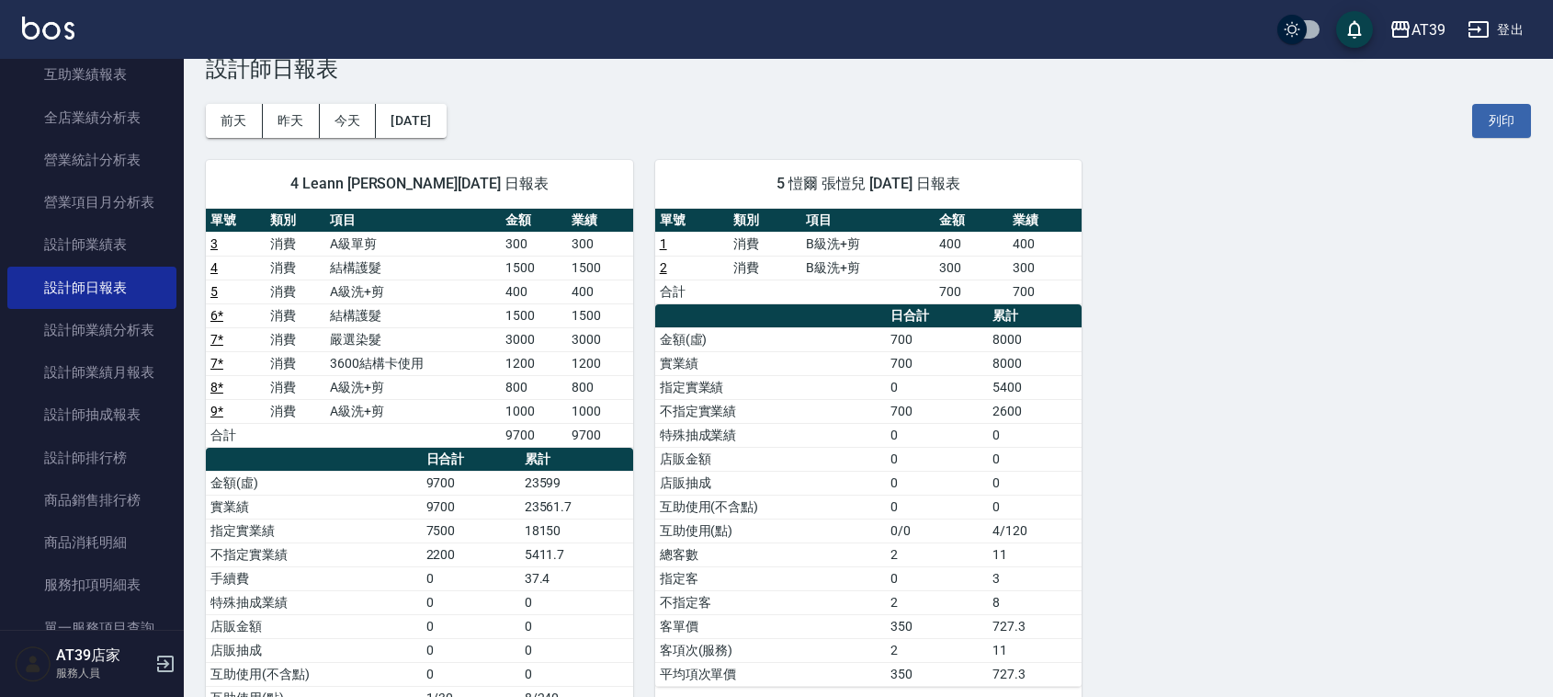
scroll to position [159, 0]
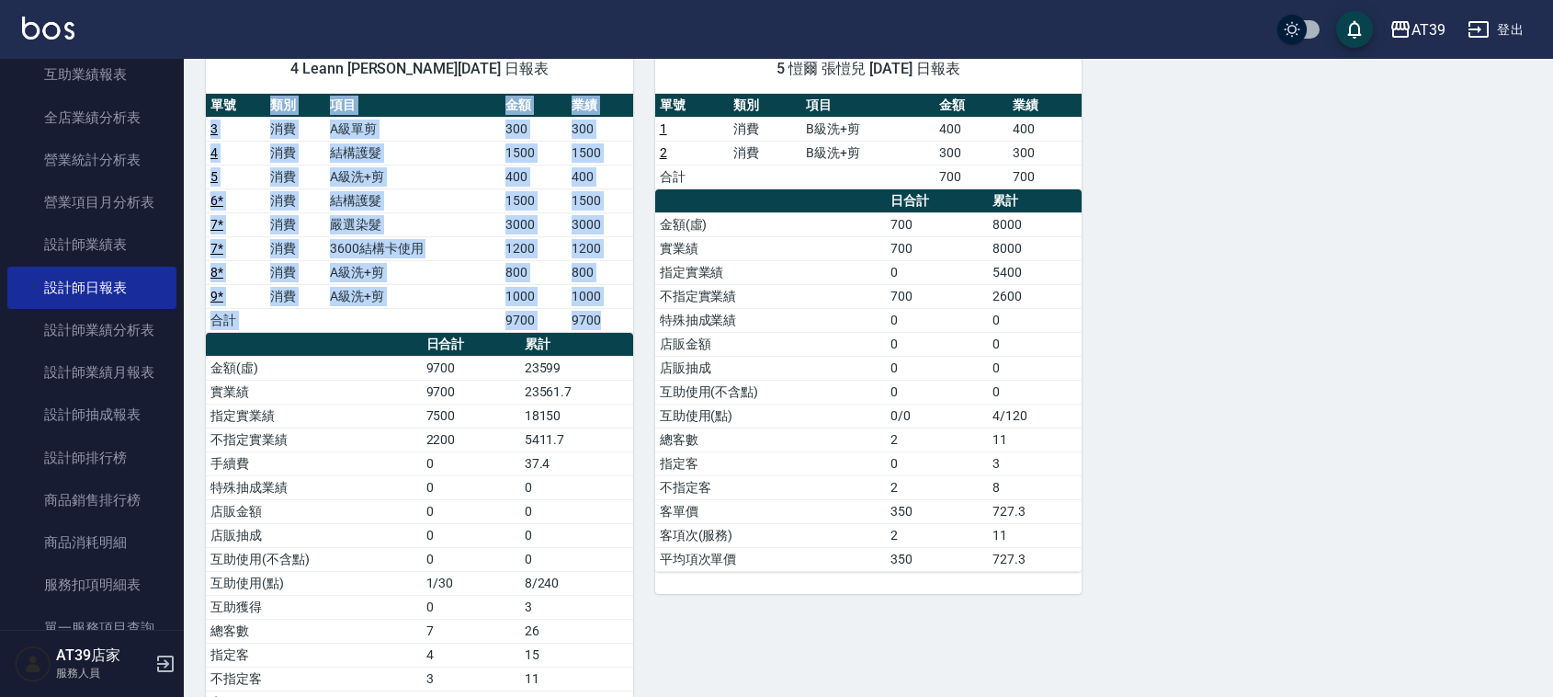
drag, startPoint x: 255, startPoint y: 108, endPoint x: 391, endPoint y: 335, distance: 264.1
click at [391, 335] on div "單號 類別 項目 金額 業績 3 消費 A級單剪 300 300 4 消費 結構護髮 1500 1500 5 消費 A級洗+剪 400 400 6 * 消費 …" at bounding box center [419, 428] width 427 height 669
click at [391, 335] on th "a dense table" at bounding box center [314, 345] width 216 height 24
drag, startPoint x: 391, startPoint y: 335, endPoint x: 257, endPoint y: 145, distance: 232.2
click at [257, 145] on div "單號 類別 項目 金額 業績 3 消費 A級單剪 300 300 4 消費 結構護髮 1500 1500 5 消費 A級洗+剪 400 400 6 * 消費 …" at bounding box center [419, 428] width 427 height 669
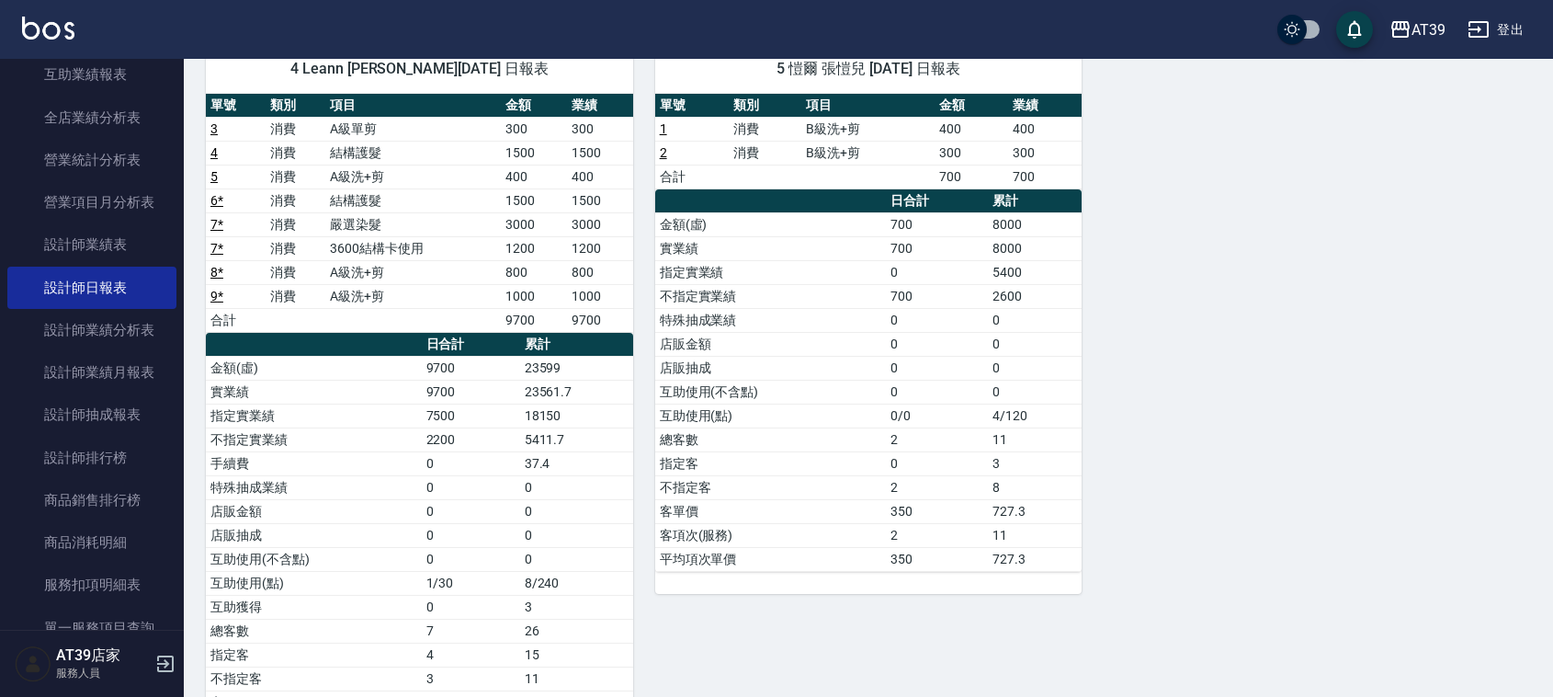
click at [257, 108] on th "單號" at bounding box center [236, 106] width 60 height 24
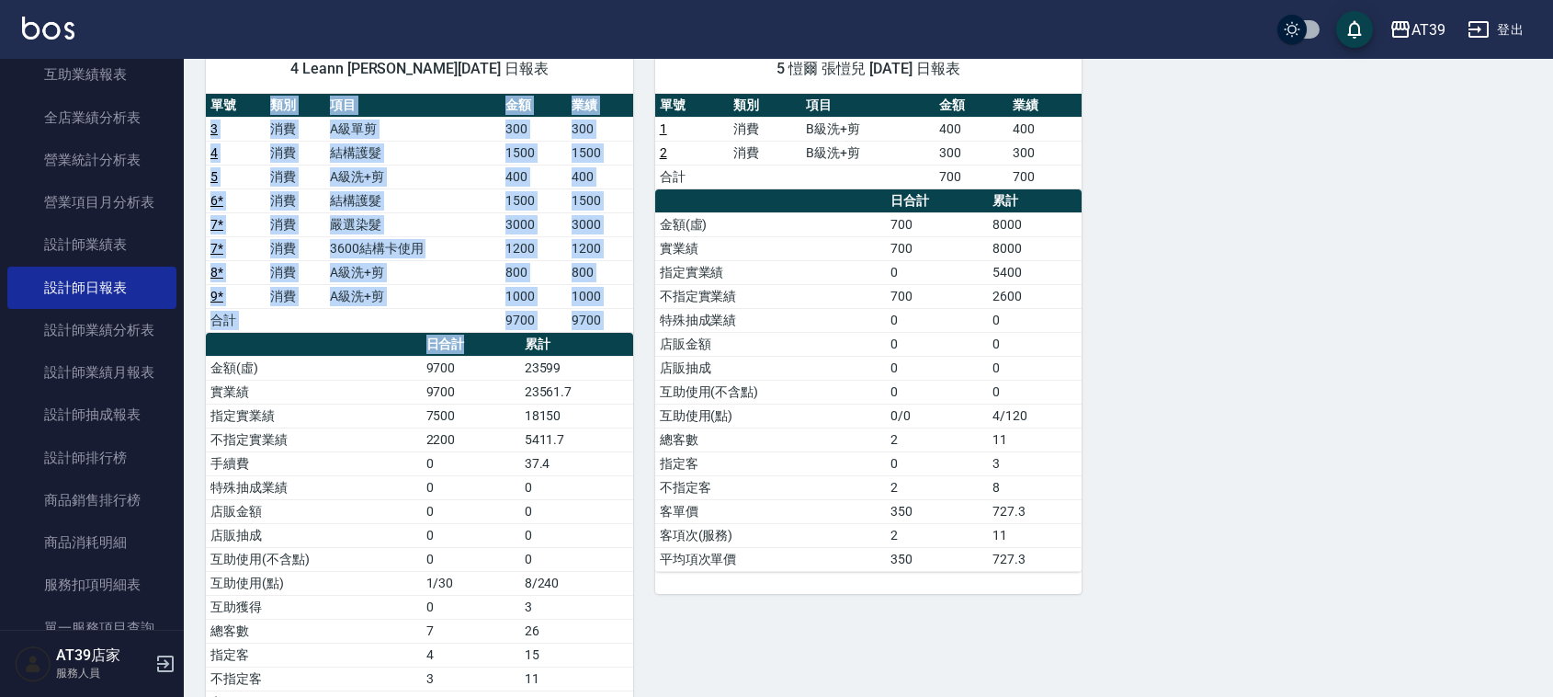
drag, startPoint x: 258, startPoint y: 108, endPoint x: 461, endPoint y: 341, distance: 308.7
click at [461, 341] on div "單號 類別 項目 金額 業績 3 消費 A級單剪 300 300 4 消費 結構護髮 1500 1500 5 消費 A級洗+剪 400 400 6 * 消費 …" at bounding box center [419, 428] width 427 height 669
click at [461, 341] on th "日合計" at bounding box center [471, 345] width 98 height 24
drag, startPoint x: 461, startPoint y: 341, endPoint x: 291, endPoint y: 98, distance: 296.2
click at [291, 98] on div "單號 類別 項目 金額 業績 3 消費 A級單剪 300 300 4 消費 結構護髮 1500 1500 5 消費 A級洗+剪 400 400 6 * 消費 …" at bounding box center [419, 428] width 427 height 669
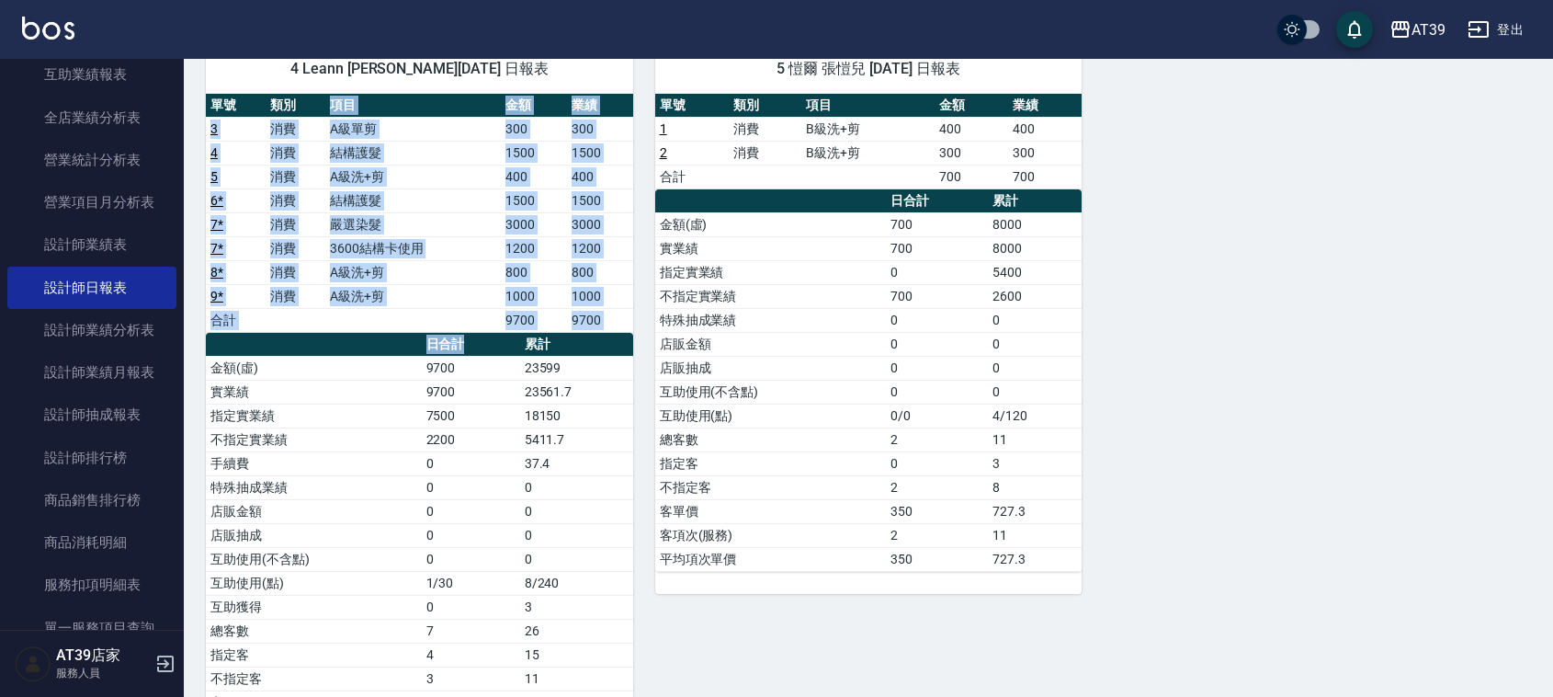
click at [290, 98] on th "類別" at bounding box center [296, 106] width 60 height 24
drag, startPoint x: 300, startPoint y: 66, endPoint x: 485, endPoint y: 320, distance: 314.3
click at [485, 320] on div "4 Leann 林思宇 10/07/2025 日報表 單號 類別 項目 金額 業績 3 消費 A級單剪 300 300 4 消費 結構護髮 1500 1500…" at bounding box center [419, 415] width 427 height 740
click at [485, 320] on td "a dense table" at bounding box center [413, 320] width 176 height 24
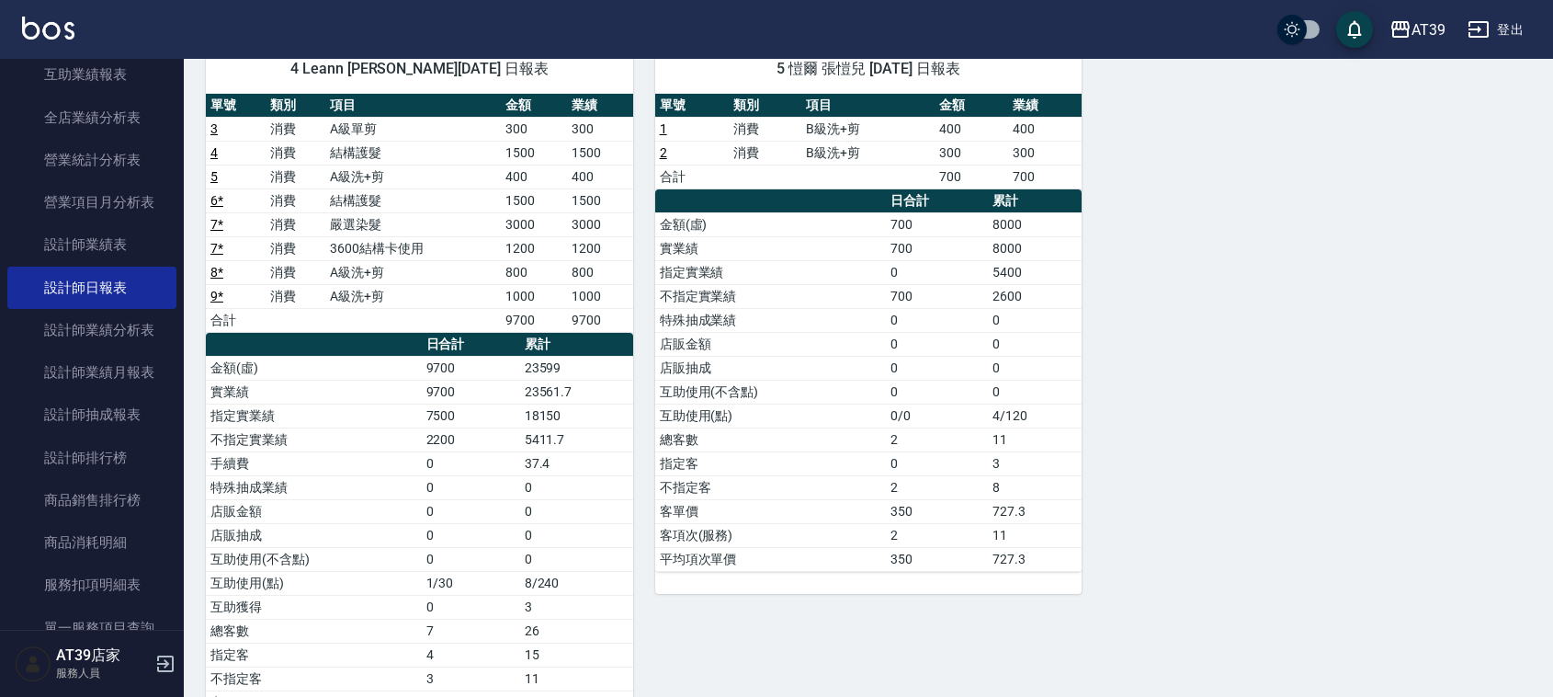
click at [485, 320] on td "a dense table" at bounding box center [413, 320] width 176 height 24
click at [34, 20] on img at bounding box center [48, 28] width 52 height 23
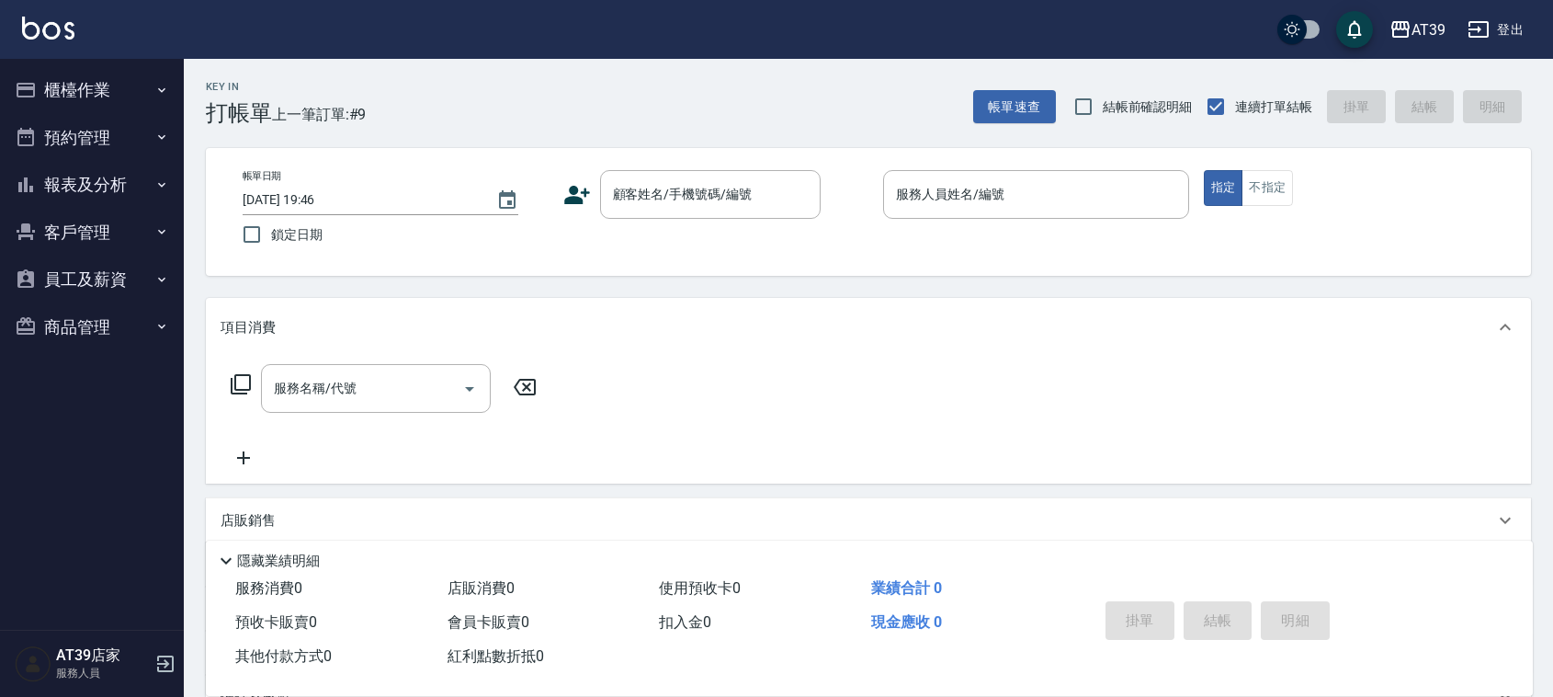
click at [28, 17] on img at bounding box center [48, 28] width 52 height 23
click at [115, 194] on button "報表及分析" at bounding box center [91, 185] width 169 height 48
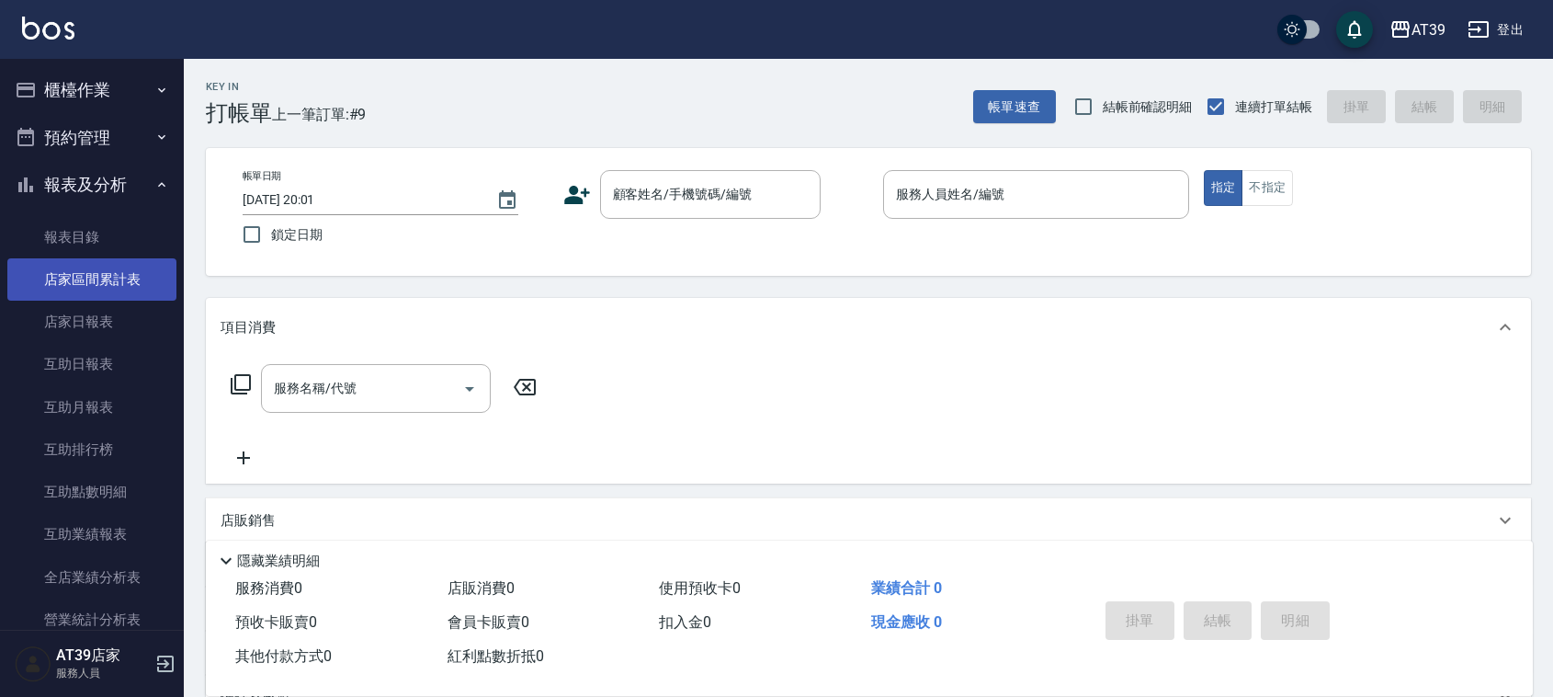
scroll to position [115, 0]
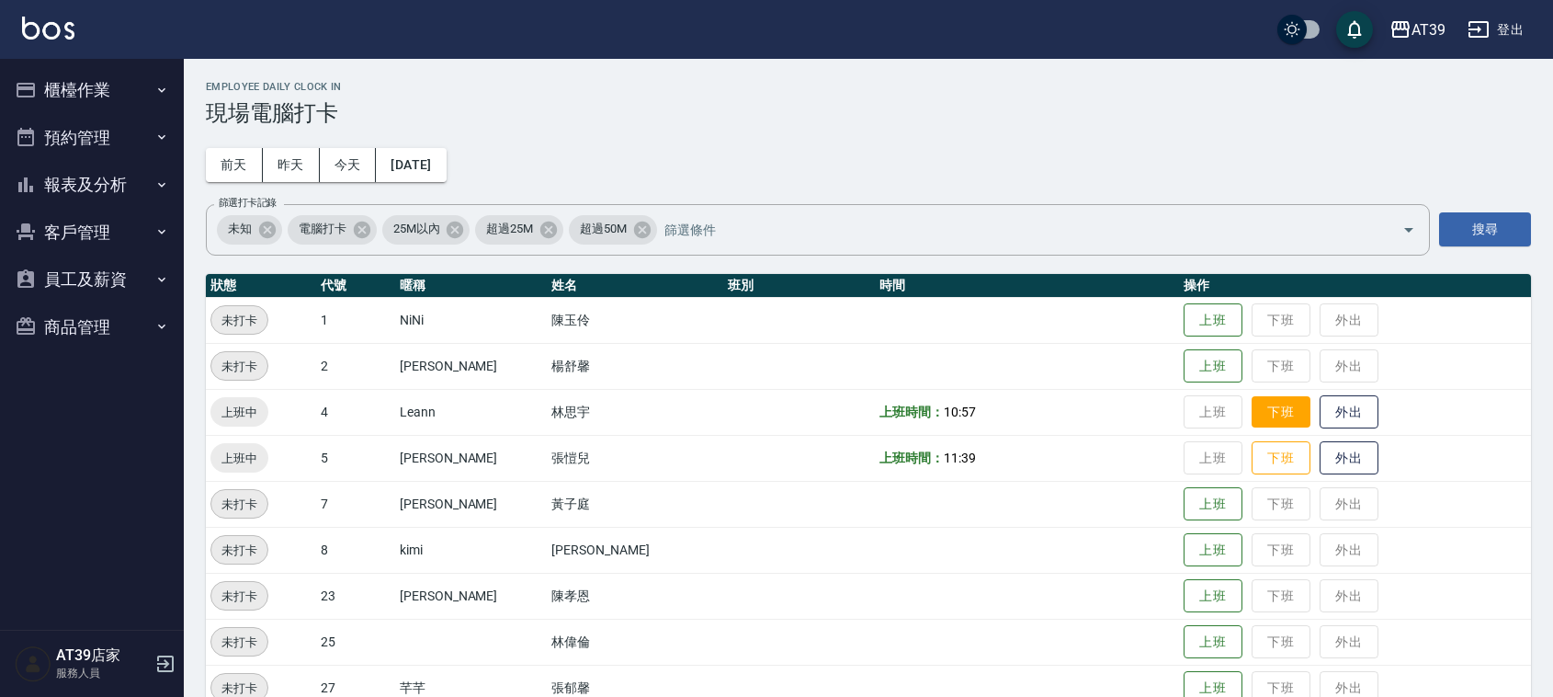
click at [1261, 398] on button "下班" at bounding box center [1281, 412] width 59 height 32
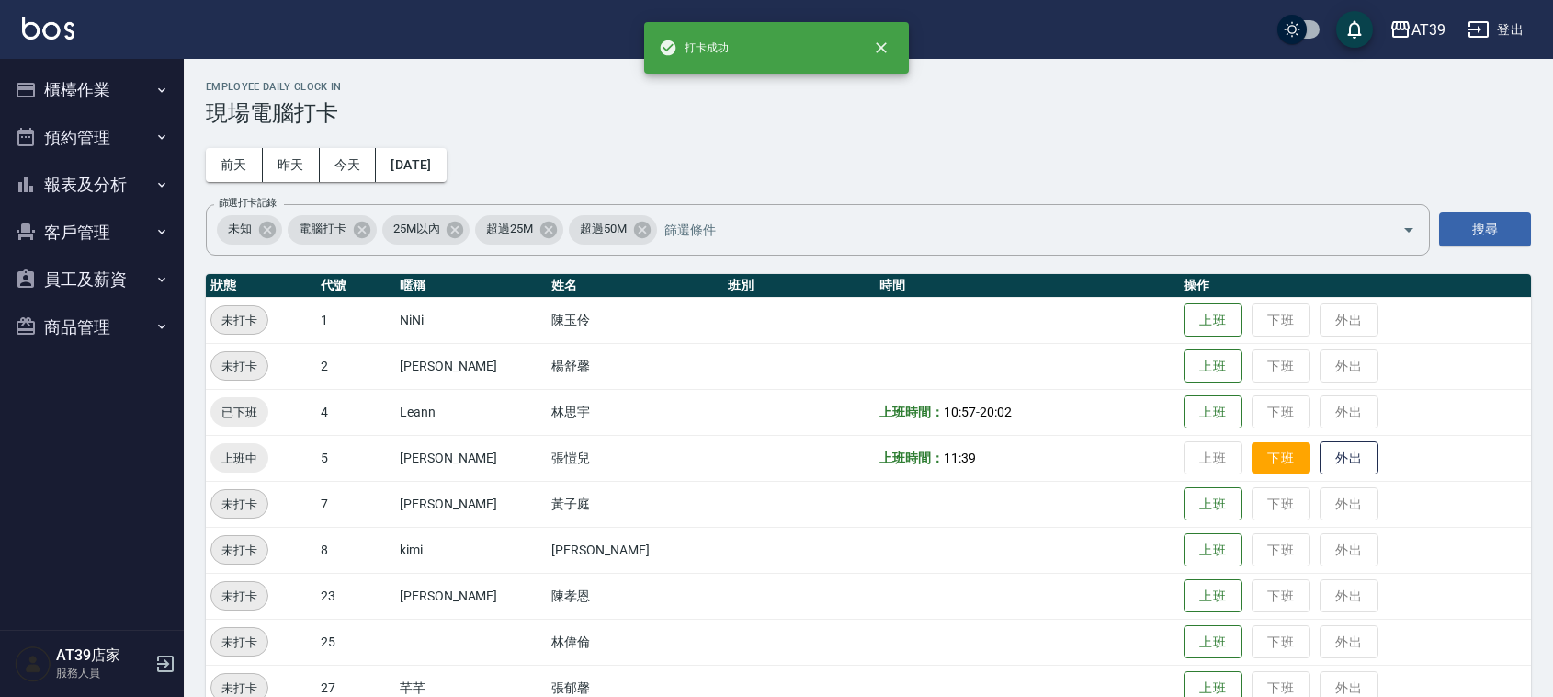
click at [1261, 451] on button "下班" at bounding box center [1281, 458] width 59 height 32
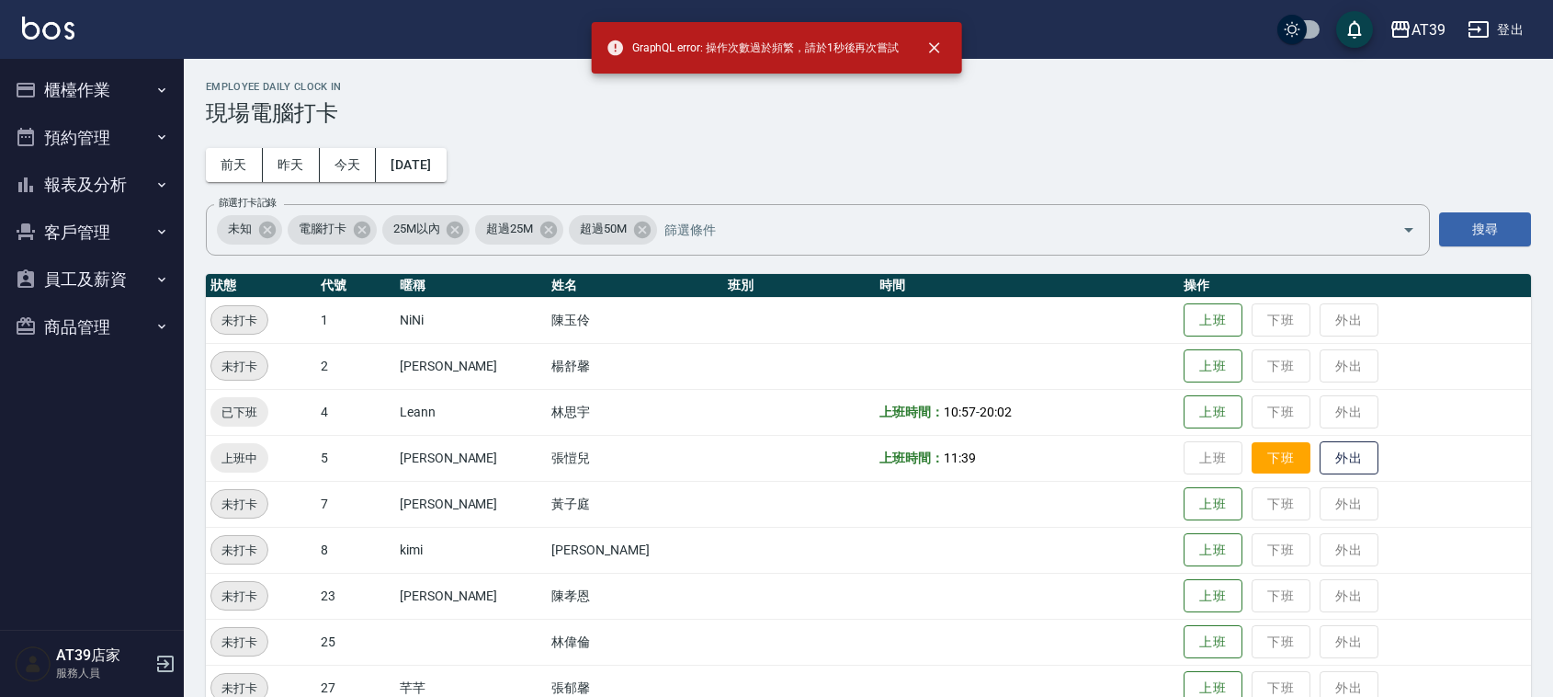
click at [1261, 451] on button "下班" at bounding box center [1281, 458] width 59 height 32
click at [1265, 458] on button "下班" at bounding box center [1281, 458] width 59 height 32
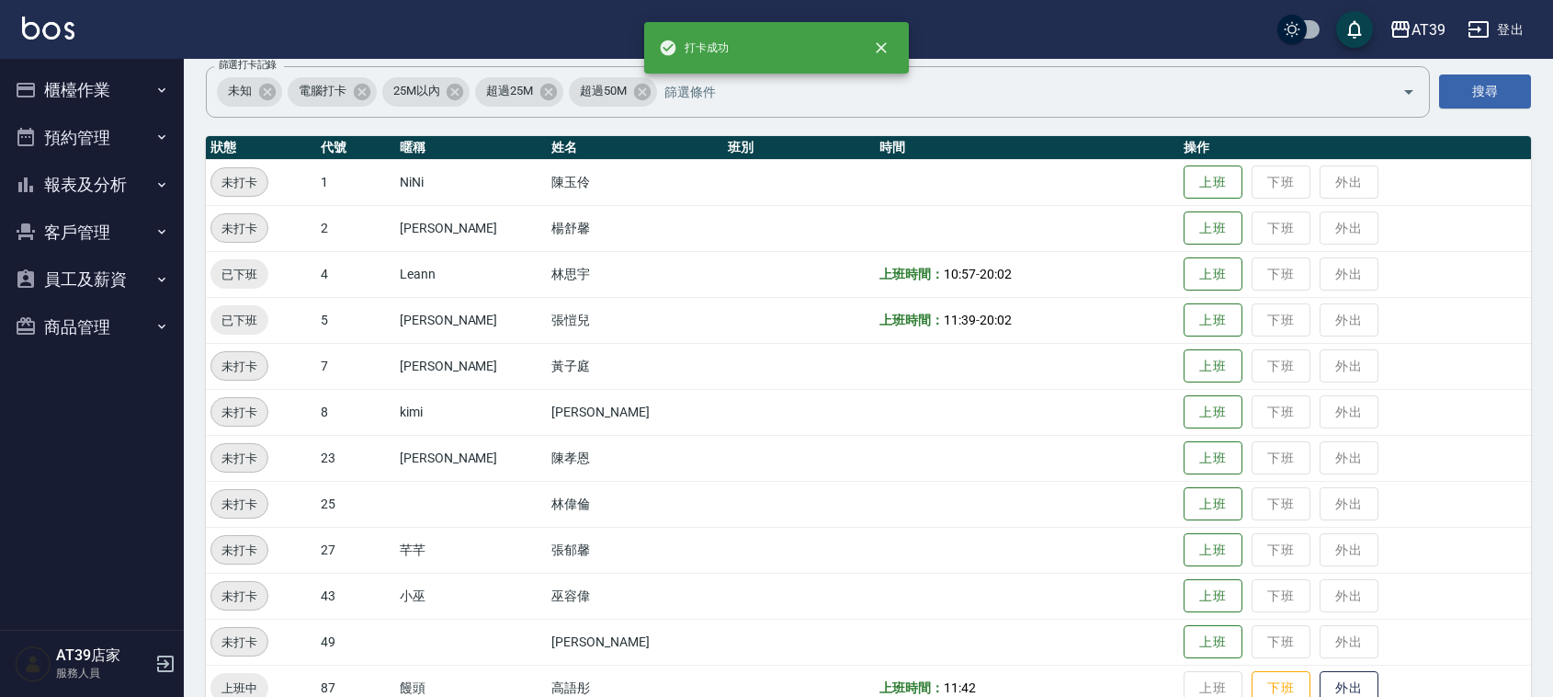
scroll to position [311, 0]
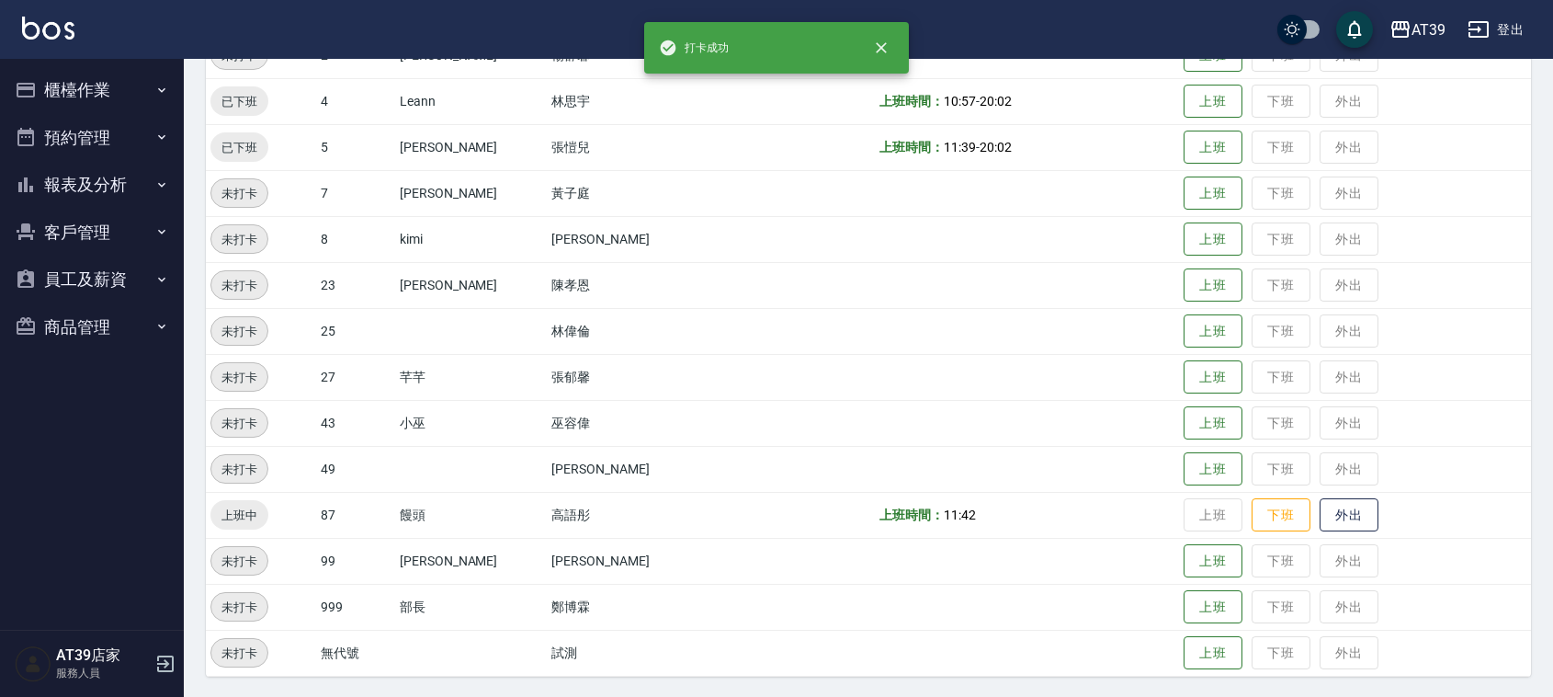
click at [1265, 483] on td "上班 下班 外出" at bounding box center [1355, 469] width 352 height 46
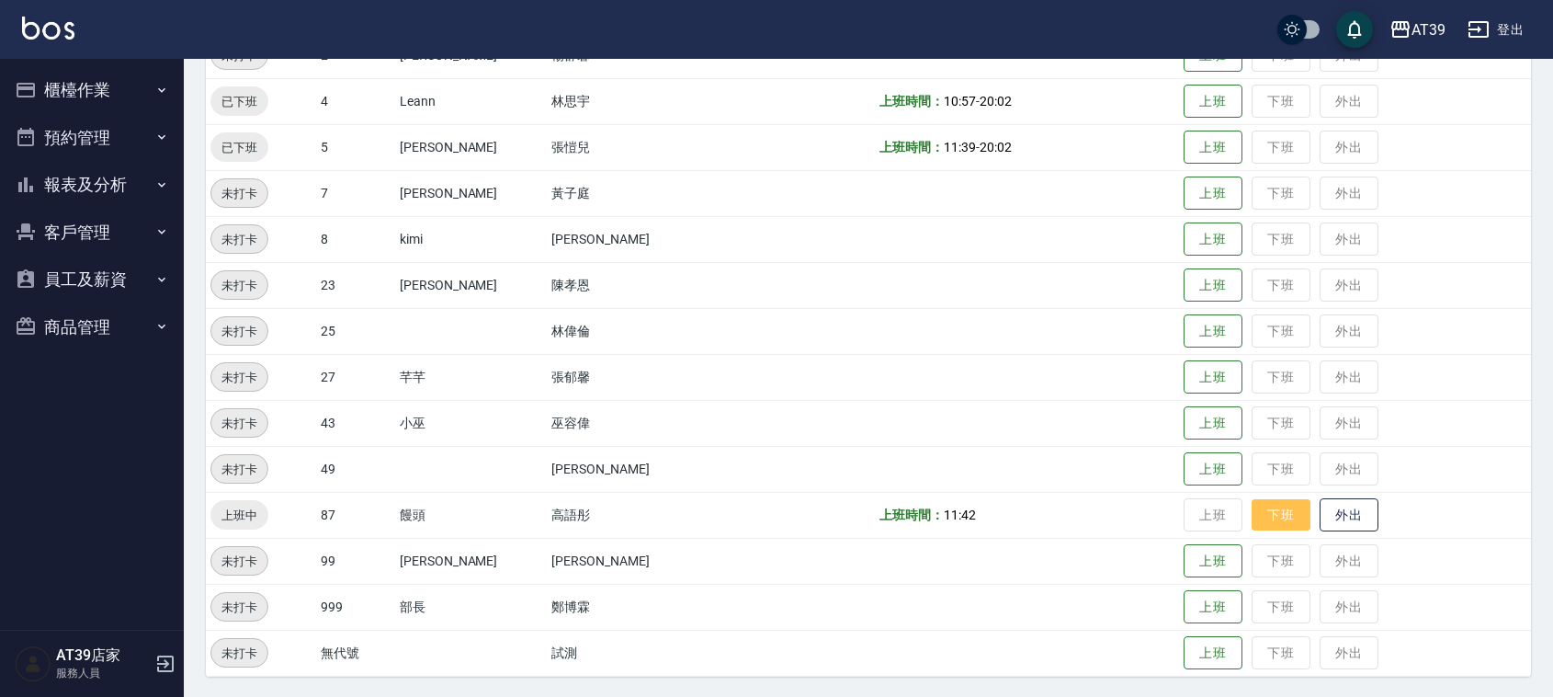
click at [1262, 501] on button "下班" at bounding box center [1281, 515] width 59 height 32
click at [33, 29] on img at bounding box center [48, 28] width 52 height 23
